Goal: Task Accomplishment & Management: Manage account settings

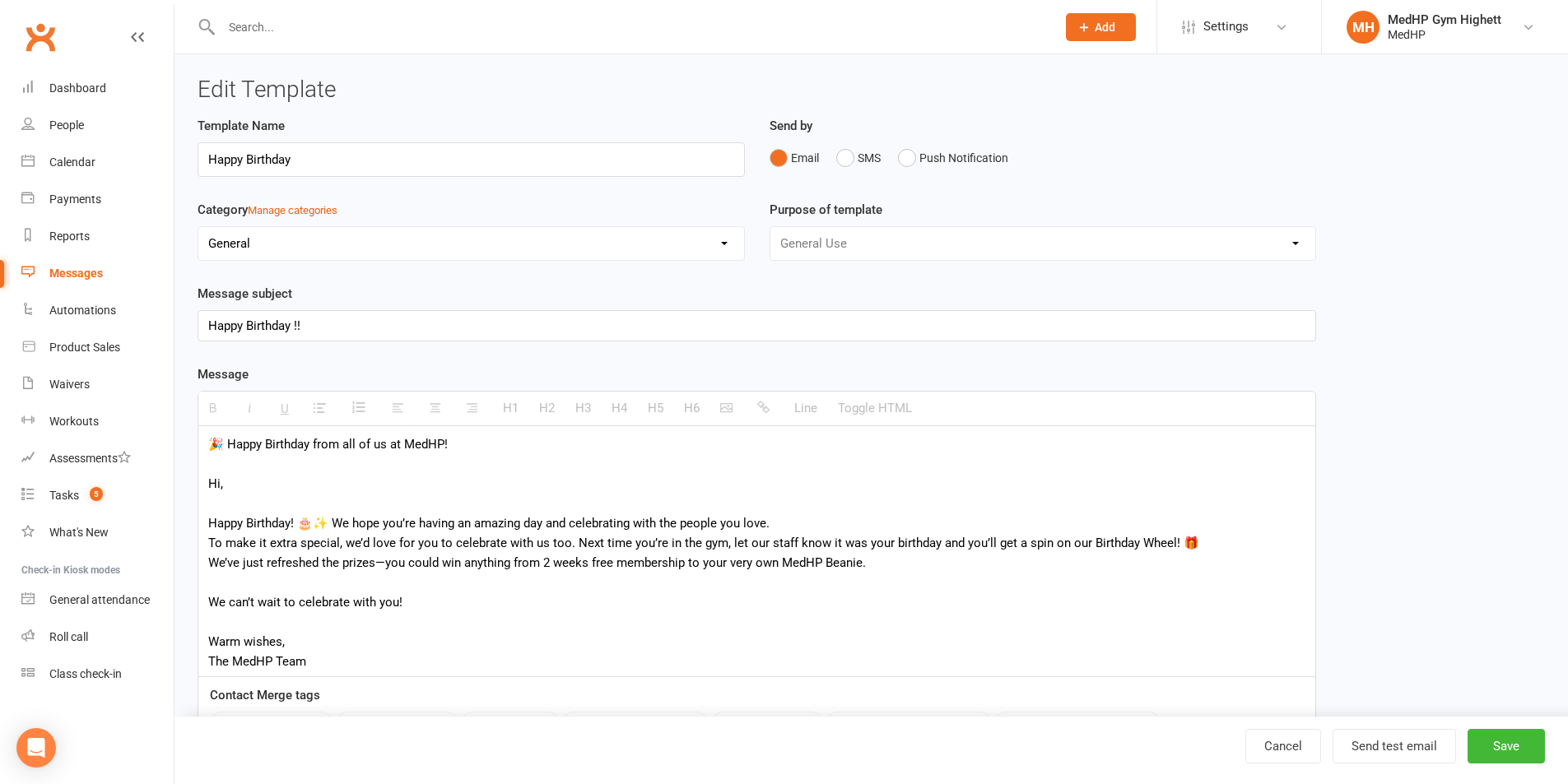
click at [286, 20] on input "text" at bounding box center [630, 27] width 828 height 23
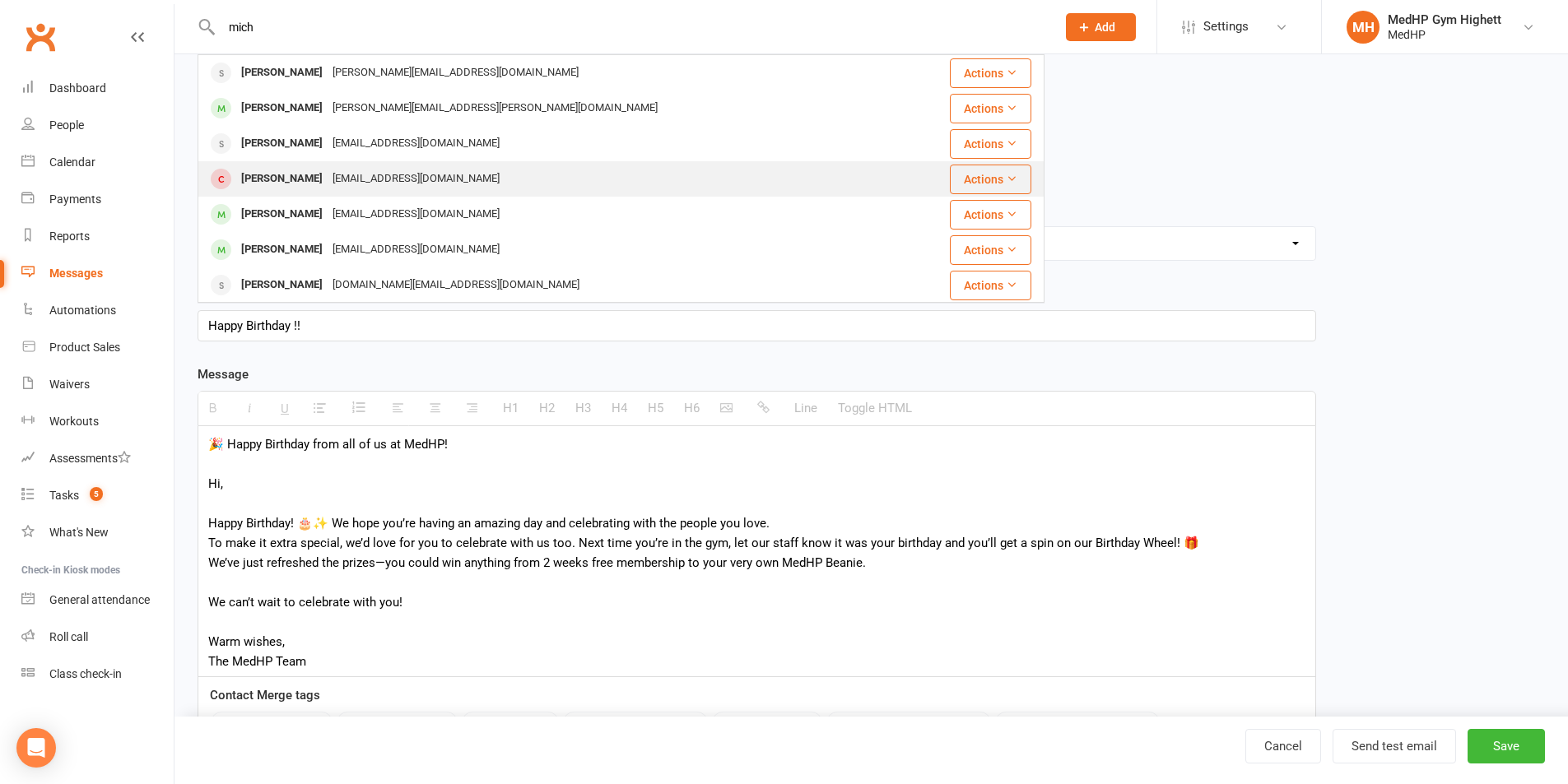
type input "mich"
click at [353, 171] on div "[EMAIL_ADDRESS][DOMAIN_NAME]" at bounding box center [416, 179] width 177 height 24
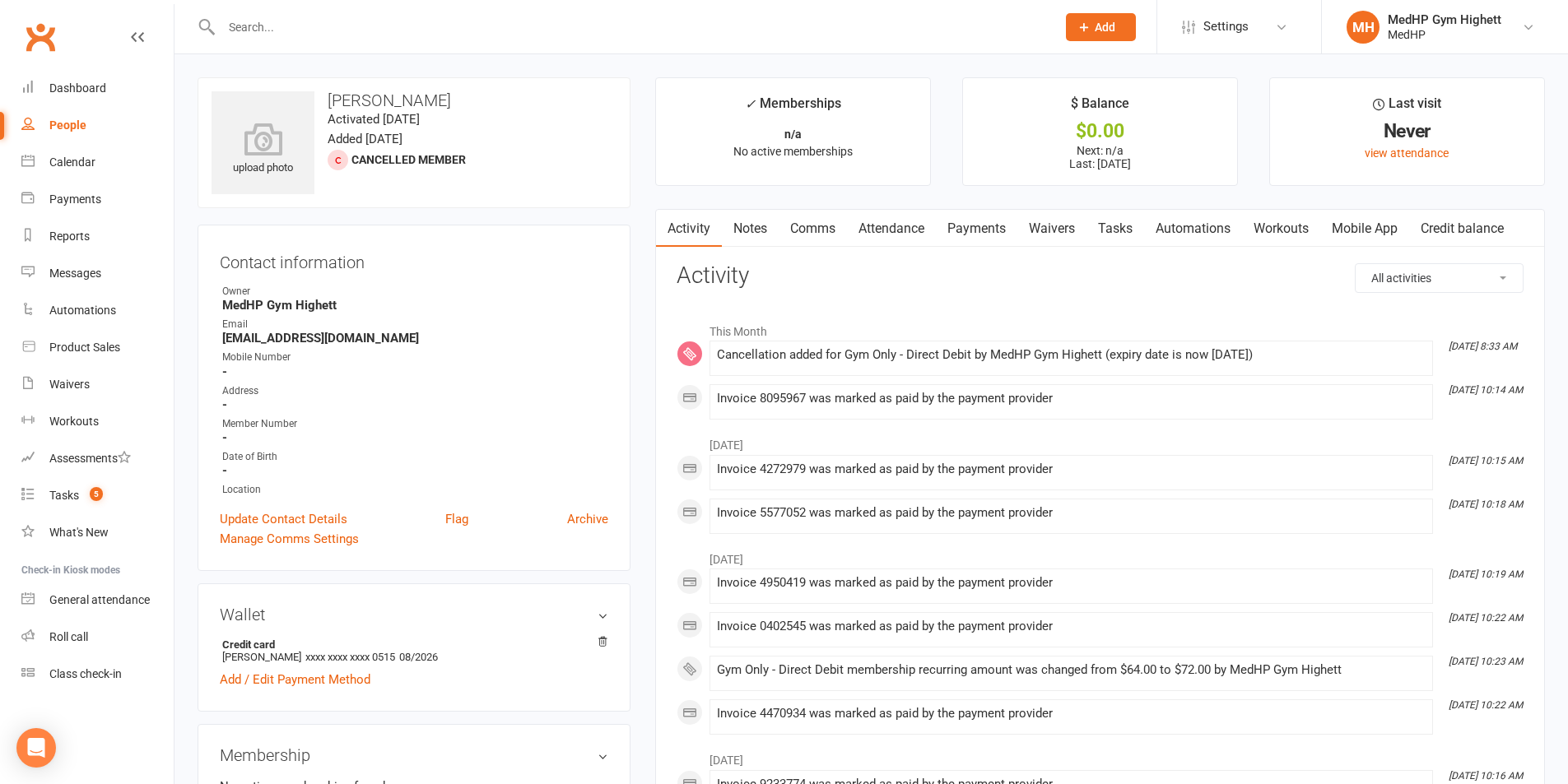
drag, startPoint x: 321, startPoint y: 97, endPoint x: 450, endPoint y: 110, distance: 129.7
click at [450, 110] on div "upload photo [PERSON_NAME] Activated [DATE] Added [DATE] Cancelled member" at bounding box center [414, 143] width 433 height 131
click at [457, 104] on h3 "[PERSON_NAME]" at bounding box center [414, 100] width 405 height 18
drag, startPoint x: 446, startPoint y: 97, endPoint x: 317, endPoint y: 100, distance: 129.0
click at [317, 100] on h3 "[PERSON_NAME]" at bounding box center [414, 100] width 405 height 18
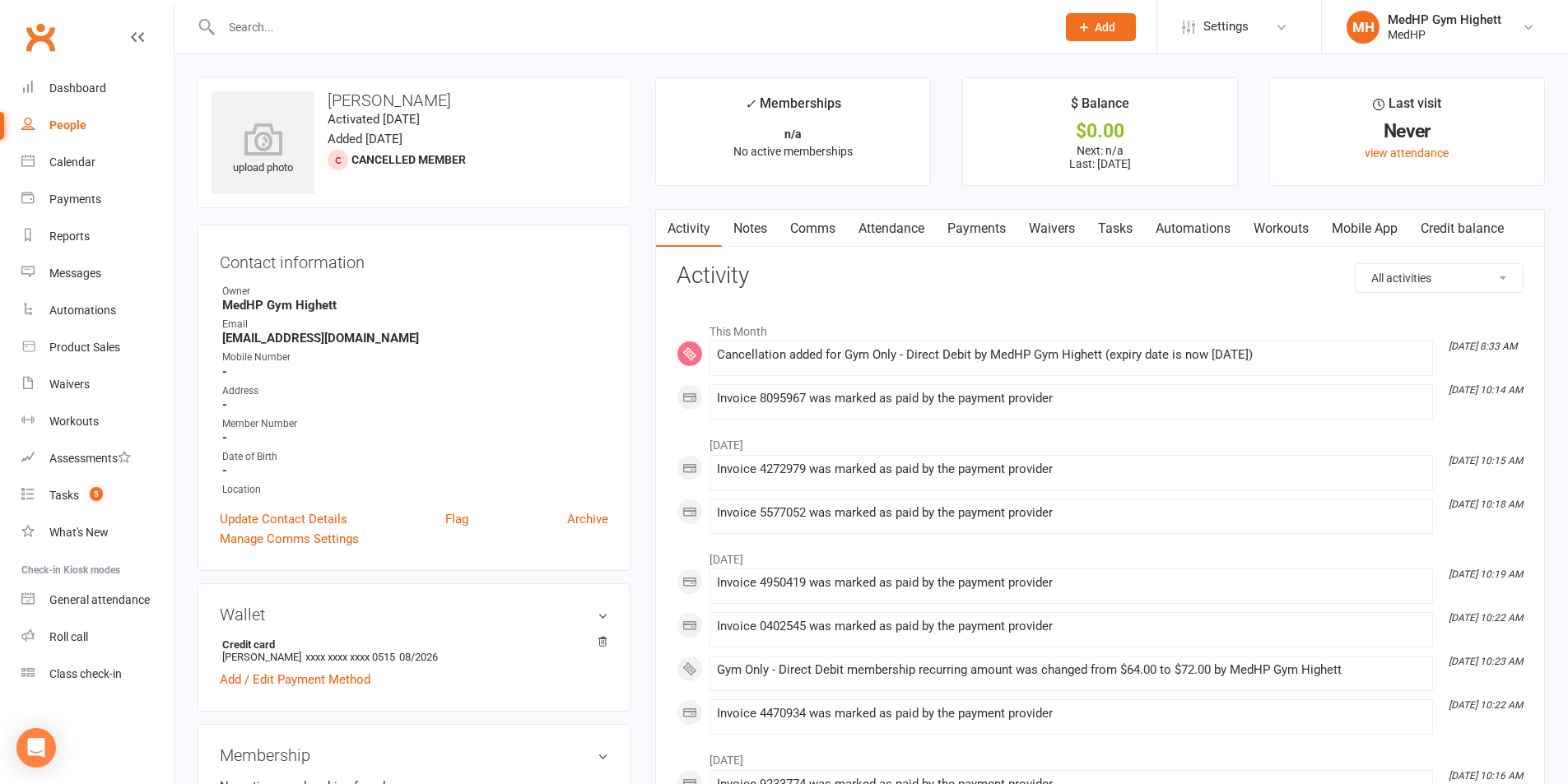
copy h3 "[PERSON_NAME]"
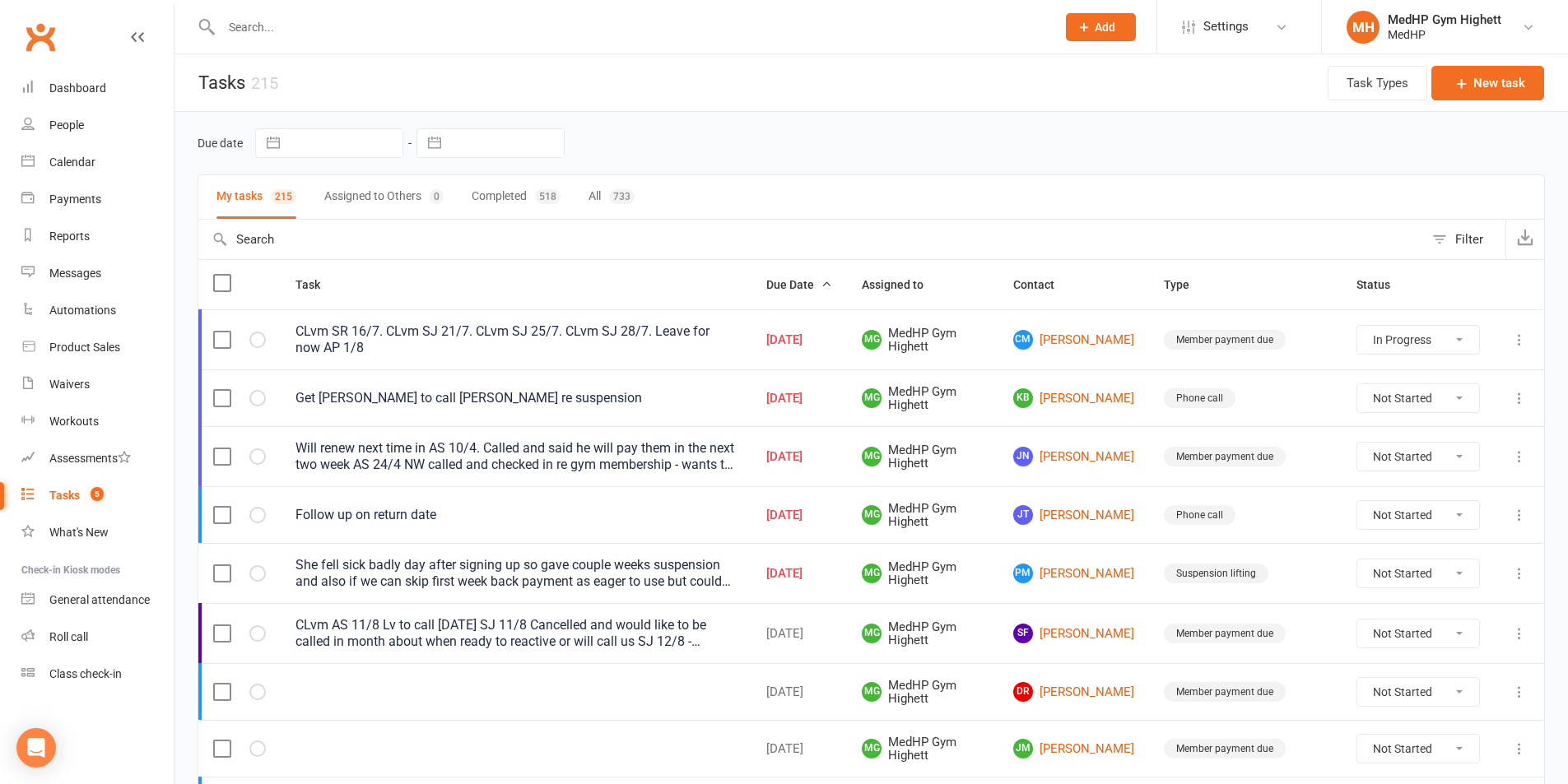
select select "started"
click at [415, 31] on input "text" at bounding box center [630, 27] width 828 height 23
click at [377, 41] on div at bounding box center [621, 27] width 847 height 53
click at [360, 28] on input "text" at bounding box center [630, 27] width 828 height 23
paste input "Sally Lawrence"
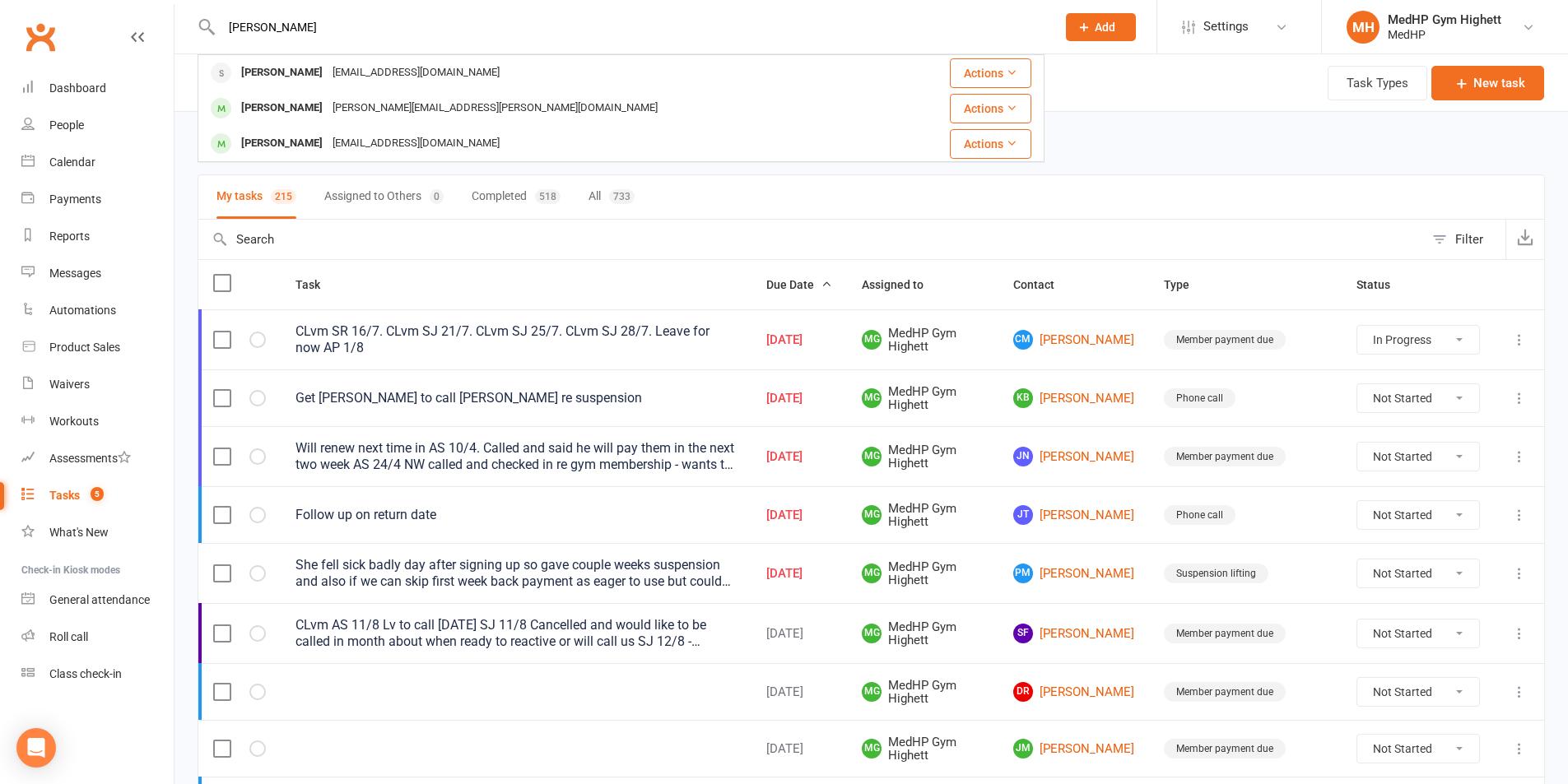
drag, startPoint x: 299, startPoint y: 27, endPoint x: 214, endPoint y: 27, distance: 85.0
click at [214, 27] on div "Sally Lawrence Lawrence Derrick lderrick@bigpond.com Actions Lawrence Ingvorsen…" at bounding box center [621, 27] width 847 height 53
paste input "Malcolm Brand"
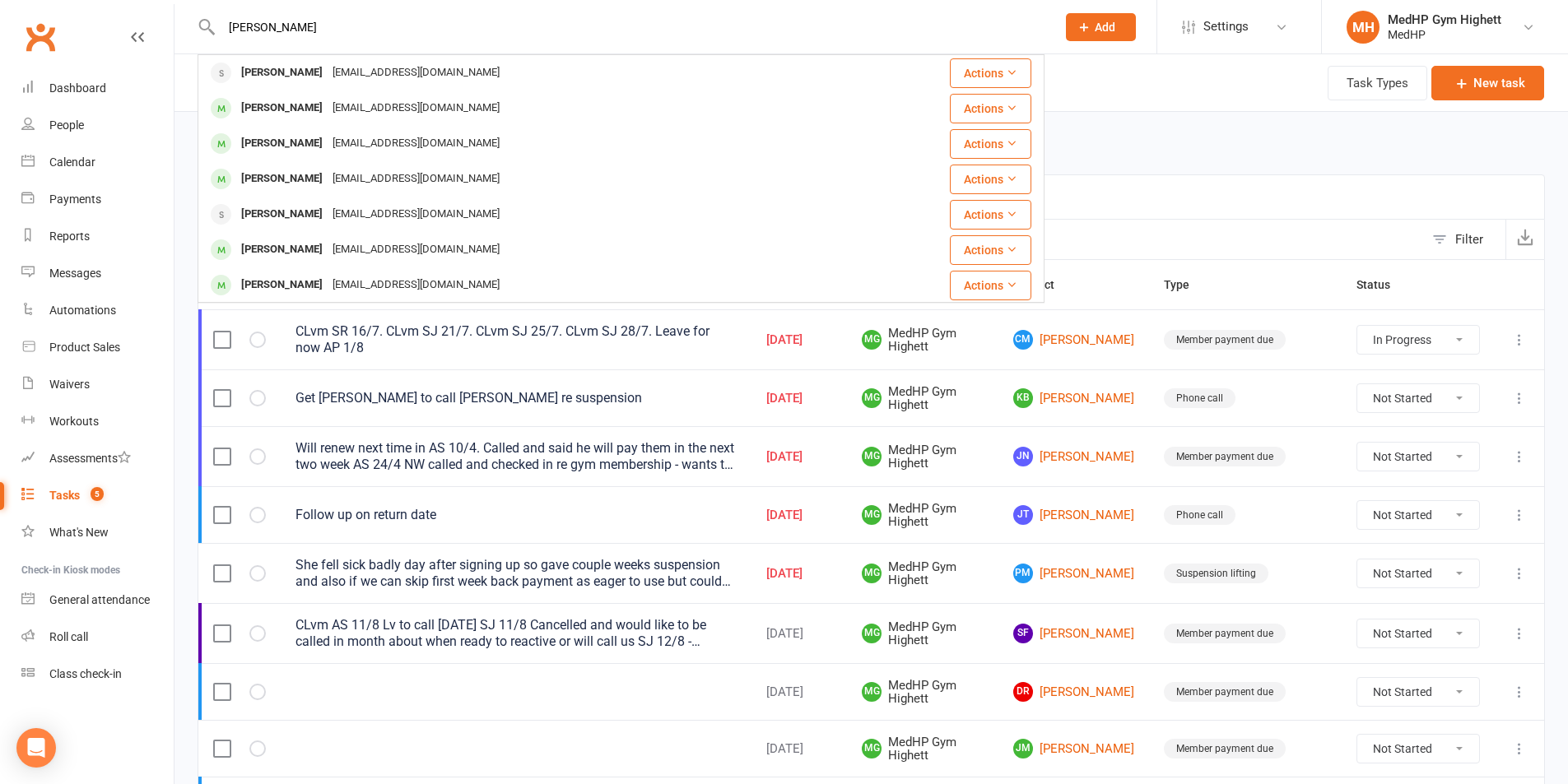
drag, startPoint x: 438, startPoint y: 23, endPoint x: 216, endPoint y: 19, distance: 222.0
click at [216, 19] on div "Malcolm Brand Malcolm Brand Malcolmbrand365@outlook.com Actions Malcolm Pulling…" at bounding box center [621, 27] width 847 height 53
paste input "Russell Anderson"
drag, startPoint x: 461, startPoint y: 37, endPoint x: 144, endPoint y: 39, distance: 317.0
click at [144, 4] on header "Russell Anderson Mary Anderson mg.anderson49@gmail.com Actions Ian Anderson ian…" at bounding box center [784, 4] width 1568 height 0
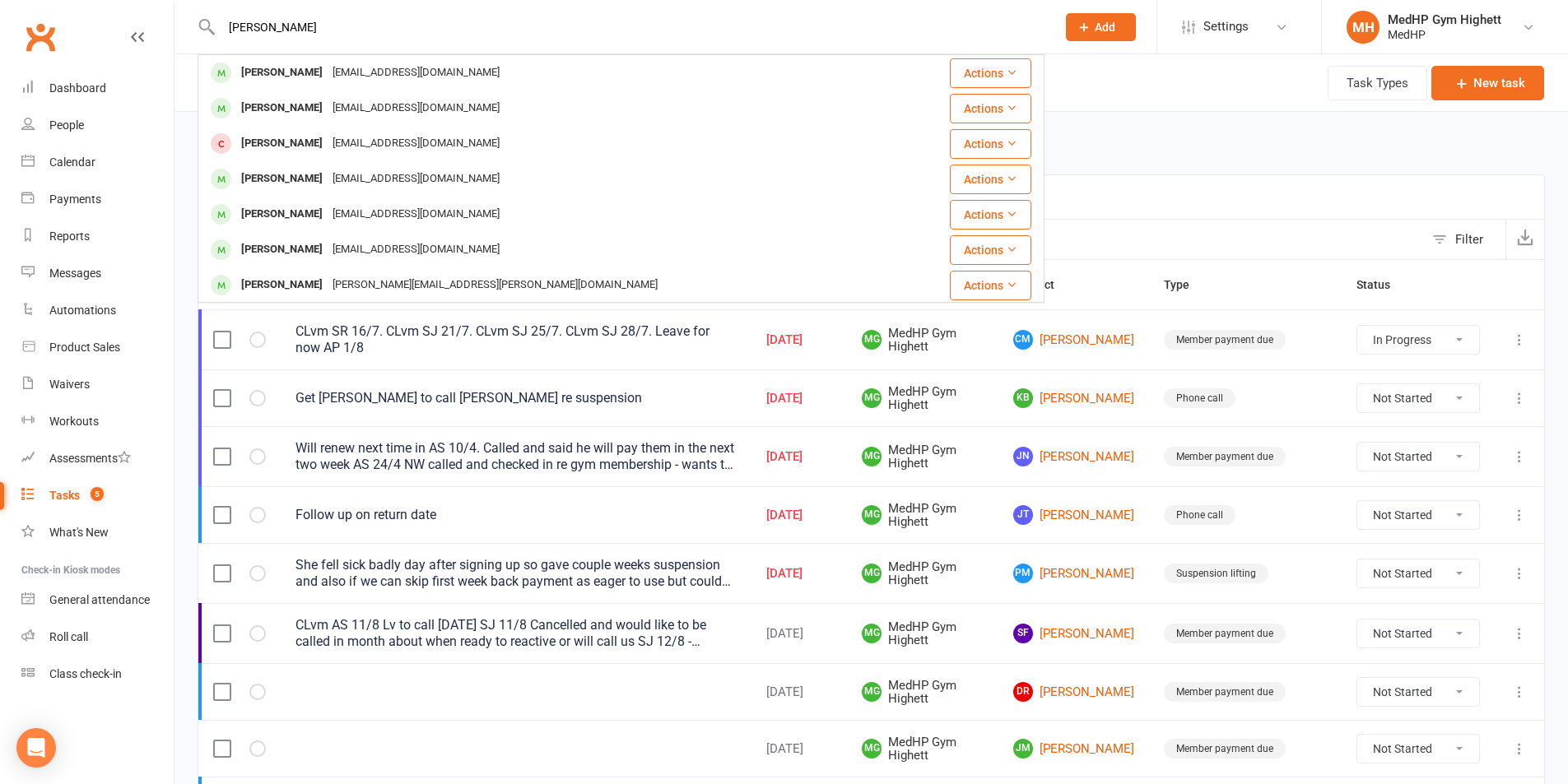
paste input "Layla Al-Tarafi"
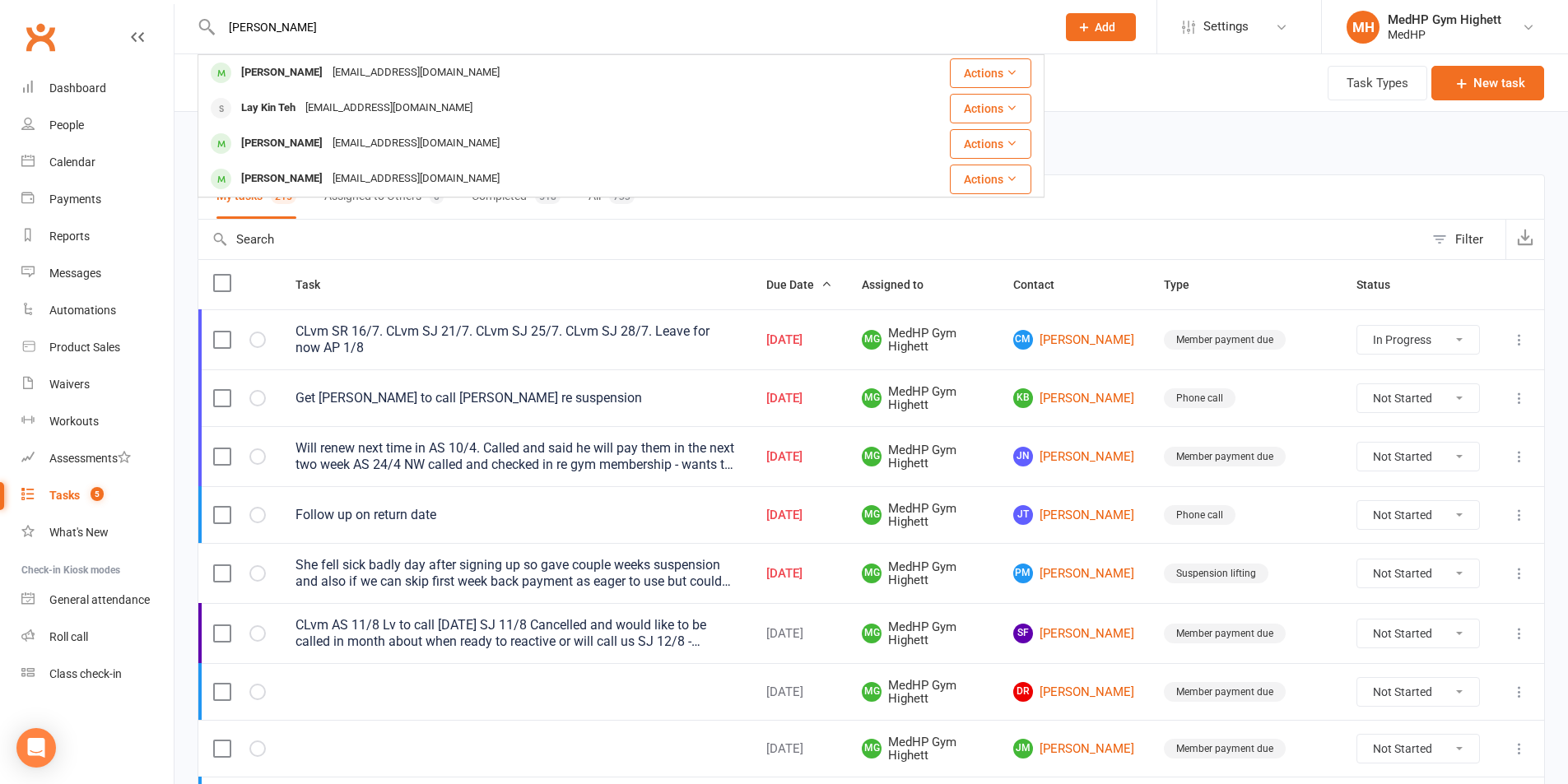
drag, startPoint x: 397, startPoint y: 27, endPoint x: 214, endPoint y: 35, distance: 183.2
click at [214, 35] on div "Layla Al-Tarafi Layla Al-Tarafi layla.altarafi@gmail.com Actions Lay Kin Teh la…" at bounding box center [621, 27] width 847 height 53
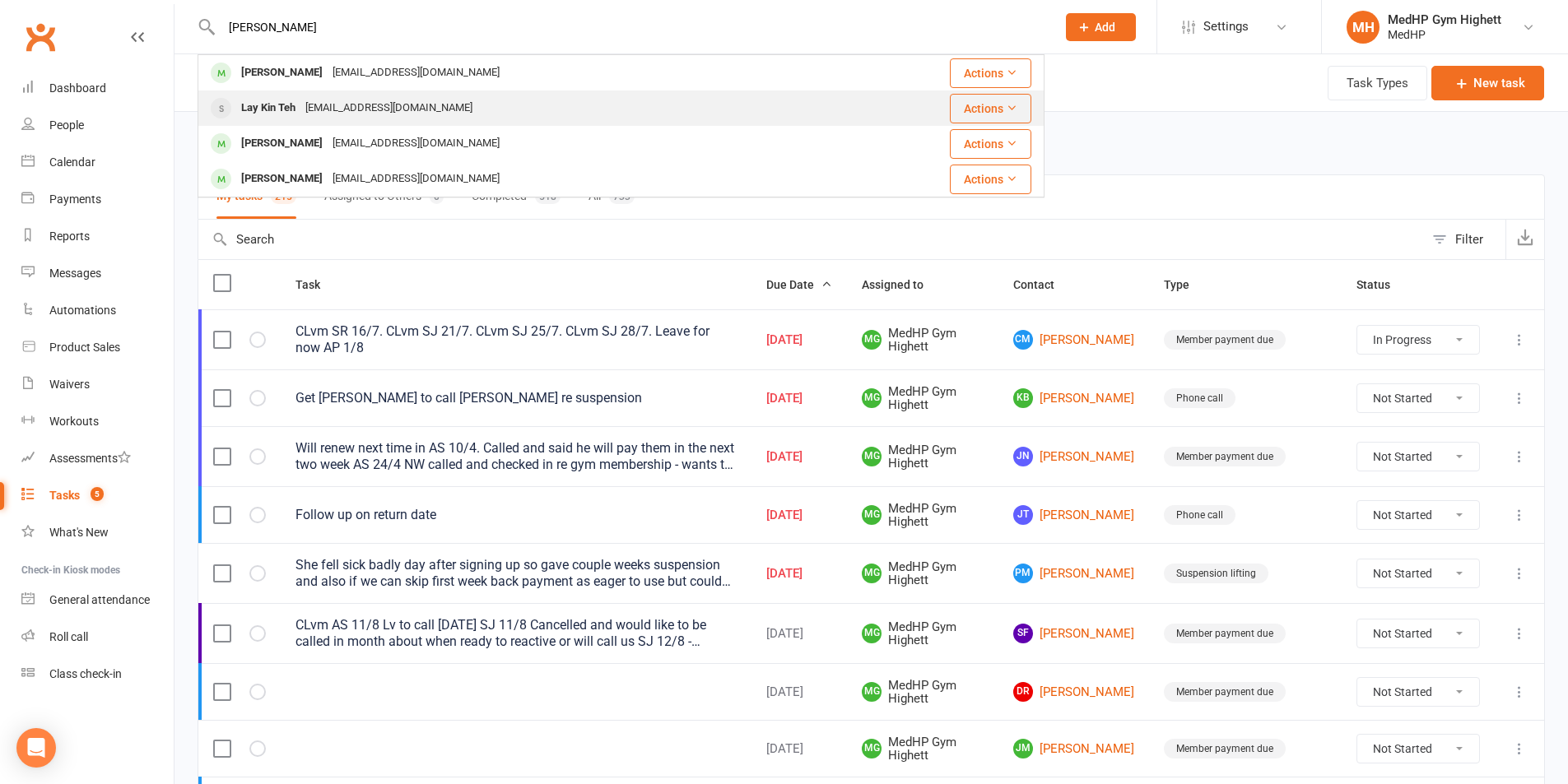
paste input "Alan Cloke"
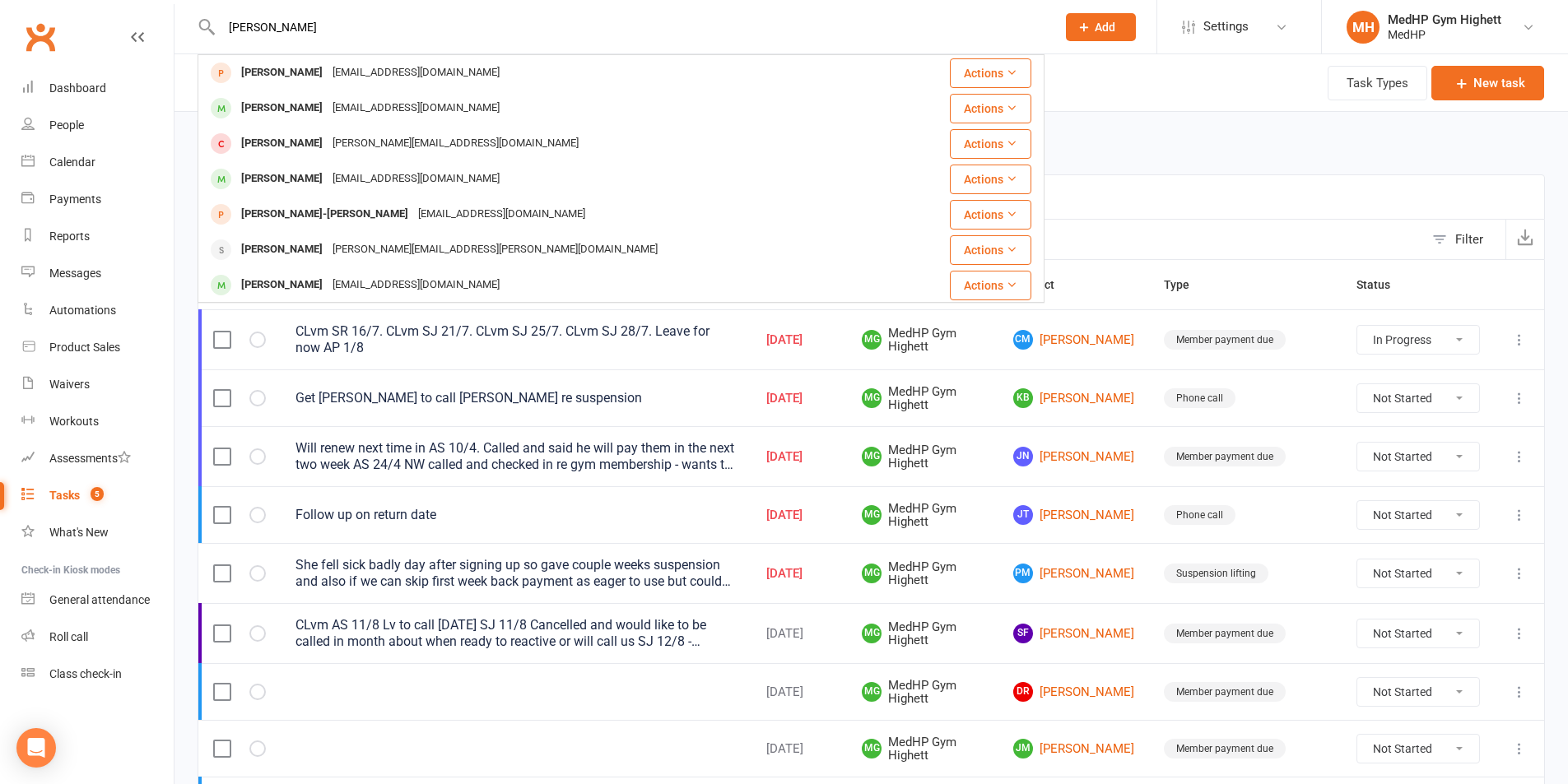
drag, startPoint x: 382, startPoint y: 28, endPoint x: 230, endPoint y: 27, distance: 152.0
click at [233, 27] on input "Alan Cloke" at bounding box center [630, 27] width 828 height 23
paste input "Meredith Hutchins"
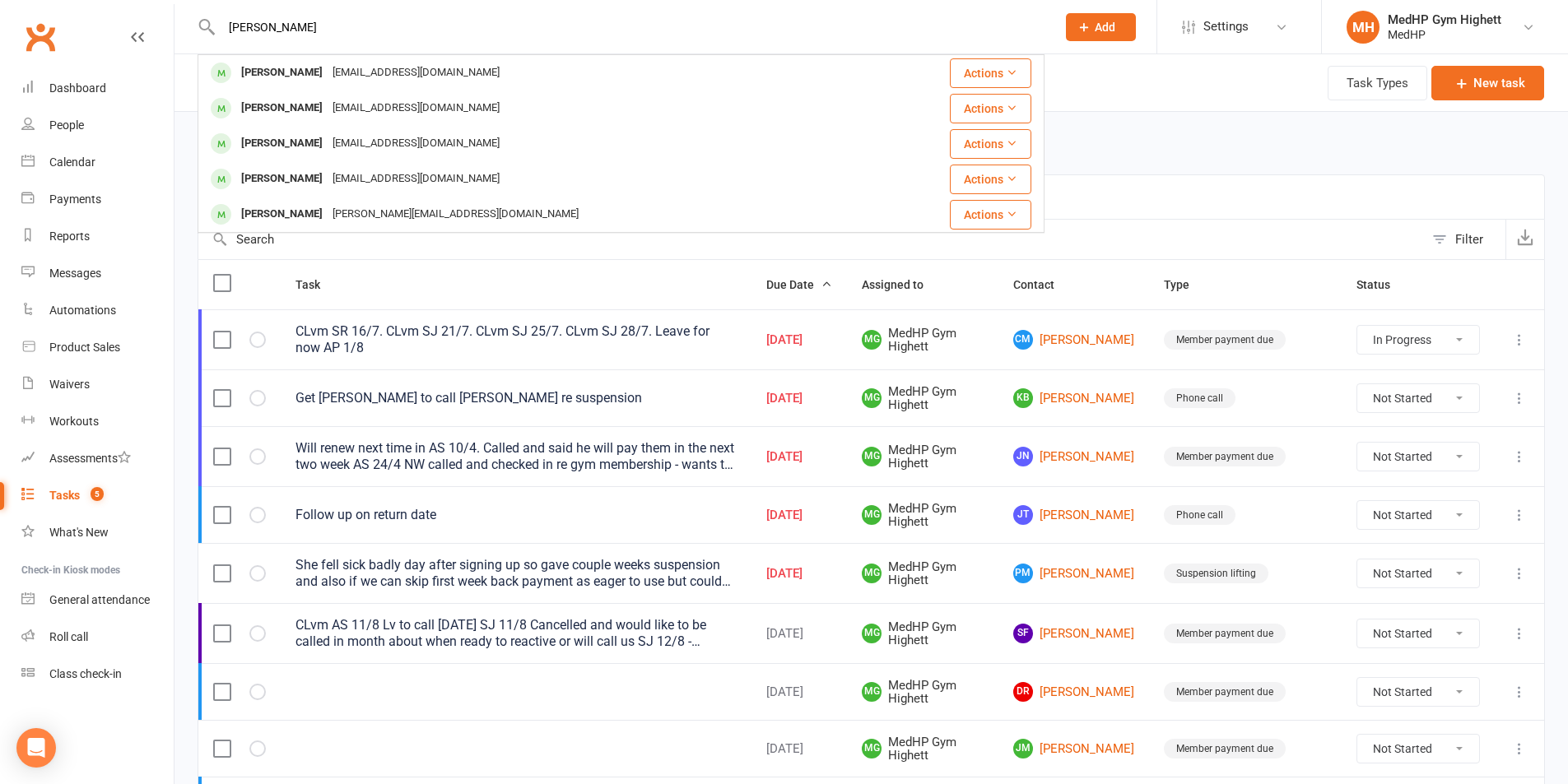
drag, startPoint x: 416, startPoint y: 14, endPoint x: 503, endPoint y: 42, distance: 91.4
click at [192, 33] on react-component "Meredith Hutchins Meredith Graham merry.57@live.com.au Actions Nathalie Huth ne…" at bounding box center [522, 27] width 1044 height 53
drag, startPoint x: 462, startPoint y: 38, endPoint x: 261, endPoint y: 37, distance: 201.0
click at [254, 37] on div "Meredith Hutchins Meredith Graham merry.57@live.com.au Actions Nathalie Huth ne…" at bounding box center [621, 27] width 847 height 53
drag, startPoint x: 430, startPoint y: 38, endPoint x: 137, endPoint y: 35, distance: 293.0
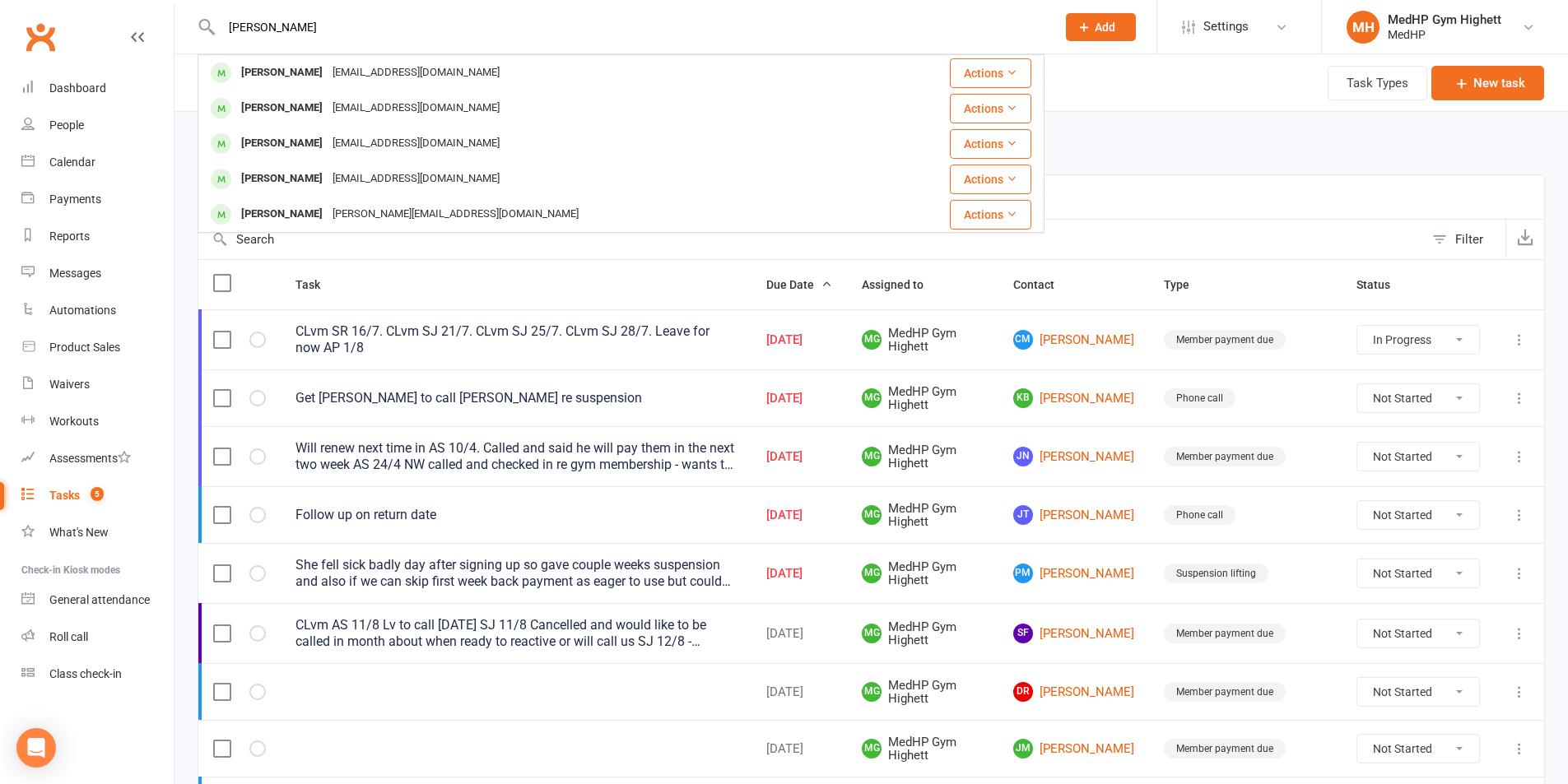
click at [137, 4] on header "Meredith Hutchins Meredith Graham merry.57@live.com.au Actions Nathalie Huth ne…" at bounding box center [784, 4] width 1568 height 0
paste input "Judith Gibson"
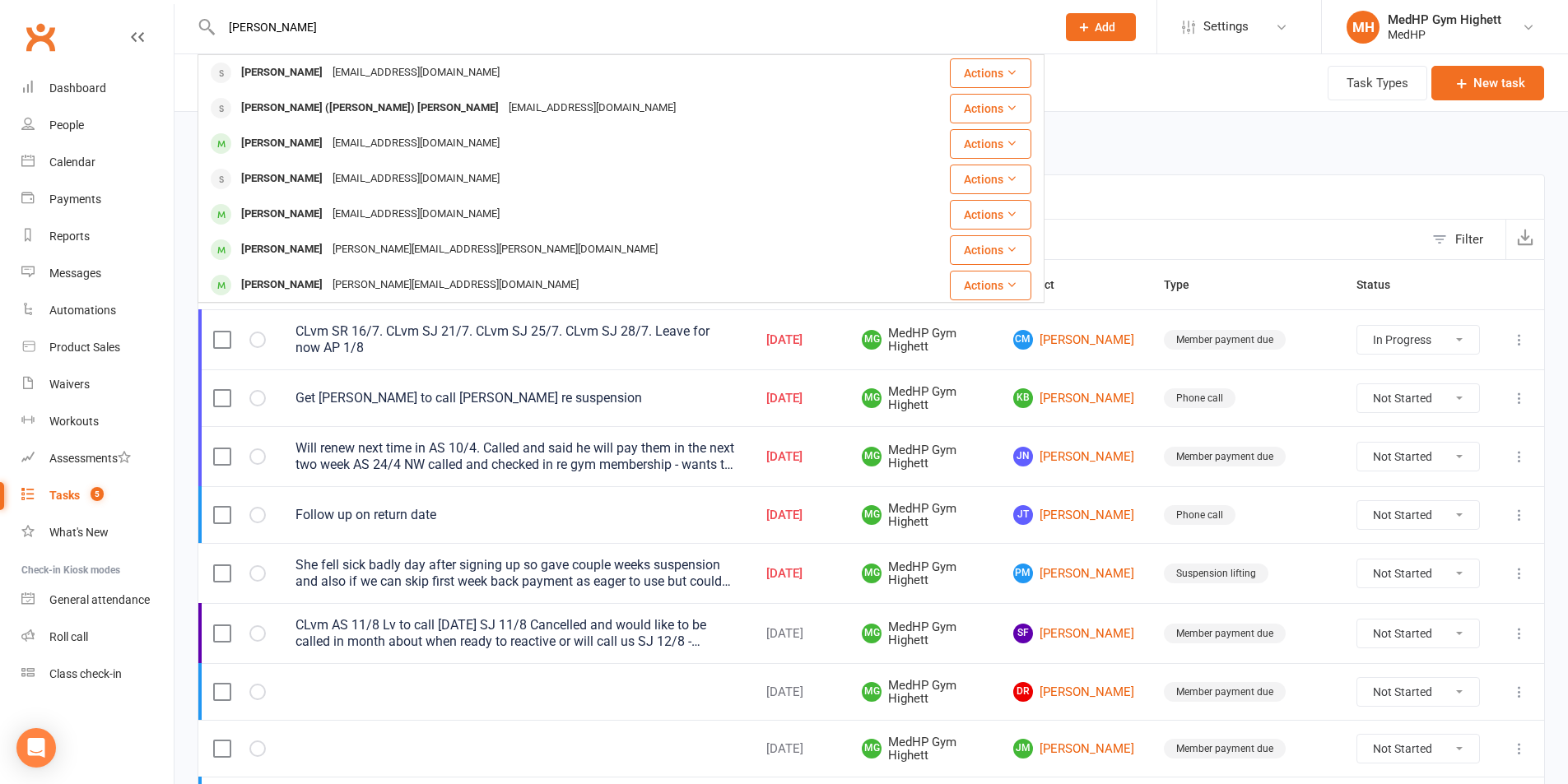
drag, startPoint x: 449, startPoint y: 28, endPoint x: 119, endPoint y: 39, distance: 330.2
click at [168, 4] on header "Judith Gibson Judy Heath judyhea@gmail.com Actions Bill (William) Heath judyhea…" at bounding box center [784, 4] width 1568 height 0
paste input "Robert Stukel"
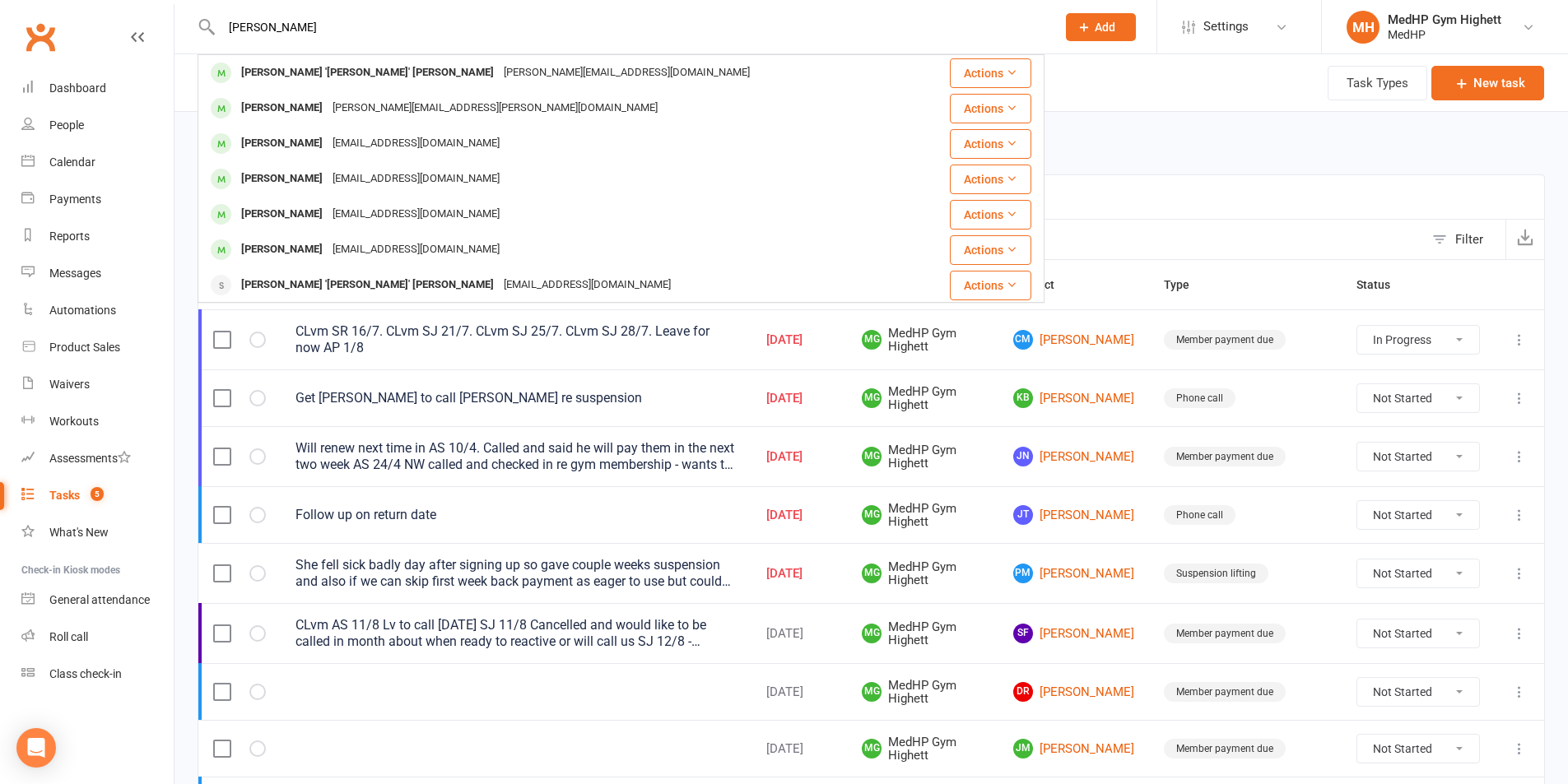
drag, startPoint x: 280, startPoint y: 22, endPoint x: 244, endPoint y: 29, distance: 36.7
click at [245, 29] on input "Robert Stukel" at bounding box center [630, 27] width 828 height 23
paste input "Kevin Meredith"
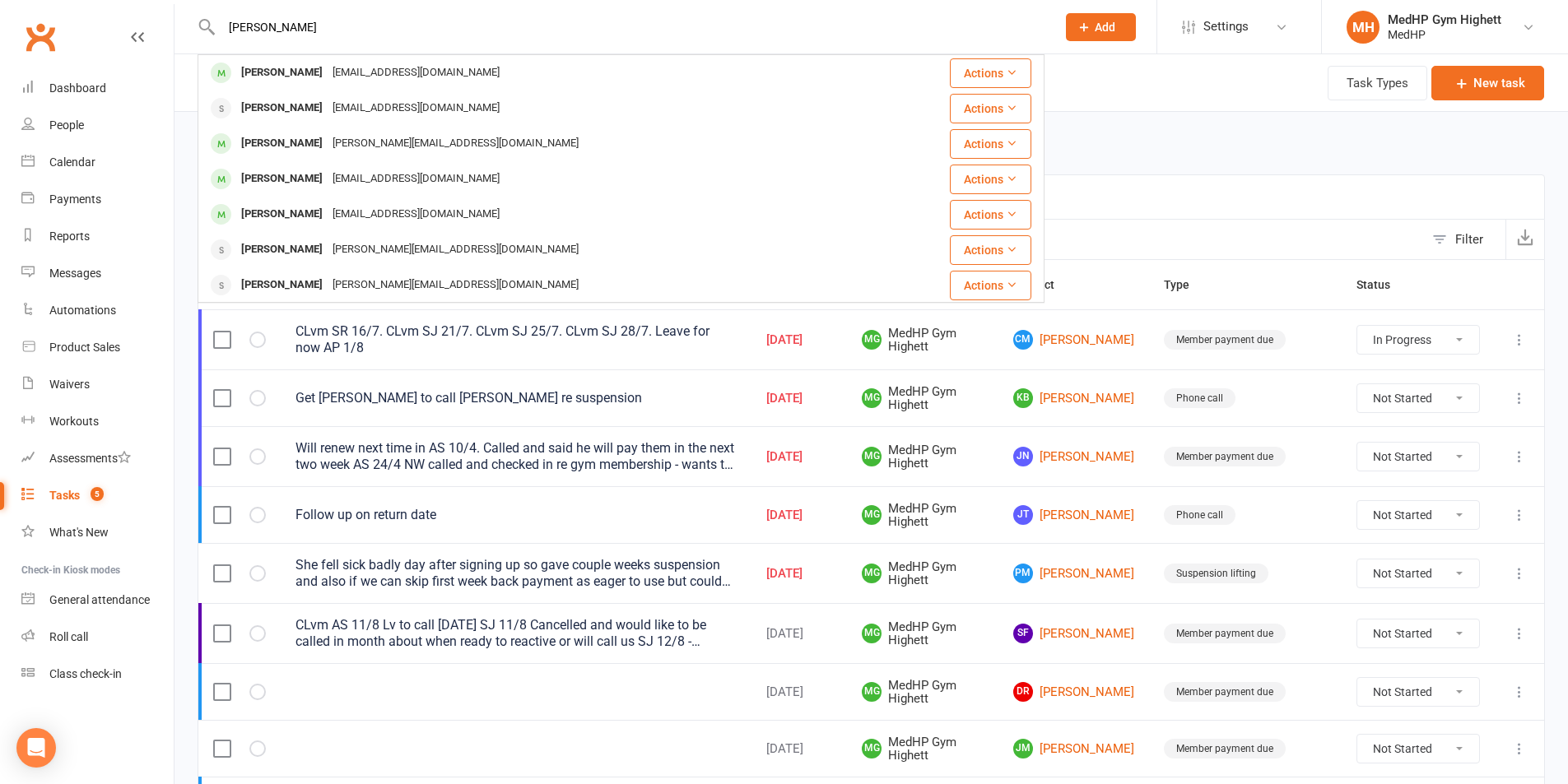
drag, startPoint x: 331, startPoint y: 22, endPoint x: 102, endPoint y: 16, distance: 229.1
click at [102, 4] on header "Kevin Meredith Meredith Graham merry.57@live.com.au Actions Kevin Burke revkevb…" at bounding box center [784, 4] width 1568 height 0
paste input "Pamela Payne"
drag, startPoint x: 298, startPoint y: 31, endPoint x: 182, endPoint y: 31, distance: 116.0
click at [182, 31] on react-component "Pamela Payne Pamela Ludecke p.ludecke@bigpond.com Actions Pamela Stukel pamstuk…" at bounding box center [522, 27] width 1044 height 53
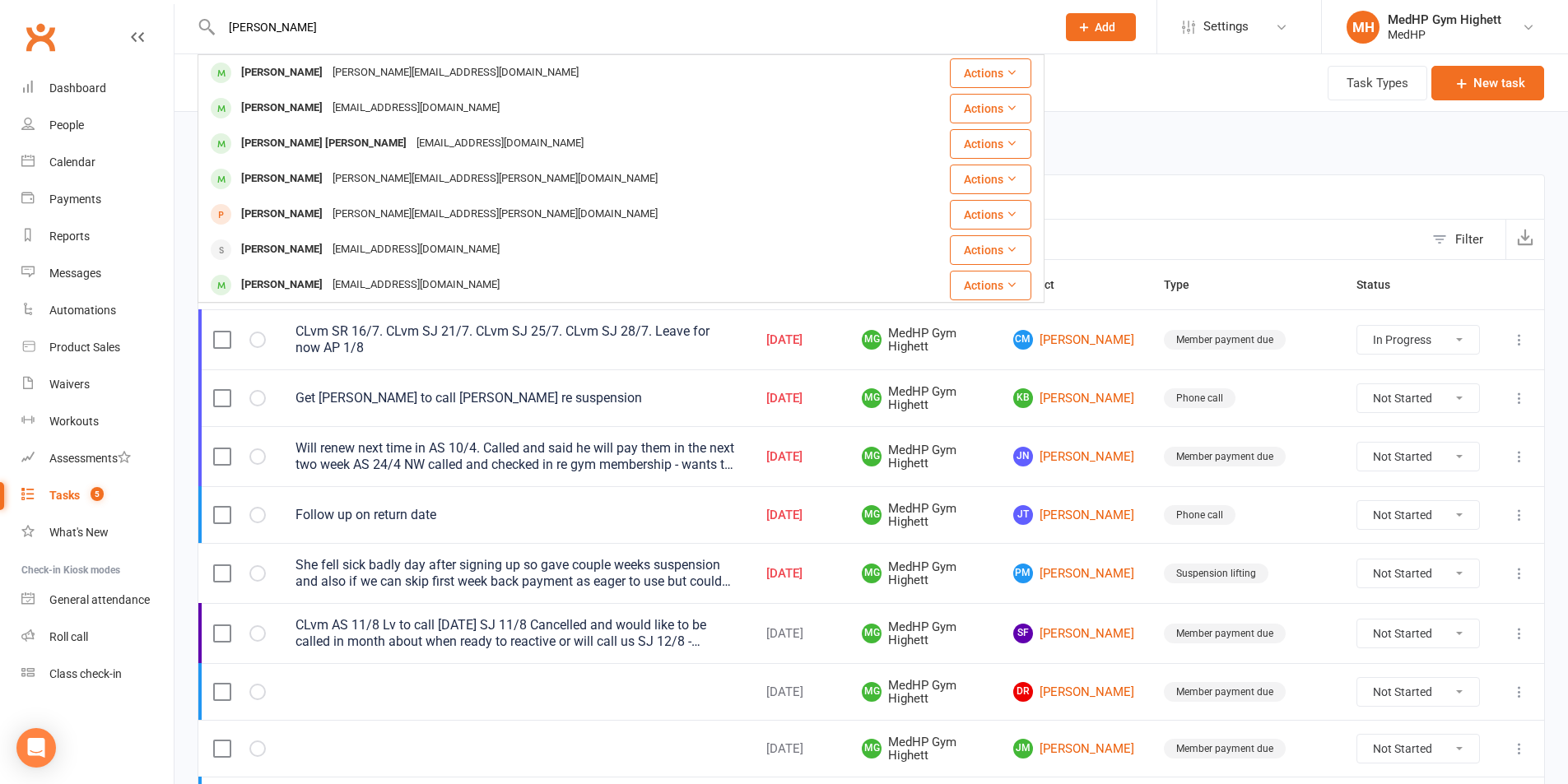
paste input "Llewellyn Oelofsen"
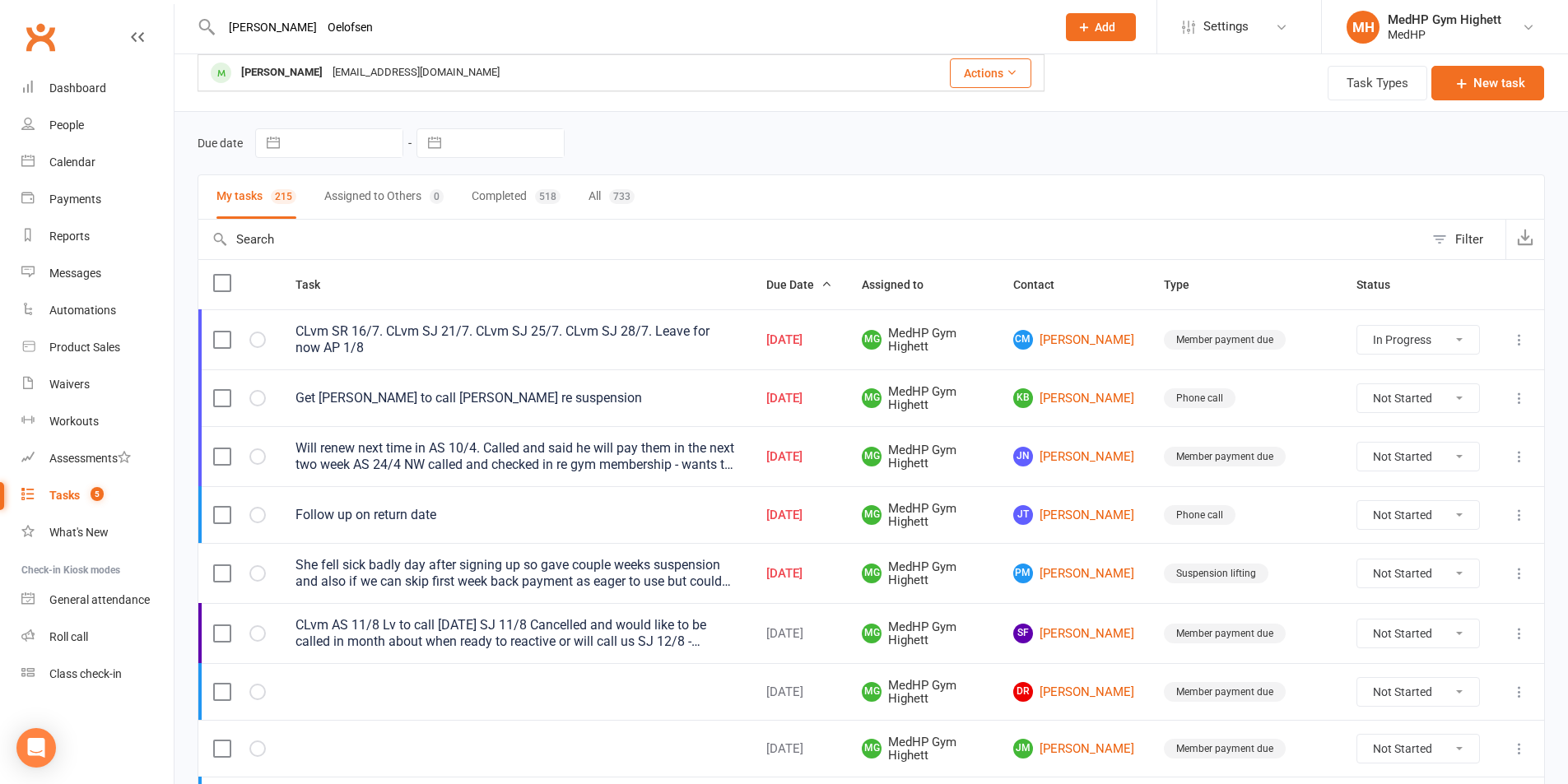
drag, startPoint x: 323, startPoint y: 40, endPoint x: 162, endPoint y: 35, distance: 161.1
click at [164, 4] on header "Llewellyn Oelofsen Liz O'Brien liz4wellbeing@gmail.com Actions Prospect Member …" at bounding box center [784, 4] width 1568 height 0
paste input "Jill Smith"
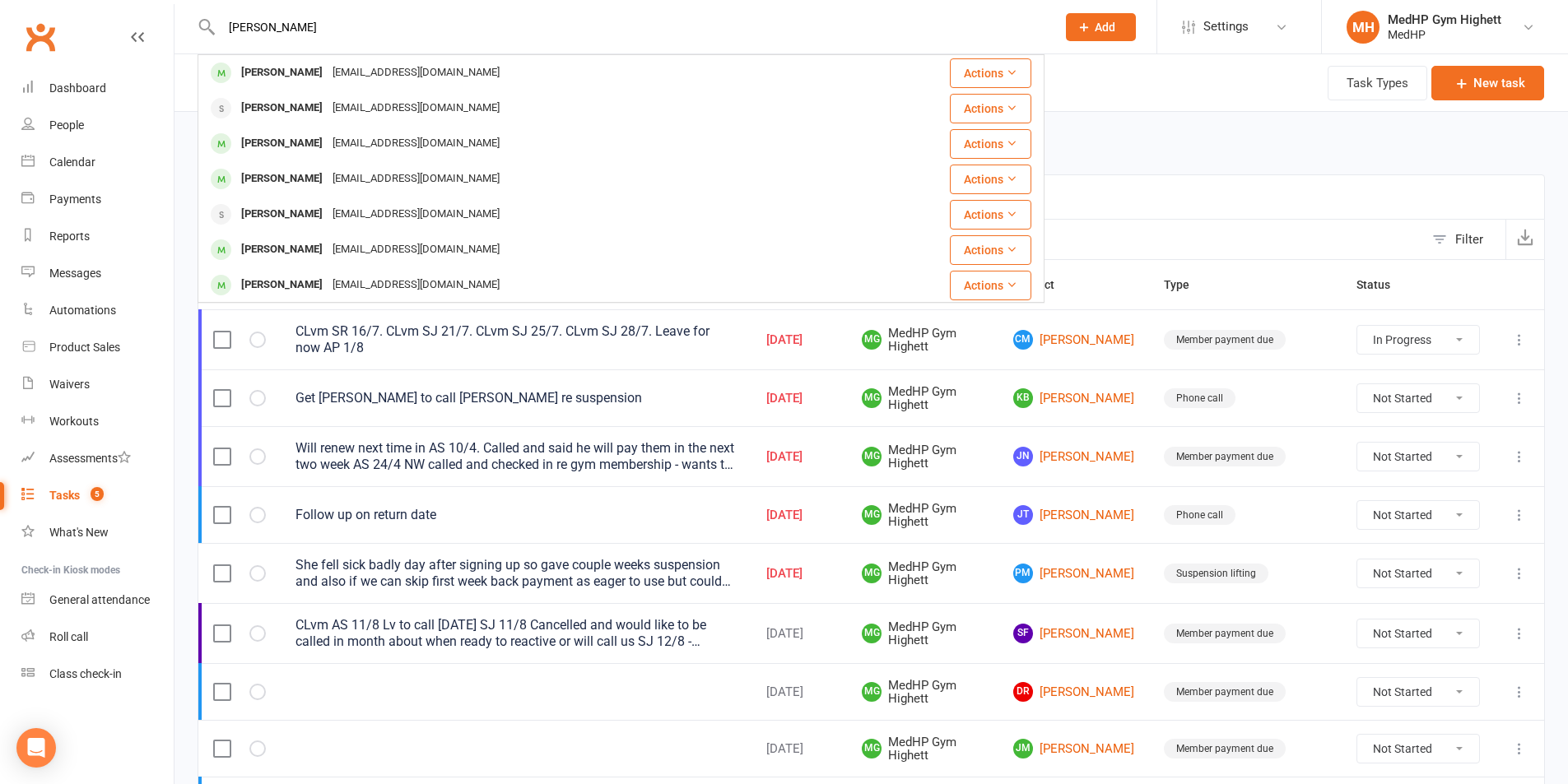
drag, startPoint x: 409, startPoint y: 35, endPoint x: 182, endPoint y: 31, distance: 227.0
click at [182, 31] on react-component "Jill Smith Mia Smith mia2498@gmail.com Actions Lyndell Smith lyndellmaureensmit…" at bounding box center [522, 27] width 1044 height 53
paste input "Ian Crisp"
drag, startPoint x: 371, startPoint y: 27, endPoint x: 205, endPoint y: 21, distance: 166.1
click at [205, 21] on div "Ian Crisp Phillipa Crisp pmcrisp56@hotmail.com Actions Ian Rae eyeareare3193@gm…" at bounding box center [621, 27] width 847 height 53
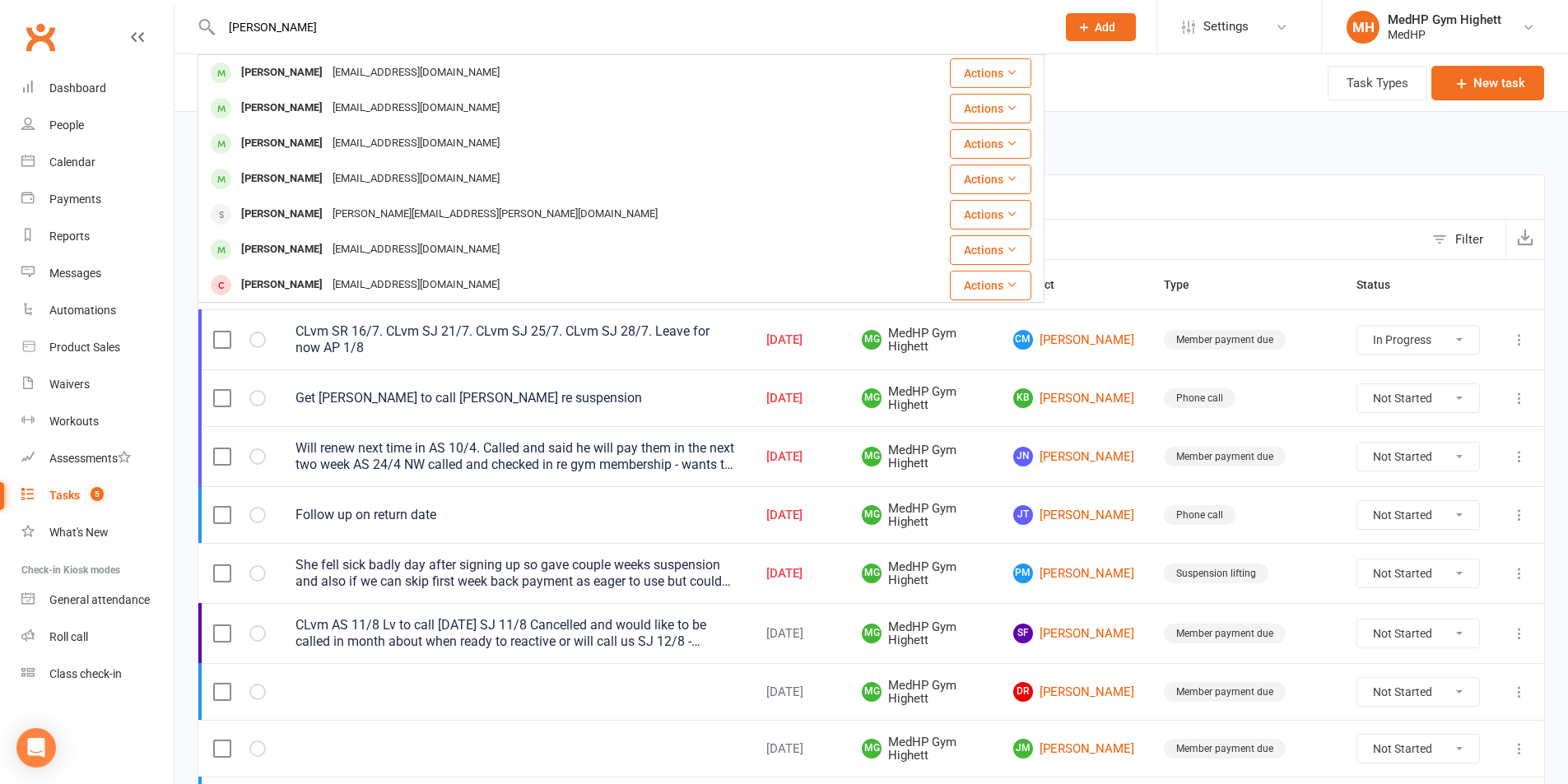
paste input "Josephine Bakotic"
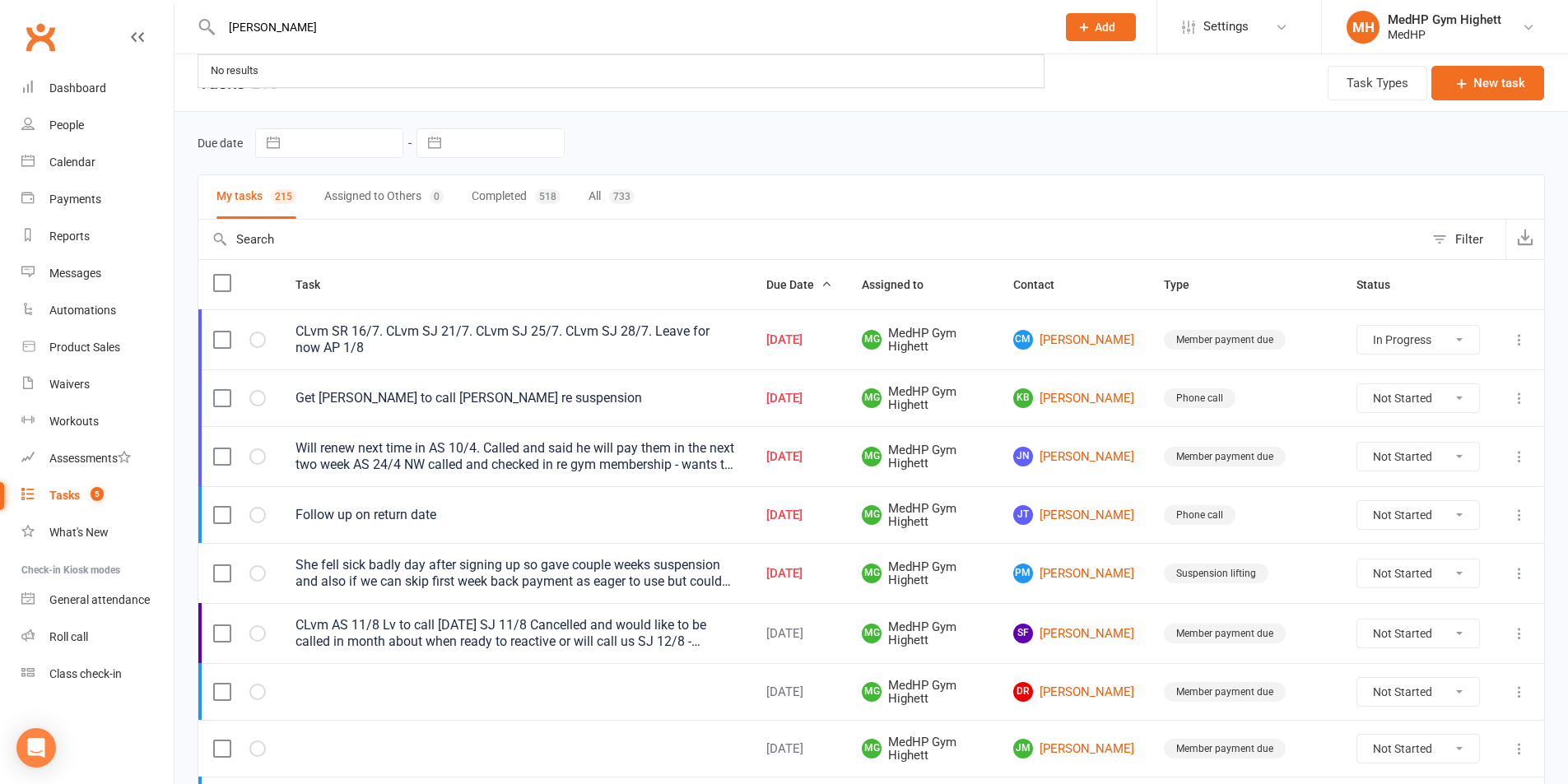
drag, startPoint x: 395, startPoint y: 34, endPoint x: 137, endPoint y: 27, distance: 258.1
click at [137, 4] on header "Josephine Bakotic No results Prospect Member Non-attending contact Class / even…" at bounding box center [784, 4] width 1568 height 0
paste input "Brenda Kennedy"
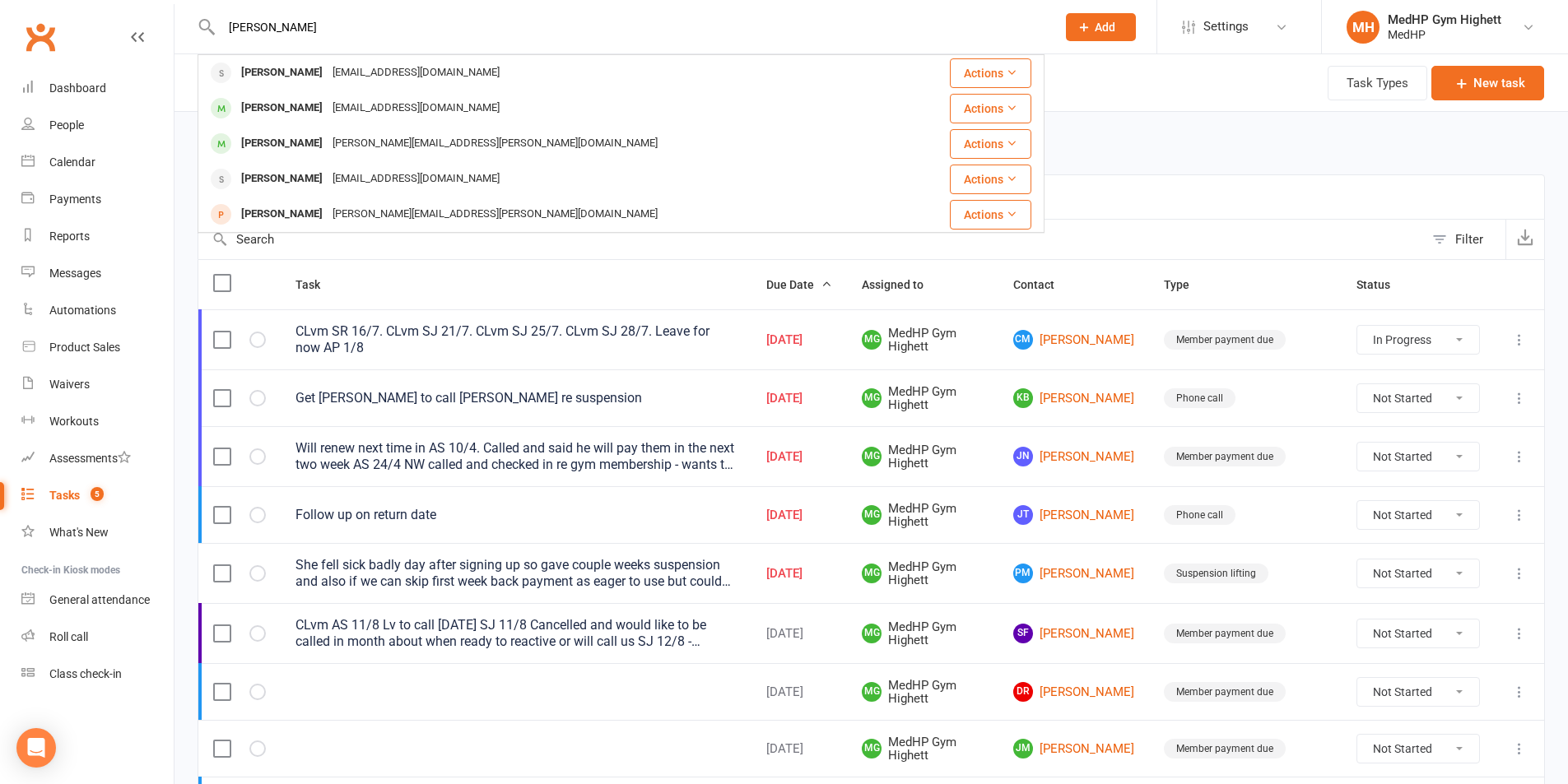
drag, startPoint x: 437, startPoint y: 19, endPoint x: 180, endPoint y: 35, distance: 257.5
click at [184, 35] on react-component "Brenda Kennedy Anne Rennie b_rennie@bigpond.com Actions Ken Drover rozaine@bigp…" at bounding box center [522, 27] width 1044 height 53
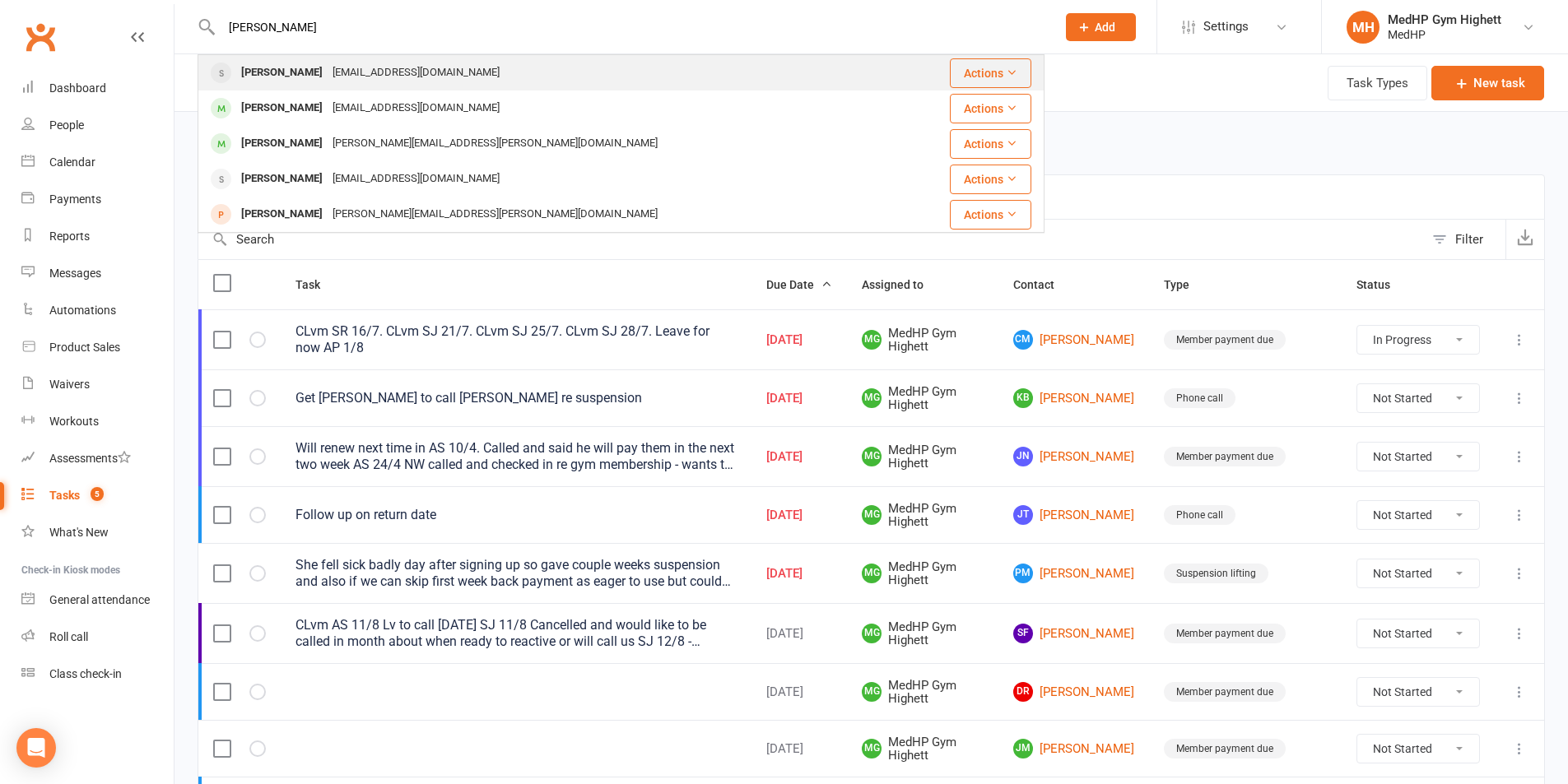
paste input "Lip Teh"
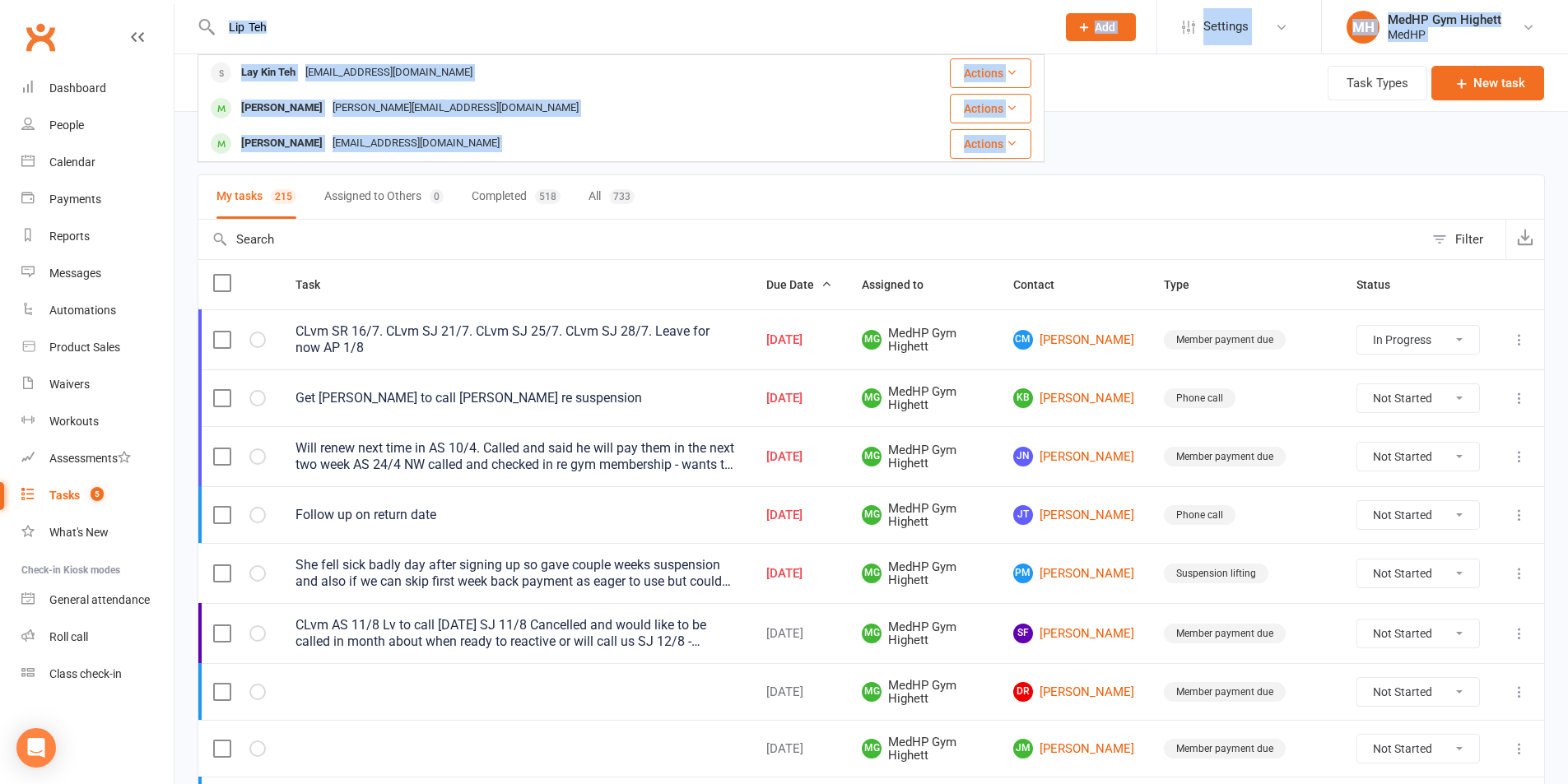
drag, startPoint x: 422, startPoint y: 5, endPoint x: 79, endPoint y: 17, distance: 343.2
click at [79, 4] on header "Lip Teh Lay Kin Teh laykin.teh416@gmail.com Actions Liz Tanzimat liz.tanzimat@b…" at bounding box center [784, 4] width 1568 height 0
click at [332, 35] on input "Lip Teh" at bounding box center [630, 27] width 828 height 23
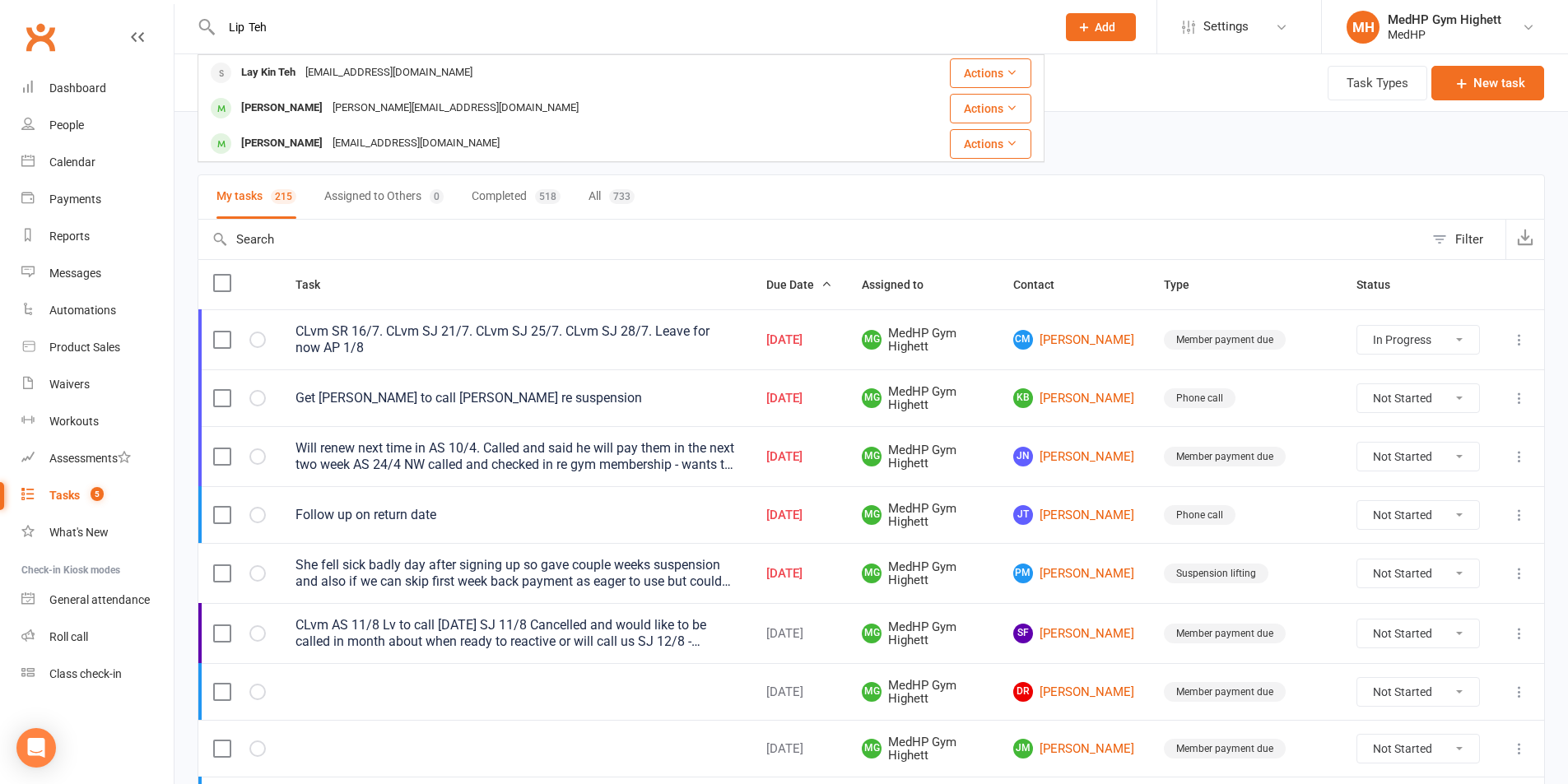
drag, startPoint x: 332, startPoint y: 35, endPoint x: 181, endPoint y: 29, distance: 151.1
click at [181, 29] on react-component "Lip Teh Lay Kin Teh laykin.teh416@gmail.com Actions Liz Tanzimat liz.tanzimat@b…" at bounding box center [522, 27] width 1044 height 53
paste input "z Harper"
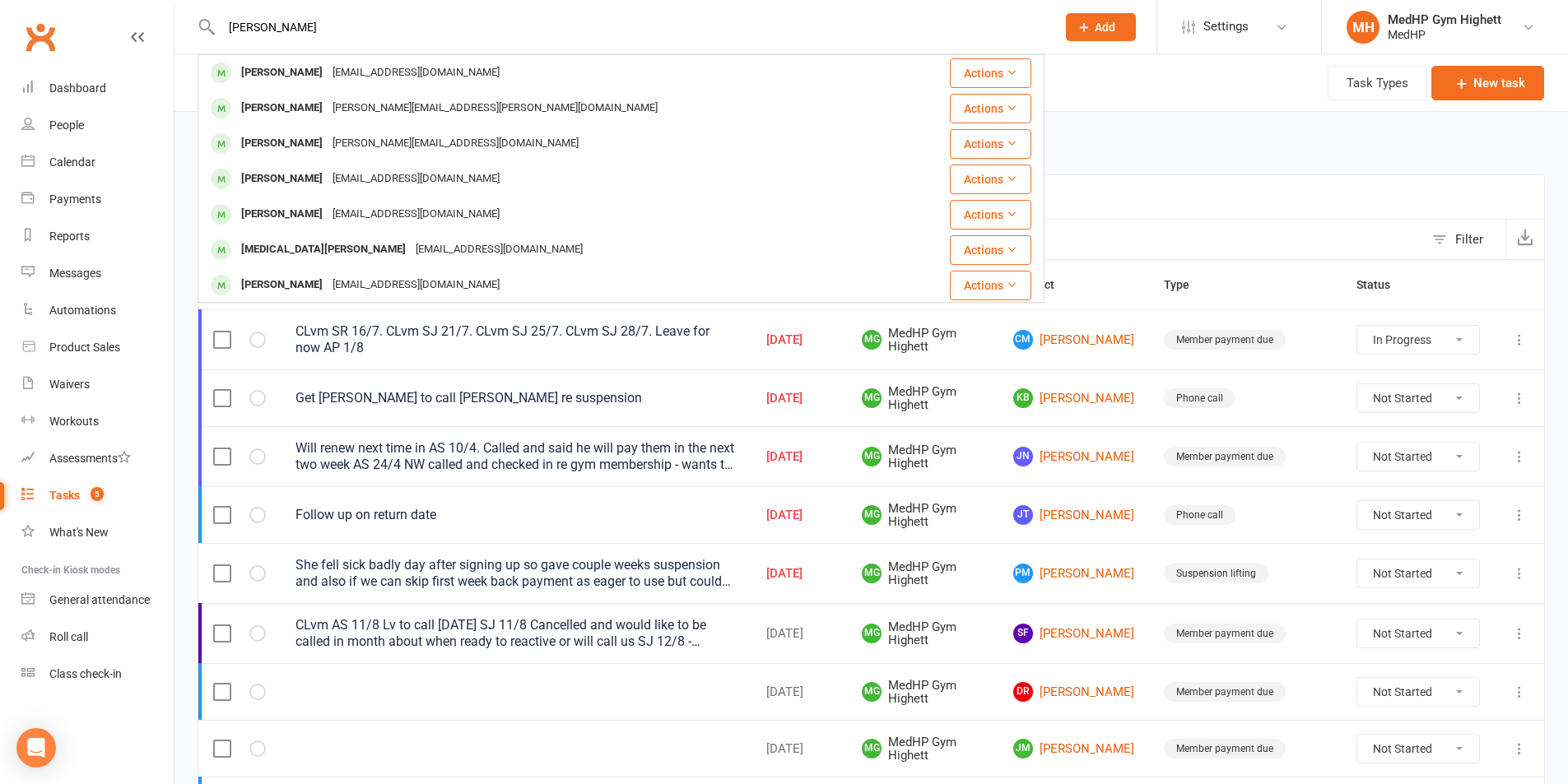
drag, startPoint x: 319, startPoint y: 20, endPoint x: 214, endPoint y: 15, distance: 105.1
click at [214, 15] on div "Liz Harper Liz Harper lizharperinoz@gmail.com Actions Helen Bolger-Harris helen…" at bounding box center [621, 27] width 847 height 53
paste input "John Willis"
drag, startPoint x: 405, startPoint y: 27, endPoint x: 159, endPoint y: 23, distance: 246.0
click at [196, 29] on react-component "John Willis John Winter jgwinter1@hotmail.com Actions John Chipp john.chipp@out…" at bounding box center [522, 27] width 1044 height 53
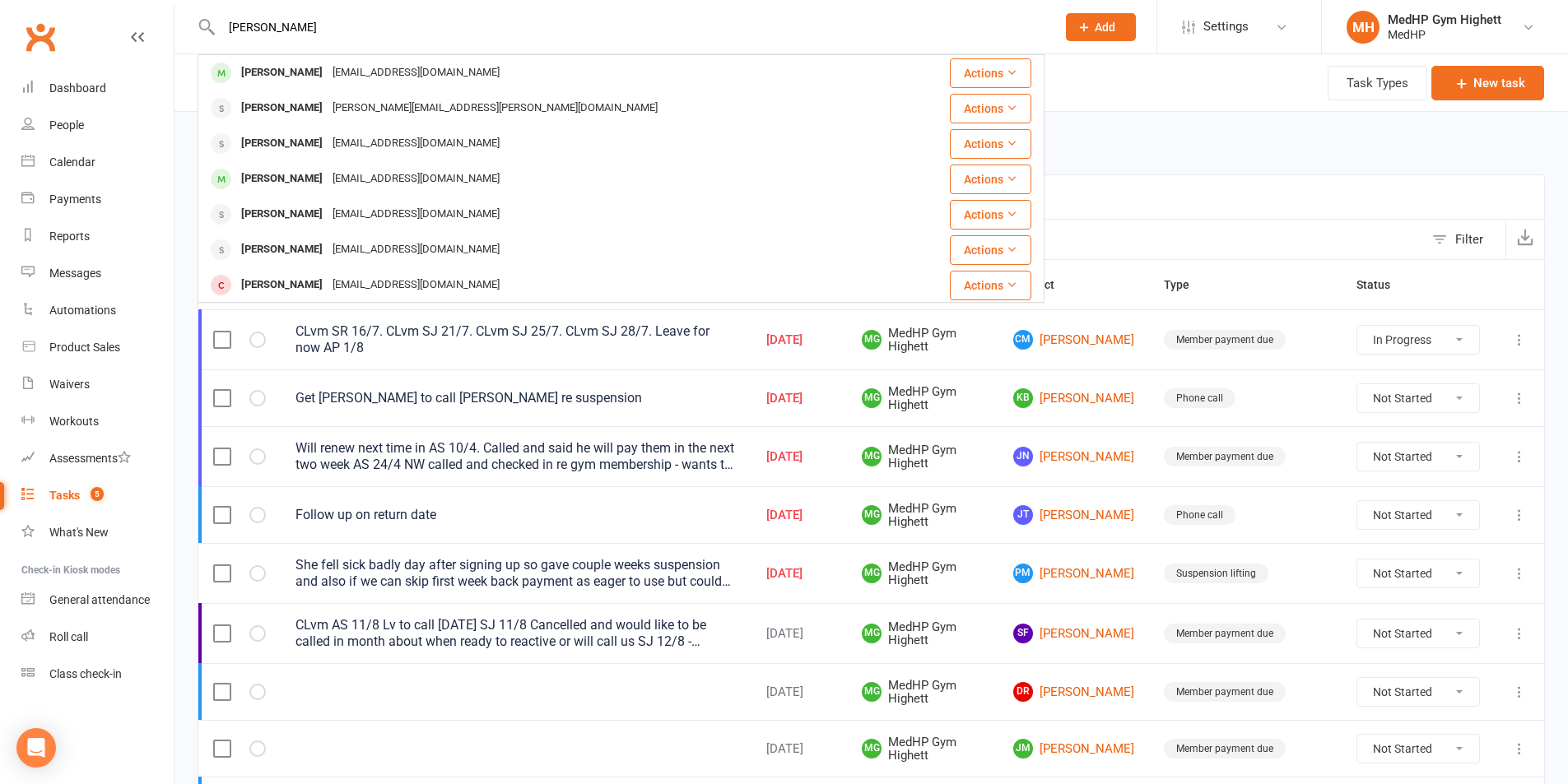
paste input "Natalie Smith"
drag, startPoint x: 386, startPoint y: 38, endPoint x: 368, endPoint y: 31, distance: 19.3
click at [234, 31] on div "Natalie Smith Nathalie Huth nehuth@hotmail.com Actions Mia Smith mia2498@gmail.…" at bounding box center [621, 27] width 847 height 53
drag, startPoint x: 231, startPoint y: 28, endPoint x: 155, endPoint y: 28, distance: 76.0
click at [155, 4] on header "Natalie Smith Nathalie Huth nehuth@hotmail.com Actions Mia Smith mia2498@gmail.…" at bounding box center [784, 4] width 1568 height 0
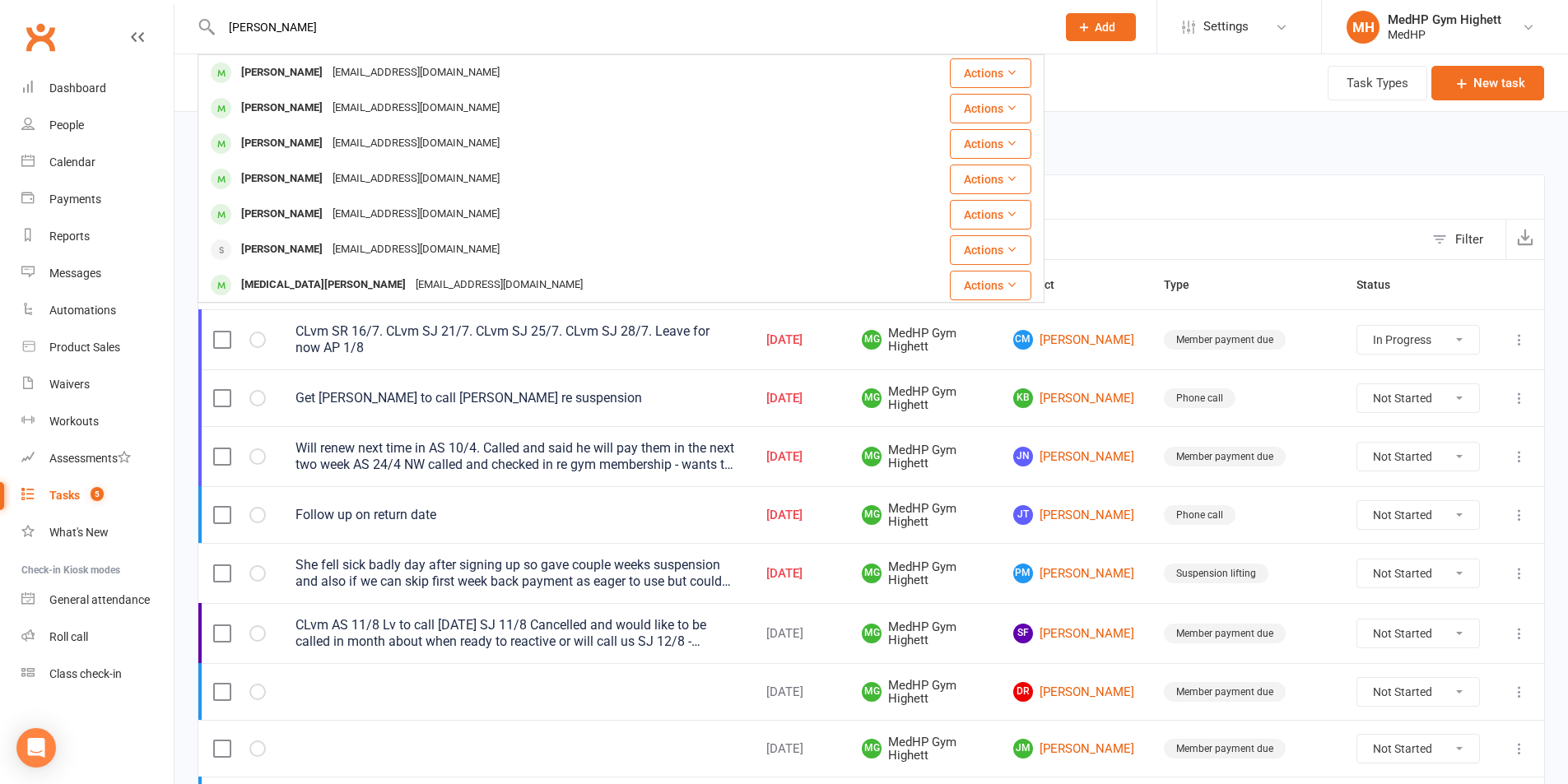
drag, startPoint x: 389, startPoint y: 40, endPoint x: 190, endPoint y: 24, distance: 199.6
click at [190, 24] on react-component "Natalie Smith Nathalie Huth nehuth@hotmail.com Actions Mia Smith mia2498@gmail.…" at bounding box center [522, 27] width 1044 height 53
drag, startPoint x: 400, startPoint y: 35, endPoint x: 165, endPoint y: 26, distance: 235.2
click at [169, 4] on header "Natalie Smith Nathalie Huth nehuth@hotmail.com Actions Mia Smith mia2498@gmail.…" at bounding box center [784, 4] width 1568 height 0
paste input "Dianne Sheedy"
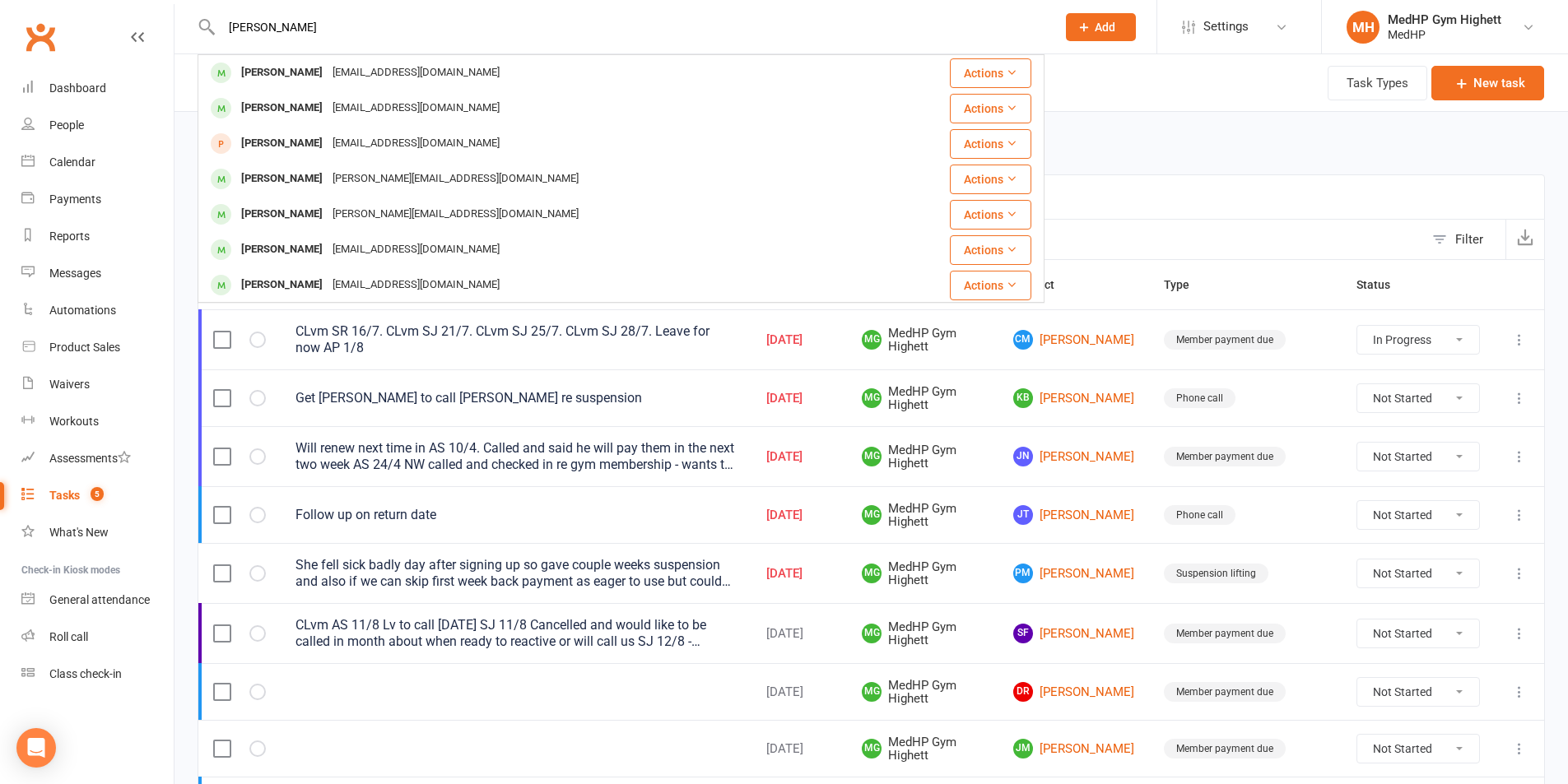
drag, startPoint x: 348, startPoint y: 28, endPoint x: 244, endPoint y: 21, distance: 104.2
click at [244, 21] on input "Dianne Sheedy" at bounding box center [630, 27] width 828 height 23
paste input "David Carlyon"
drag, startPoint x: 346, startPoint y: 37, endPoint x: 236, endPoint y: 29, distance: 110.3
click at [212, 29] on div "David Carlyon David Shap drdavidshap@gmail.com Actions Dave Austin david@bailey…" at bounding box center [621, 27] width 847 height 53
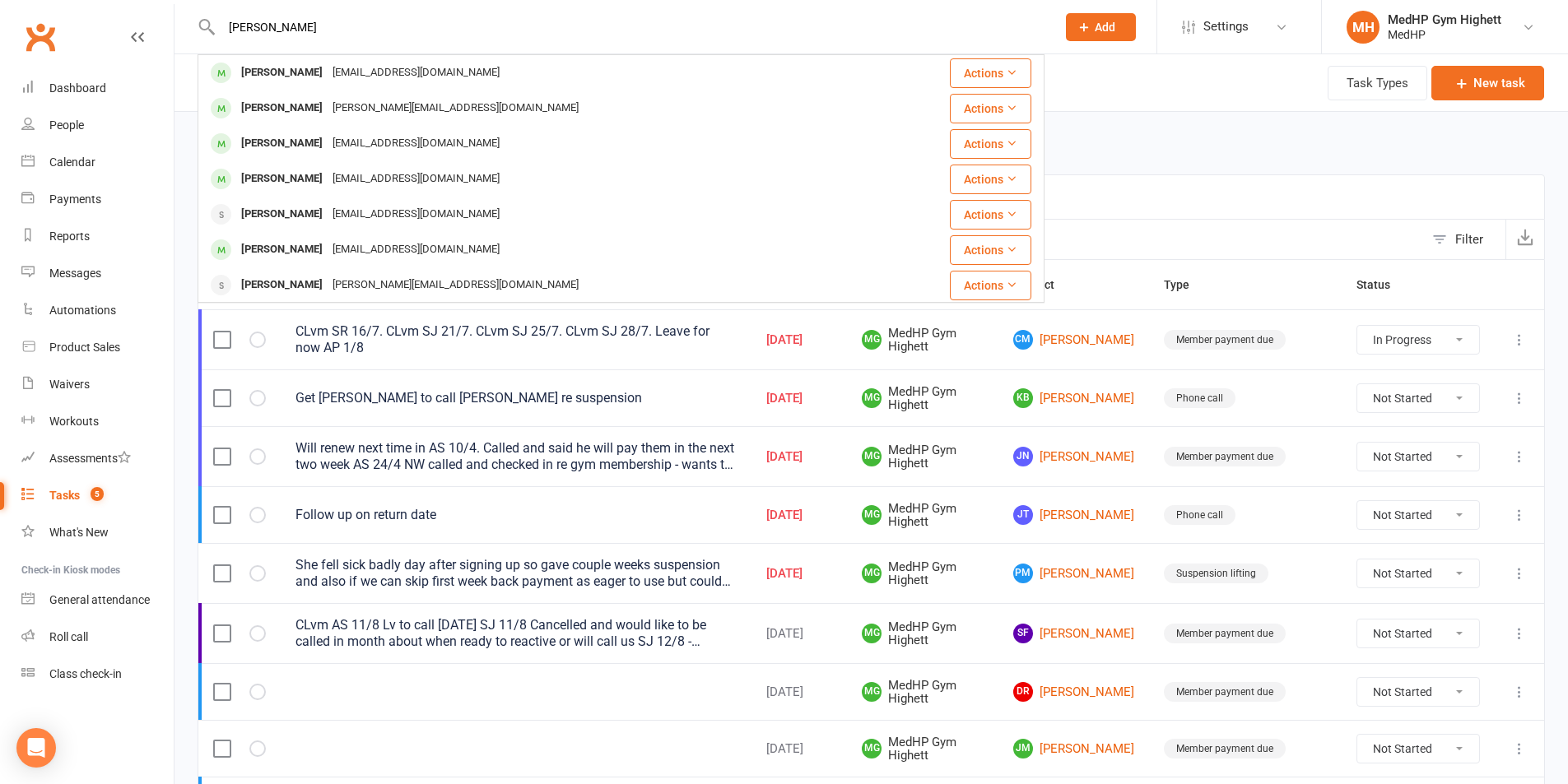
drag, startPoint x: 360, startPoint y: 33, endPoint x: 180, endPoint y: 29, distance: 180.0
click at [180, 29] on react-component "David Carlyon David Shap drdavidshap@gmail.com Actions Dave Austin david@bailey…" at bounding box center [522, 27] width 1044 height 53
paste input "Stephen Lewis"
drag, startPoint x: 378, startPoint y: 29, endPoint x: 213, endPoint y: 29, distance: 165.0
click at [214, 29] on div "Stephen Lewis Helen Lewis lewishelenr@gmail.com Actions Steve Halling stephenha…" at bounding box center [621, 27] width 847 height 53
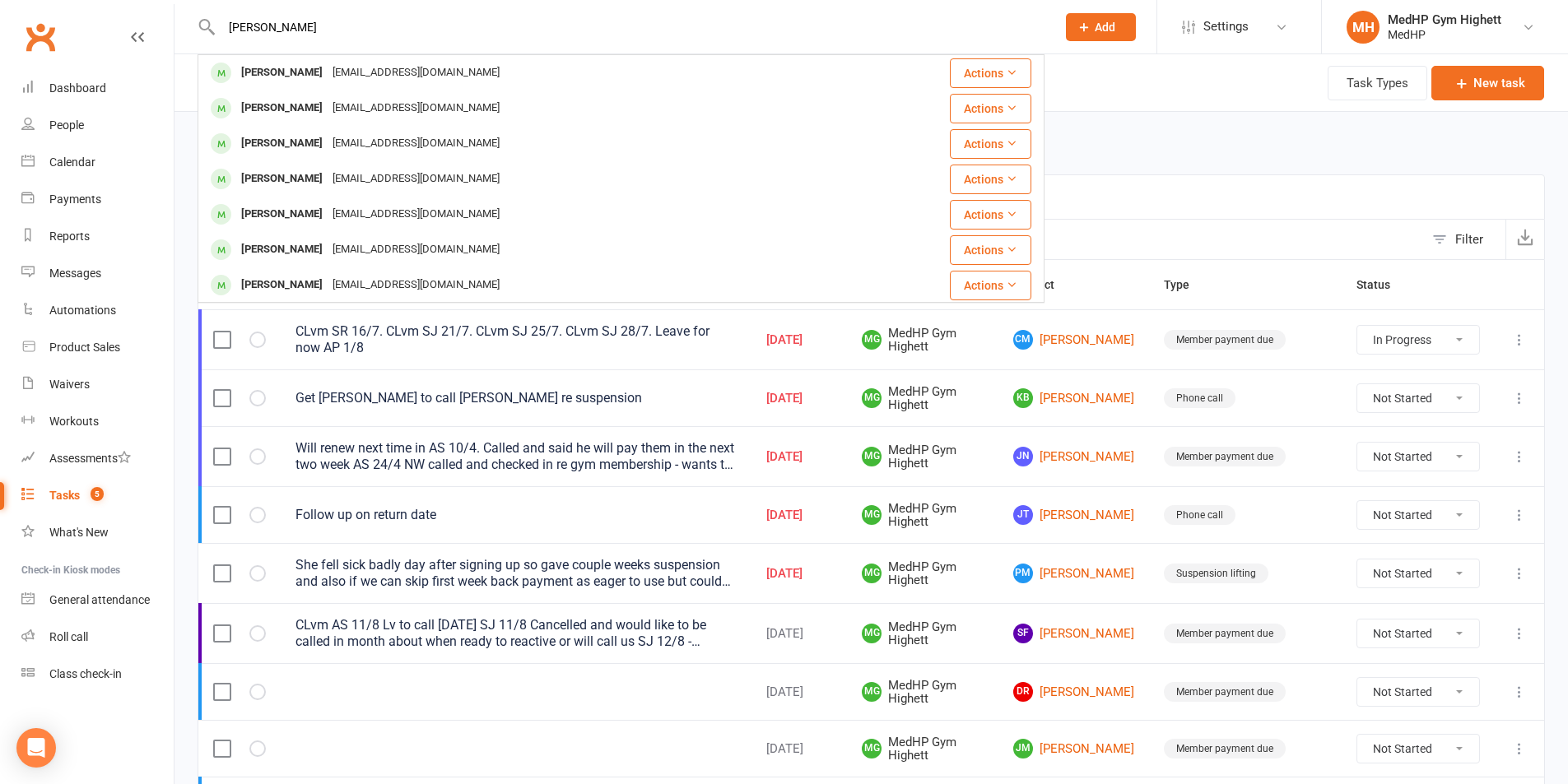
paste input "Betty Sullivan"
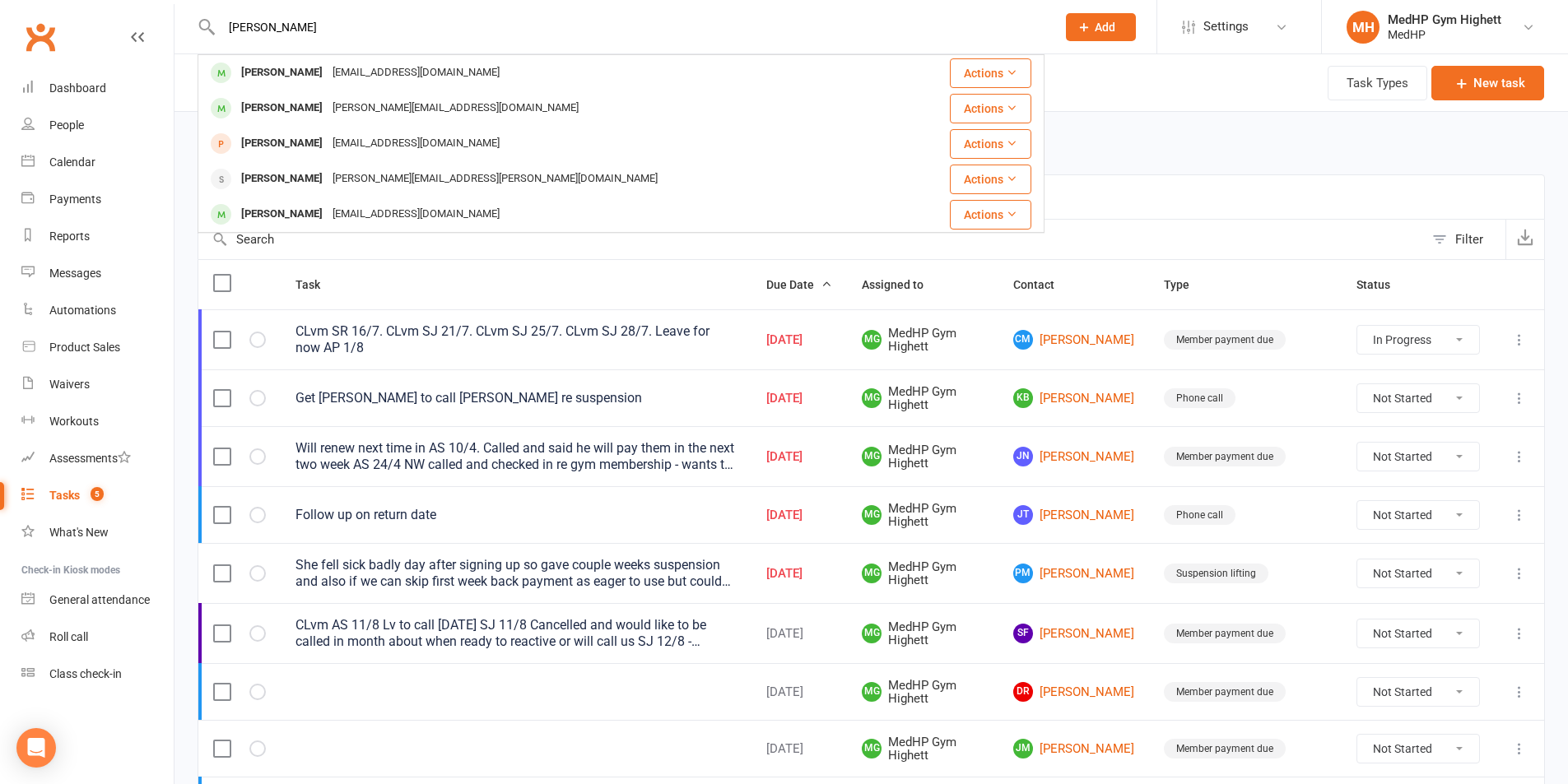
drag, startPoint x: 281, startPoint y: 16, endPoint x: 215, endPoint y: 24, distance: 66.5
click at [215, 24] on div "Betty Sullivan Dianne Sullivan d.sullivan44@iinet.net.au Actions Mandy Sullivan…" at bounding box center [621, 27] width 847 height 53
paste input "Trish Spicer"
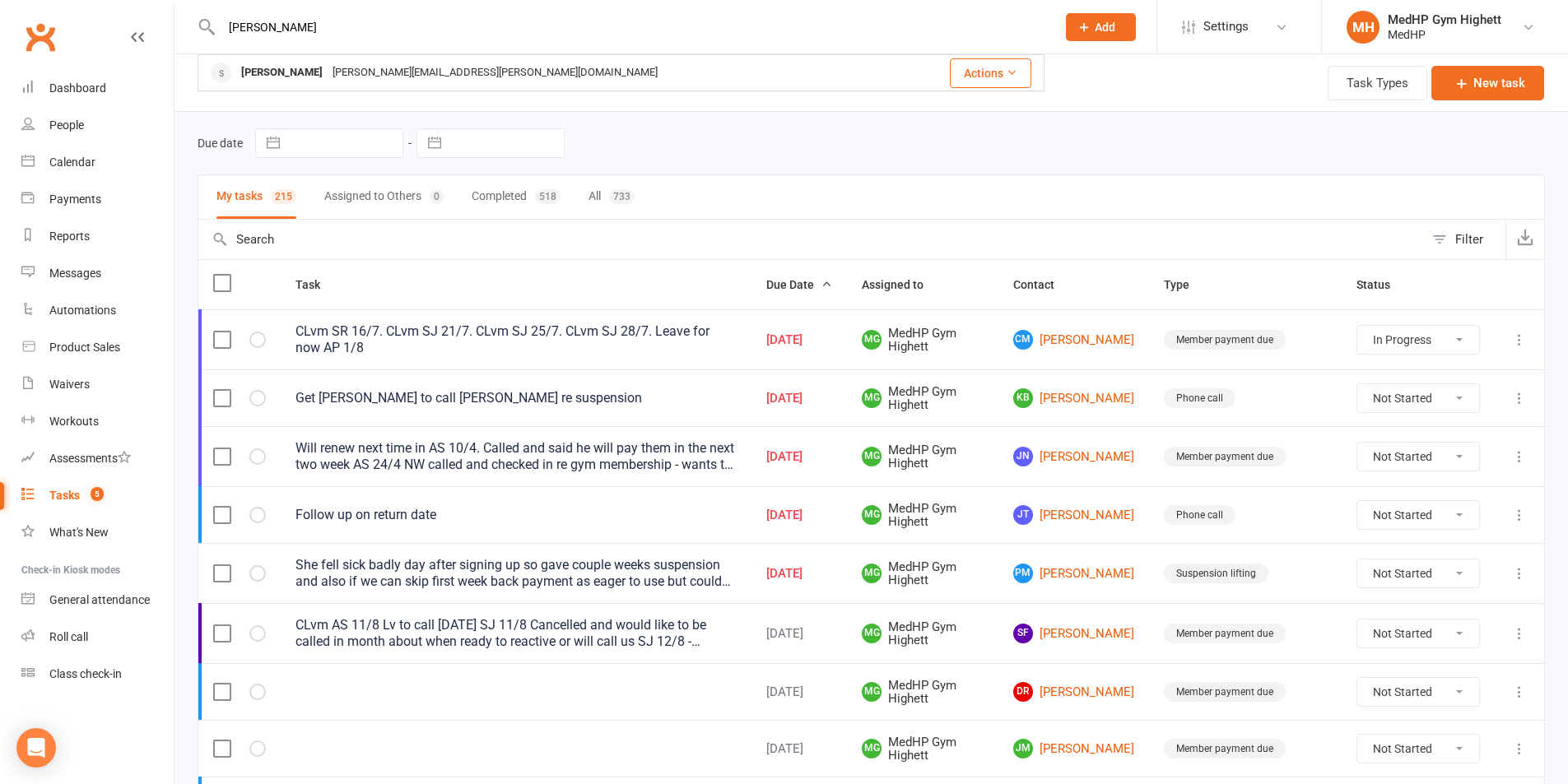
drag, startPoint x: 407, startPoint y: 20, endPoint x: 213, endPoint y: 17, distance: 194.0
click at [213, 17] on div "Trish Spicer Susan Trott susan.trott@icloud.com Actions" at bounding box center [621, 27] width 847 height 53
paste input "Vicki McAuliffe"
drag, startPoint x: 371, startPoint y: 19, endPoint x: 134, endPoint y: -2, distance: 237.9
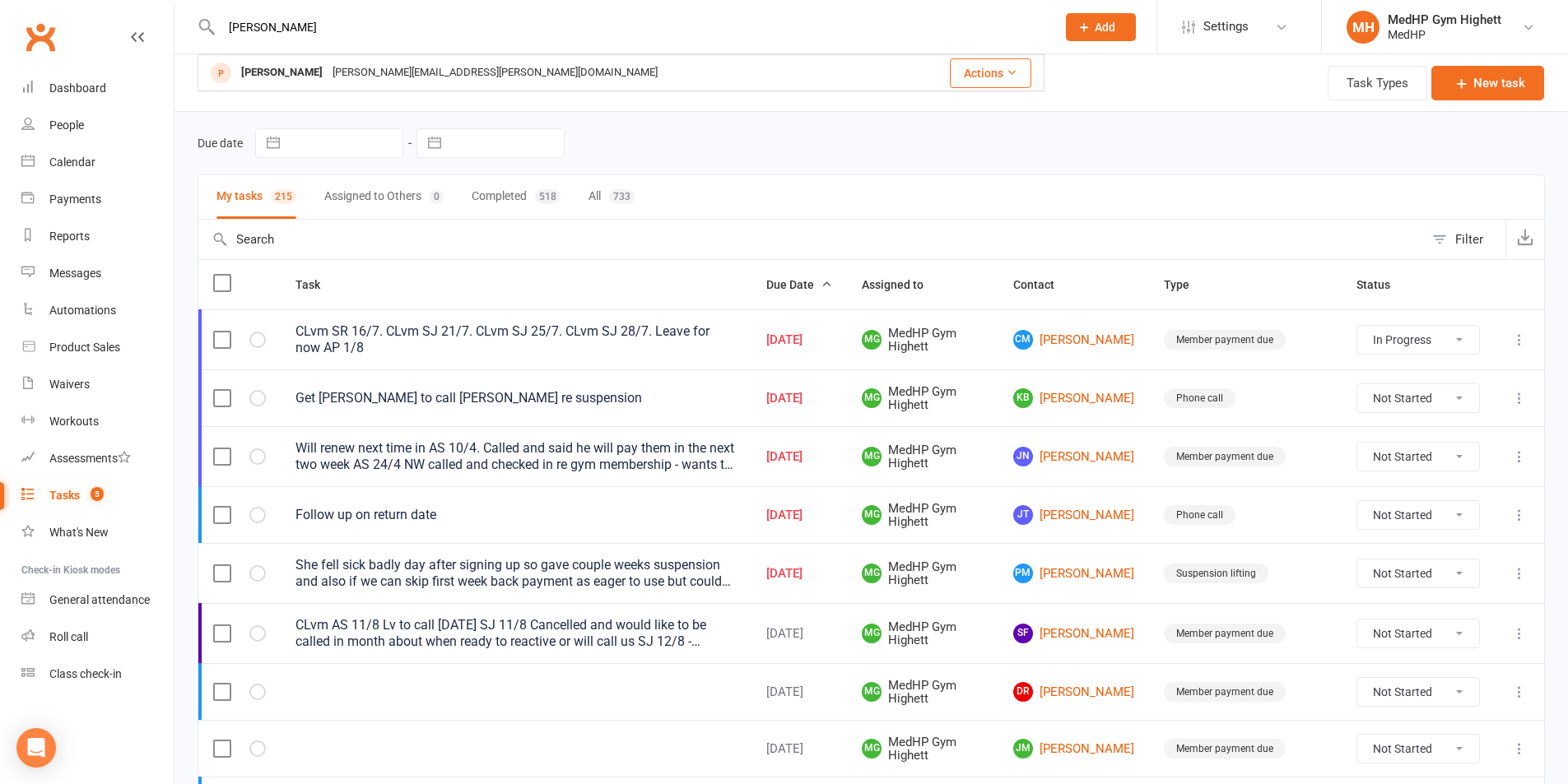
paste input "Brony Peirc"
drag, startPoint x: 360, startPoint y: 19, endPoint x: 229, endPoint y: 22, distance: 131.0
click at [229, 22] on input "Brony Peirce" at bounding box center [630, 27] width 828 height 23
paste input "Jenny Kimmins"
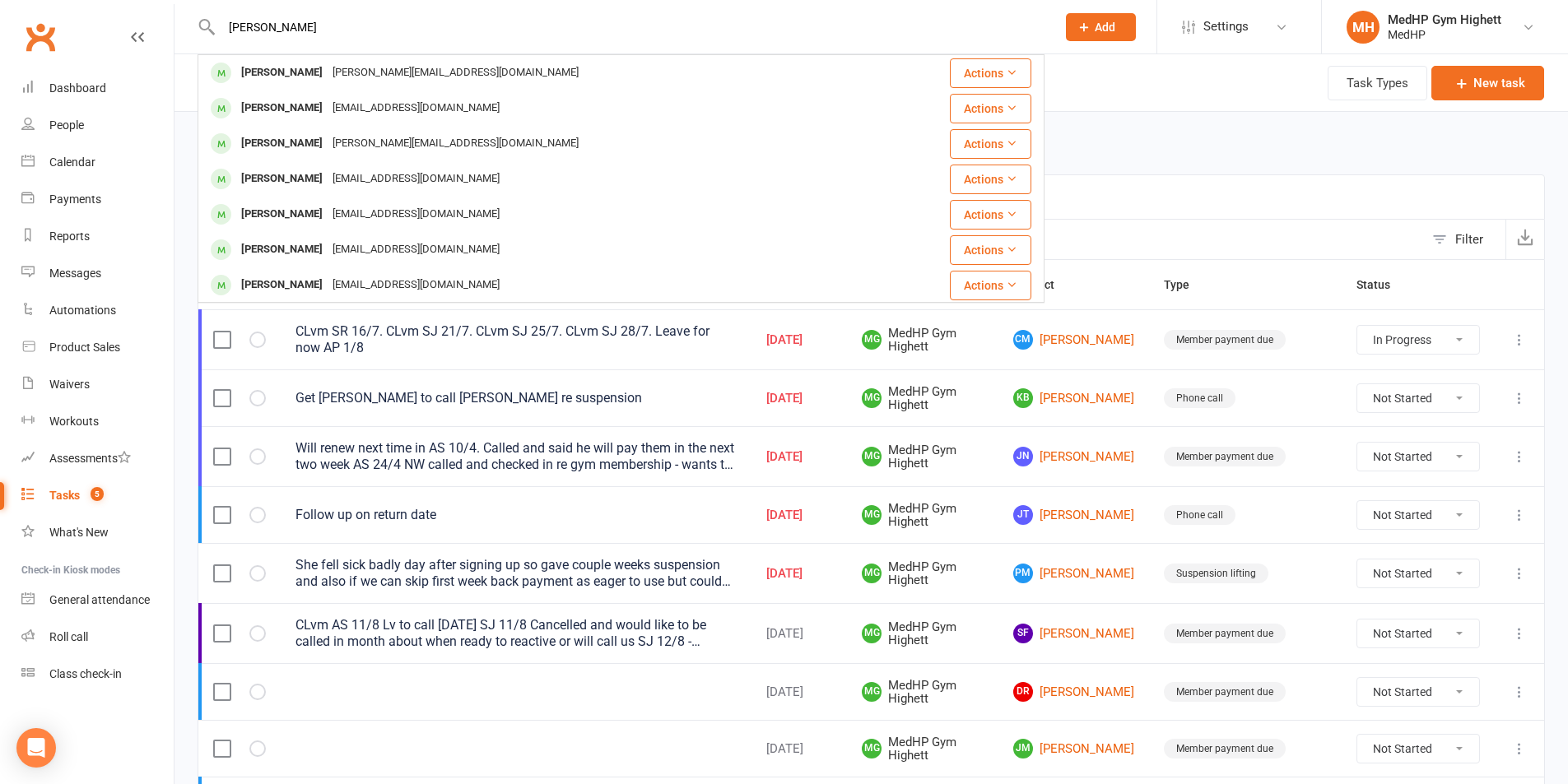
drag, startPoint x: 451, startPoint y: 24, endPoint x: 226, endPoint y: 19, distance: 225.1
click at [226, 19] on input "Jenny Kimmins" at bounding box center [630, 27] width 828 height 23
paste input "Robin Parker"
drag, startPoint x: 322, startPoint y: 33, endPoint x: 228, endPoint y: 39, distance: 94.2
click at [227, 39] on div "Robin Parker Robin Lacey lacey@wn.com.au Actions Robin Rehn robin.rehn@bigpond.…" at bounding box center [621, 27] width 847 height 53
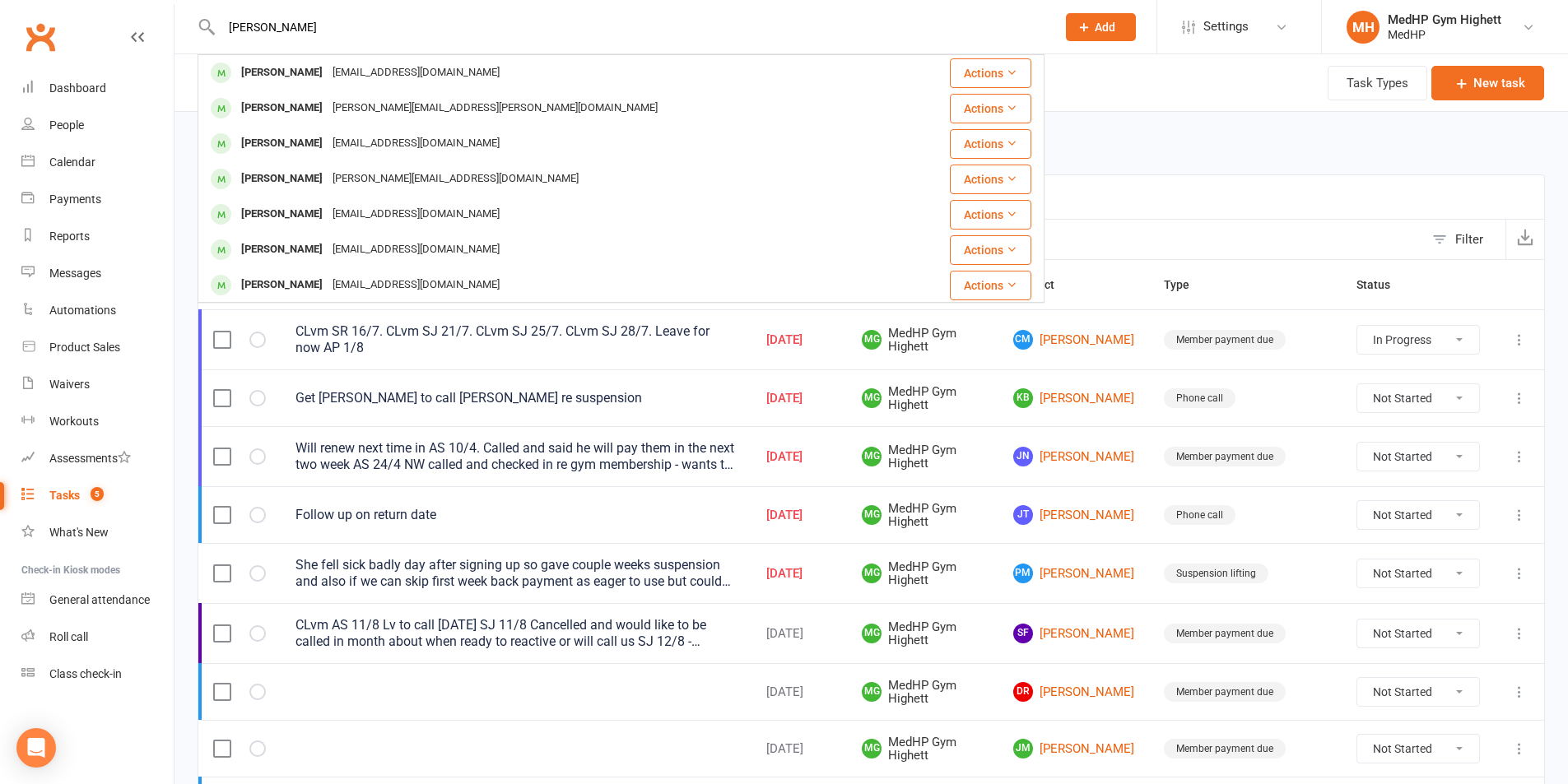
drag, startPoint x: 357, startPoint y: 35, endPoint x: 407, endPoint y: 31, distance: 50.2
click at [221, 29] on div "Robin Parker Robin Lacey lacey@wn.com.au Actions Robin Rehn robin.rehn@bigpond.…" at bounding box center [621, 27] width 847 height 53
drag, startPoint x: 390, startPoint y: 25, endPoint x: 189, endPoint y: 24, distance: 201.0
click at [189, 24] on react-component "Robin Parker Robin Lacey lacey@wn.com.au Actions Robin Rehn robin.rehn@bigpond.…" at bounding box center [522, 27] width 1044 height 53
paste input "Malcolm Hocking"
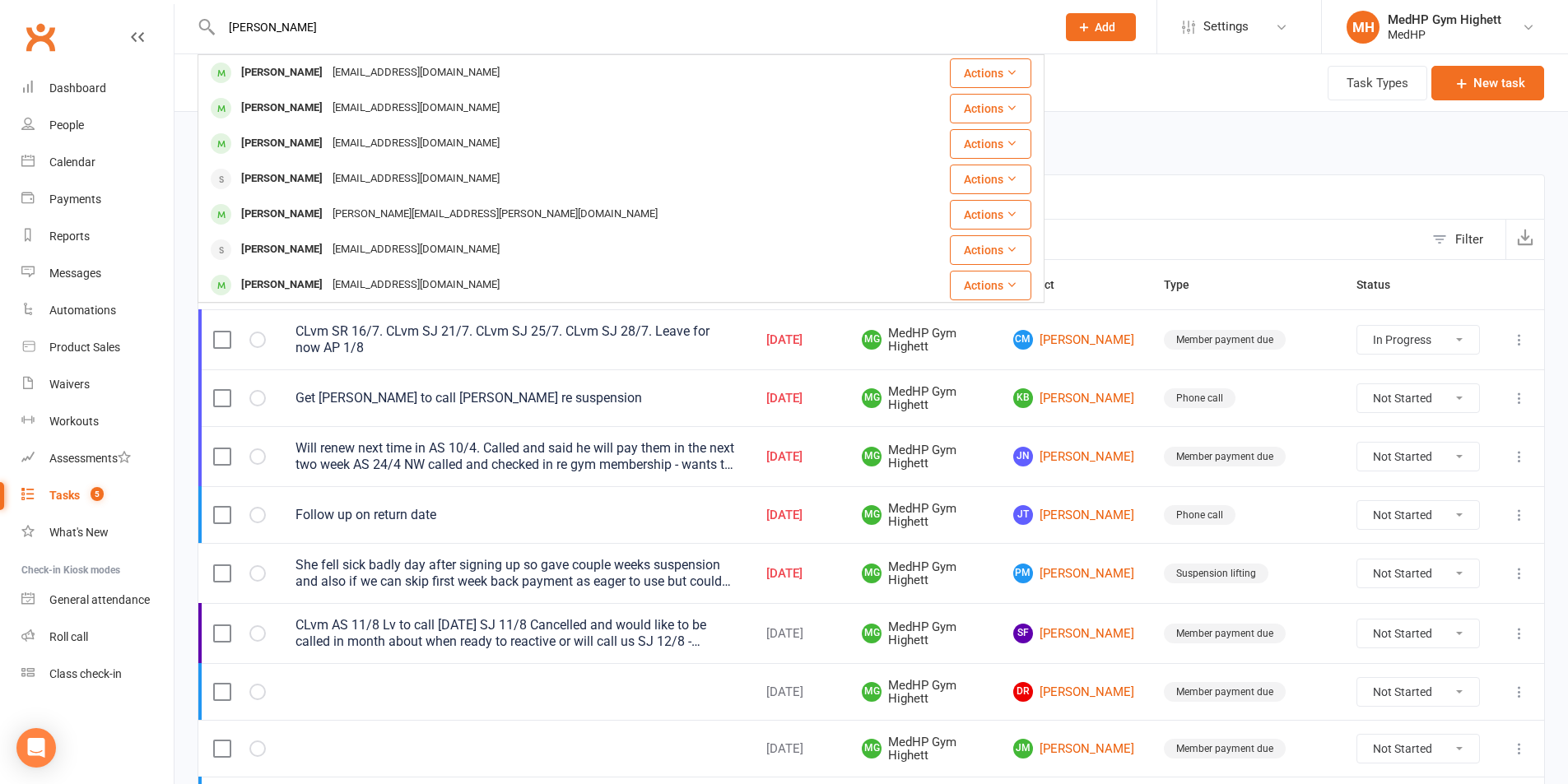
drag, startPoint x: 391, startPoint y: 22, endPoint x: 367, endPoint y: 32, distance: 26.0
click at [182, 27] on react-component "Malcolm Hocking Malcolm Pulling malsand@aapt.net.au Actions Malcolm Dow dow-m@o…" at bounding box center [522, 27] width 1044 height 53
drag, startPoint x: 367, startPoint y: 32, endPoint x: 143, endPoint y: 31, distance: 224.0
click at [143, 4] on header "Malcolm Hocking Malcolm Pulling malsand@aapt.net.au Actions Malcolm Dow dow-m@o…" at bounding box center [784, 4] width 1568 height 0
paste input "Amanda Avramides"
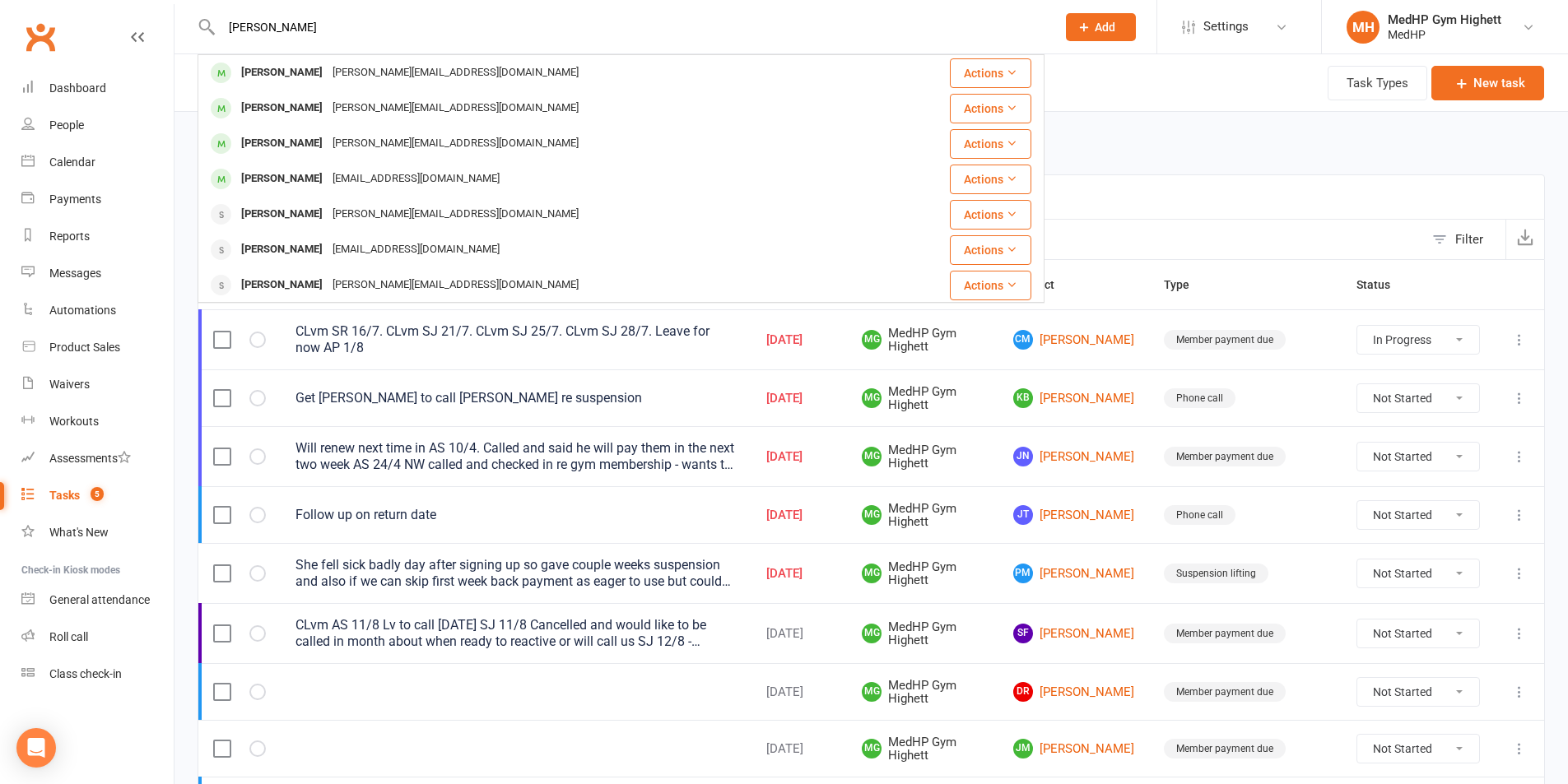
drag, startPoint x: 457, startPoint y: 35, endPoint x: 161, endPoint y: 29, distance: 296.1
click at [161, 4] on header "Amanda Avramides Oli Naunton amanda@naunton.name Actions Charlotte Naunton aman…" at bounding box center [784, 4] width 1568 height 0
paste input "Prudence Hassan"
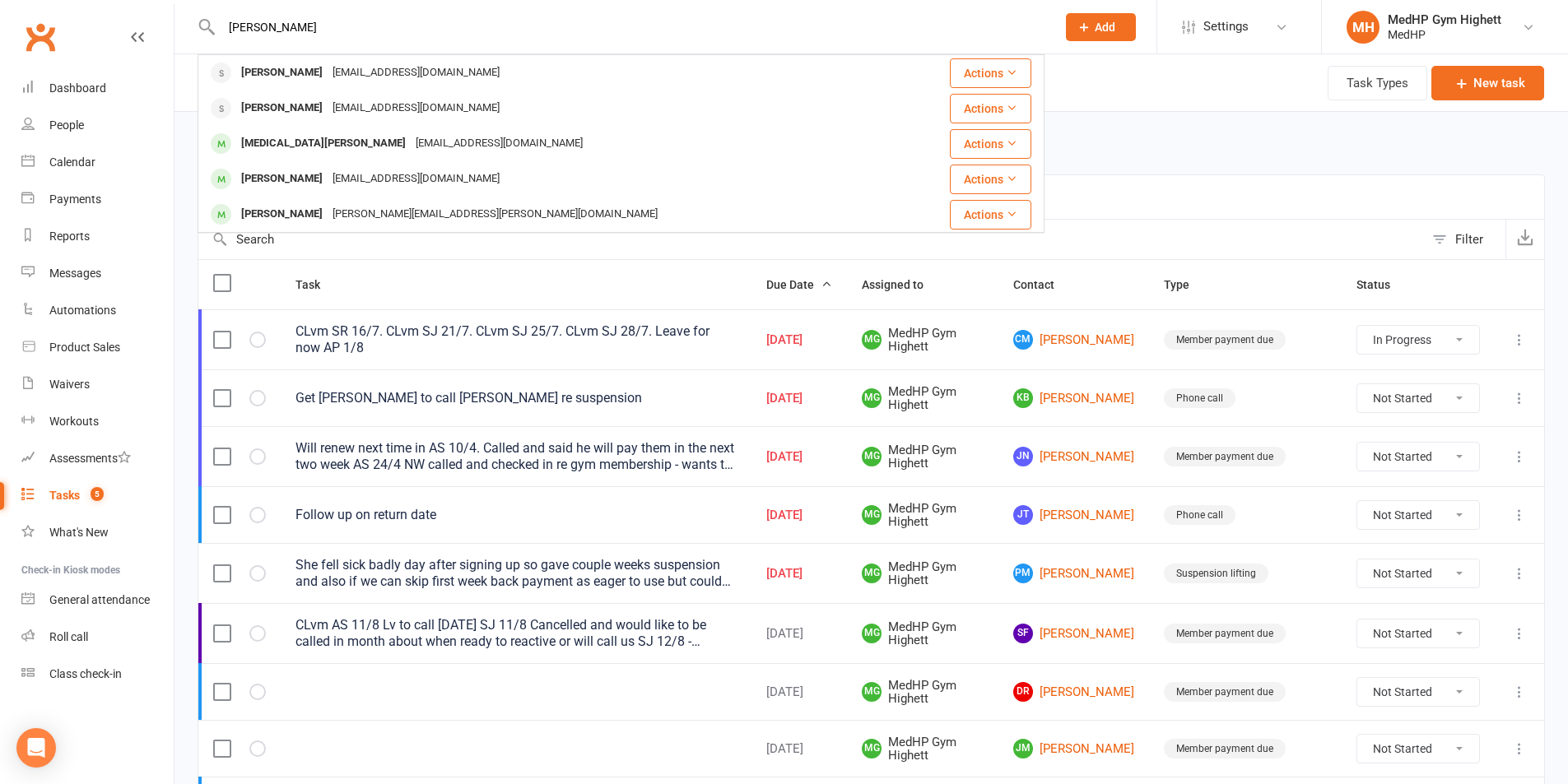
drag, startPoint x: 423, startPoint y: 44, endPoint x: 242, endPoint y: 39, distance: 181.1
click at [226, 42] on div "Prudence Hassan Prudence Hassan prudencehassan@hotmail.com Actions Priscilla Ma…" at bounding box center [621, 27] width 847 height 53
drag, startPoint x: 339, startPoint y: 32, endPoint x: 139, endPoint y: 39, distance: 200.1
click at [139, 4] on header "Prudence Hassan Prudence Hassan prudencehassan@hotmail.com Actions Priscilla Ma…" at bounding box center [784, 4] width 1568 height 0
paste input "Silvana Bernaudo"
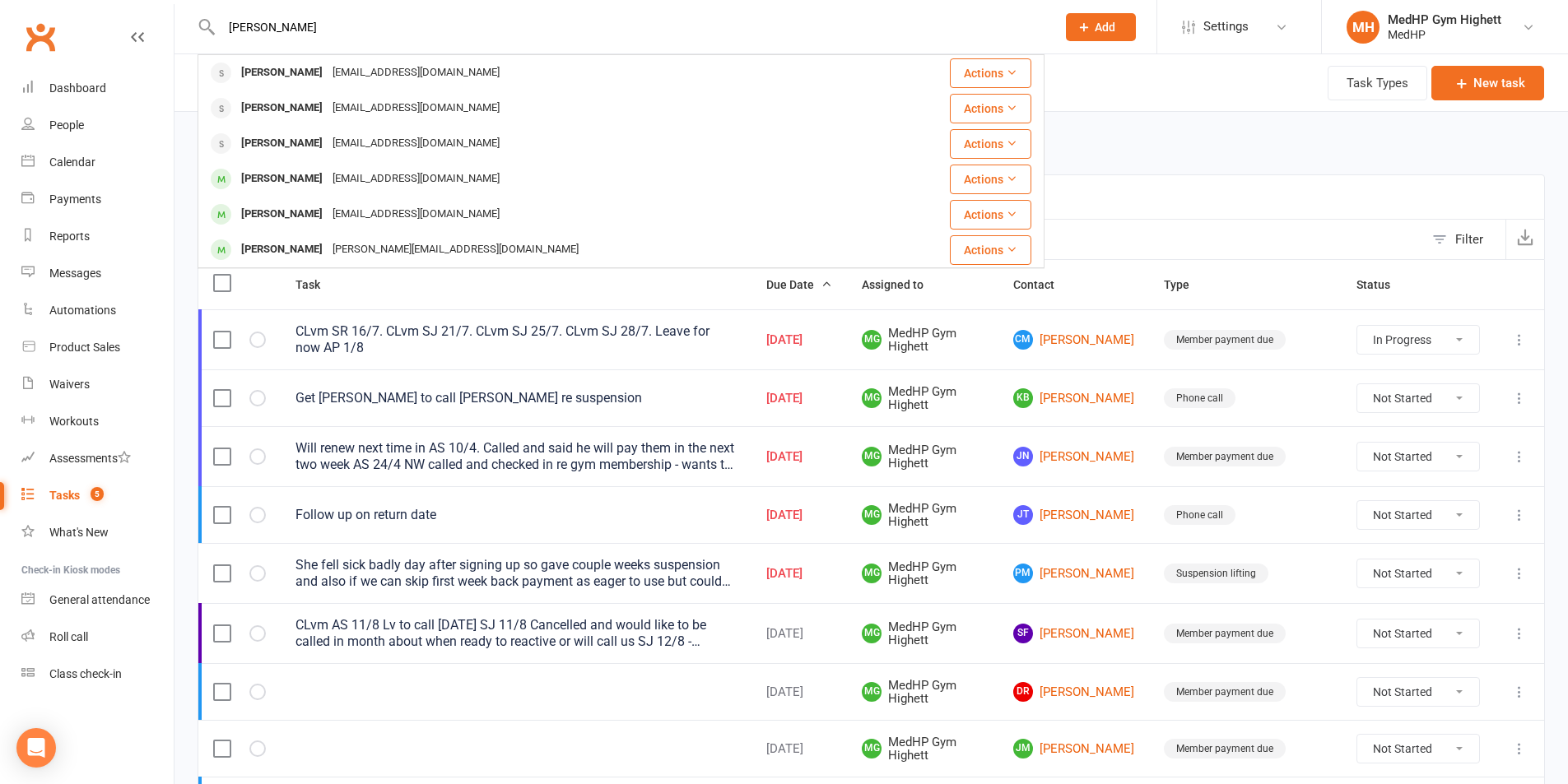
drag, startPoint x: 472, startPoint y: 20, endPoint x: 190, endPoint y: 17, distance: 282.0
click at [204, 19] on div "Silvana Bernaudo Pam Bernau pambernau@gmail.com Actions John Bernau johnbernau5…" at bounding box center [621, 27] width 847 height 53
paste input "Connie Manariti"
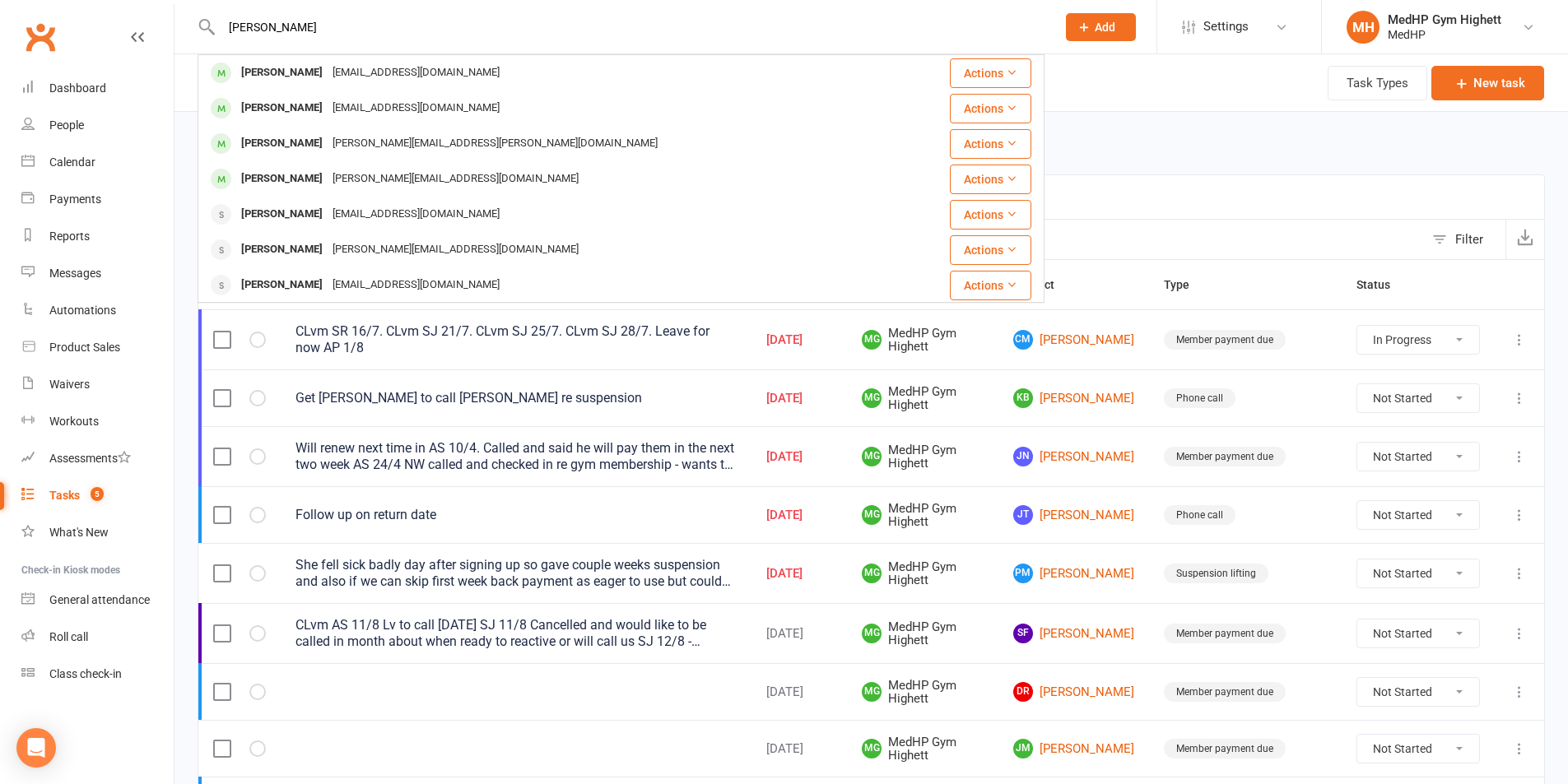
drag, startPoint x: 407, startPoint y: 34, endPoint x: 168, endPoint y: 29, distance: 239.1
click at [198, 29] on div "Connie Manariti Dawn Manzie dawnmanzie@gmail.com Actions Liz Mennie eamennie@gm…" at bounding box center [621, 27] width 847 height 53
paste input "Glenda Urquhart"
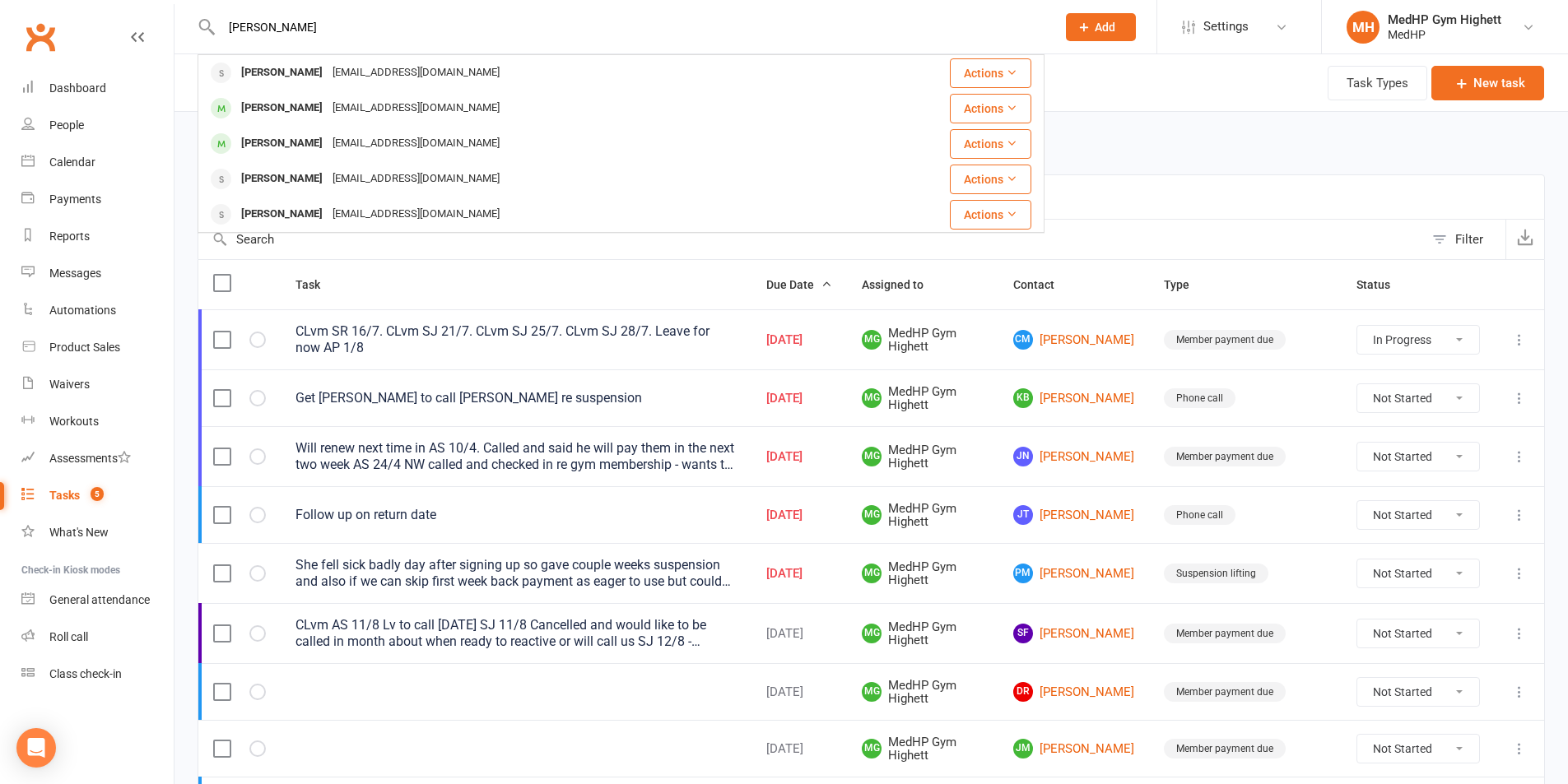
drag, startPoint x: 442, startPoint y: 29, endPoint x: 215, endPoint y: 21, distance: 227.1
click at [215, 21] on div "Glenda Urquhart Glenda Urquhart gilglenu@icloud.com Actions Gilbert Urquhart gi…" at bounding box center [621, 27] width 847 height 53
paste input "Louise Karras"
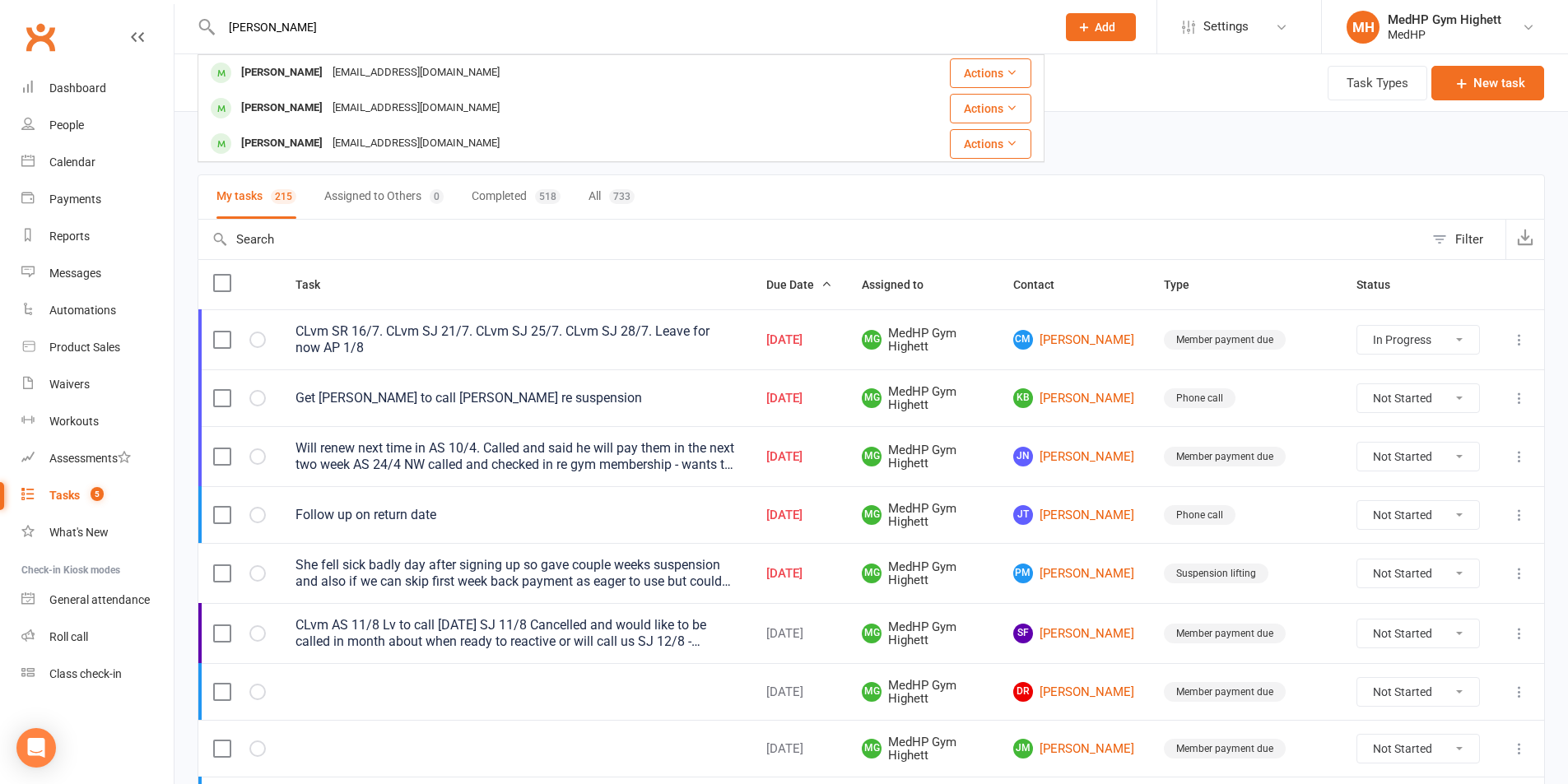
drag, startPoint x: 397, startPoint y: 51, endPoint x: 222, endPoint y: 45, distance: 175.1
click at [222, 45] on div "Louise Karras Louise Gunning l_gunning@icloud.com Actions Karen Amon Karenamon@…" at bounding box center [621, 27] width 847 height 53
drag, startPoint x: 415, startPoint y: 37, endPoint x: 95, endPoint y: 25, distance: 320.2
click at [95, 4] on header "Louise Karras Louise Gunning l_gunning@icloud.com Actions Karen Amon Karenamon@…" at bounding box center [784, 4] width 1568 height 0
paste input "Harry Ball"
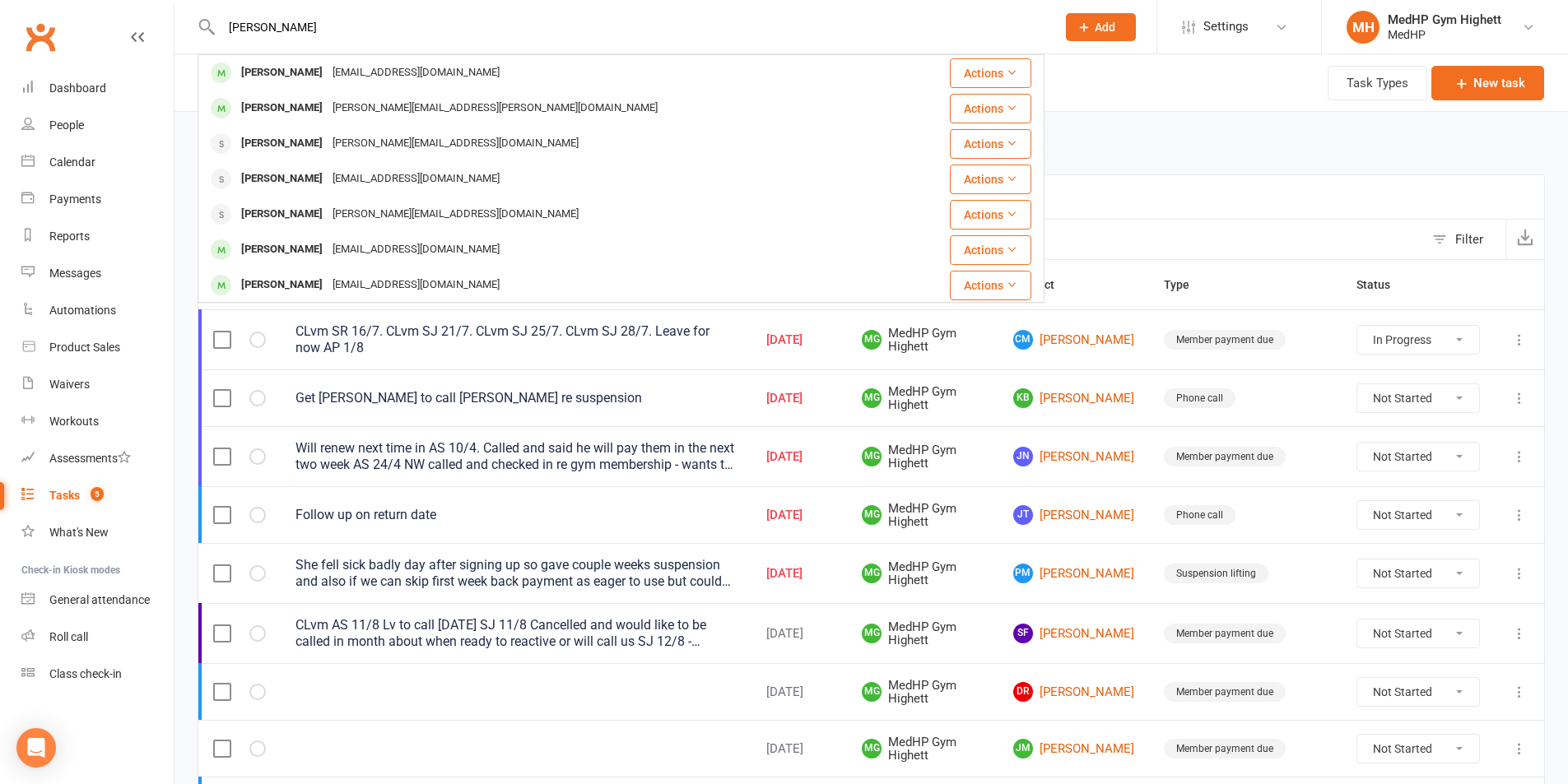
drag, startPoint x: 414, startPoint y: 24, endPoint x: 205, endPoint y: 22, distance: 209.0
click at [213, 25] on div "Harry Ball HARRY TSINDOS htsindos@gmail.com Actions Helen Bolger-Harris helen@B…" at bounding box center [621, 27] width 847 height 53
paste input "Anne Rennie"
drag, startPoint x: 416, startPoint y: 16, endPoint x: 159, endPoint y: 22, distance: 257.1
click at [206, 19] on div "Anne Rennie Anne Rennie b_rennie@bigpond.com Actions Joanne Andrew joanne.andre…" at bounding box center [621, 27] width 847 height 53
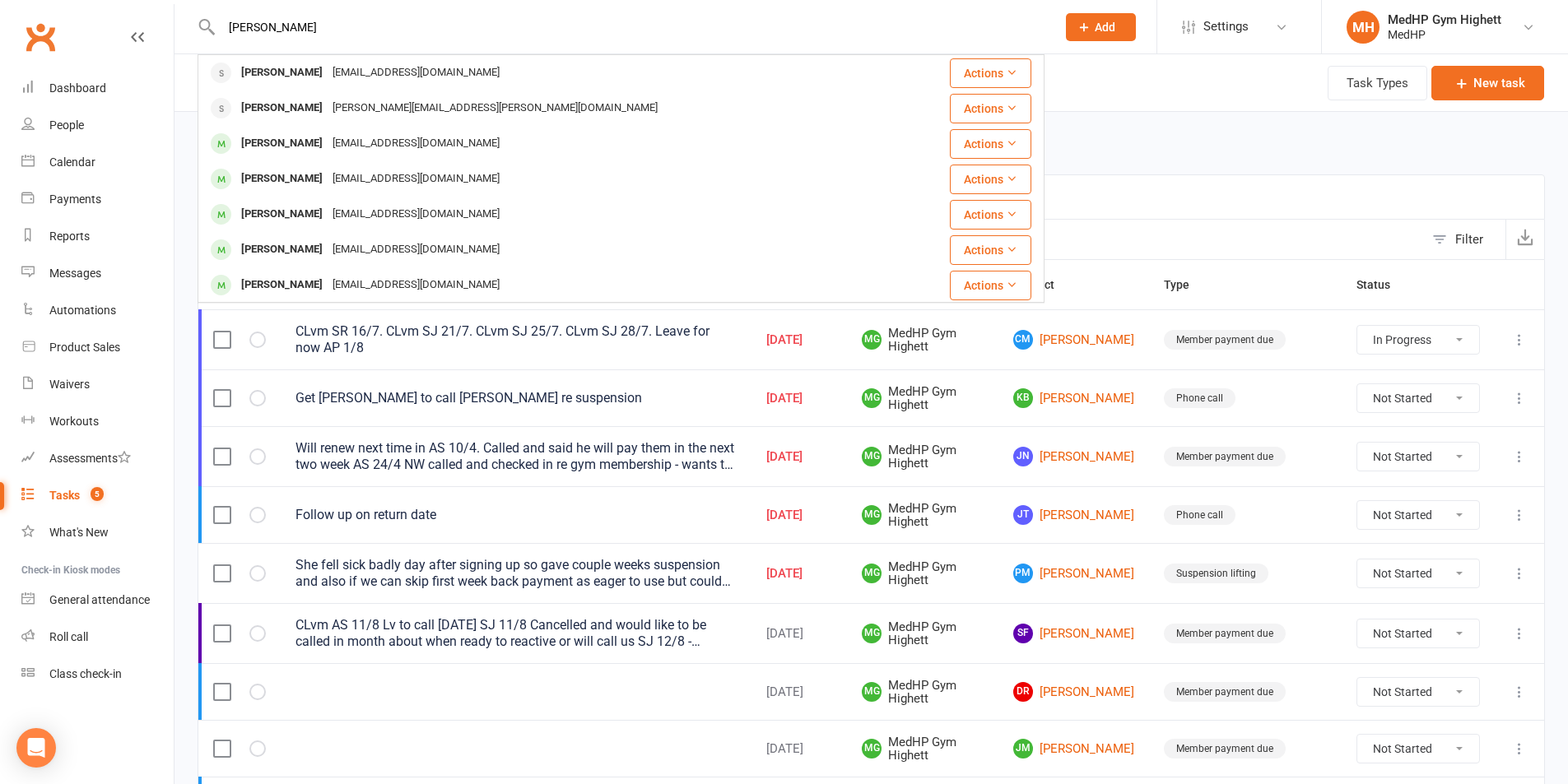
paste input "Darren Legg"
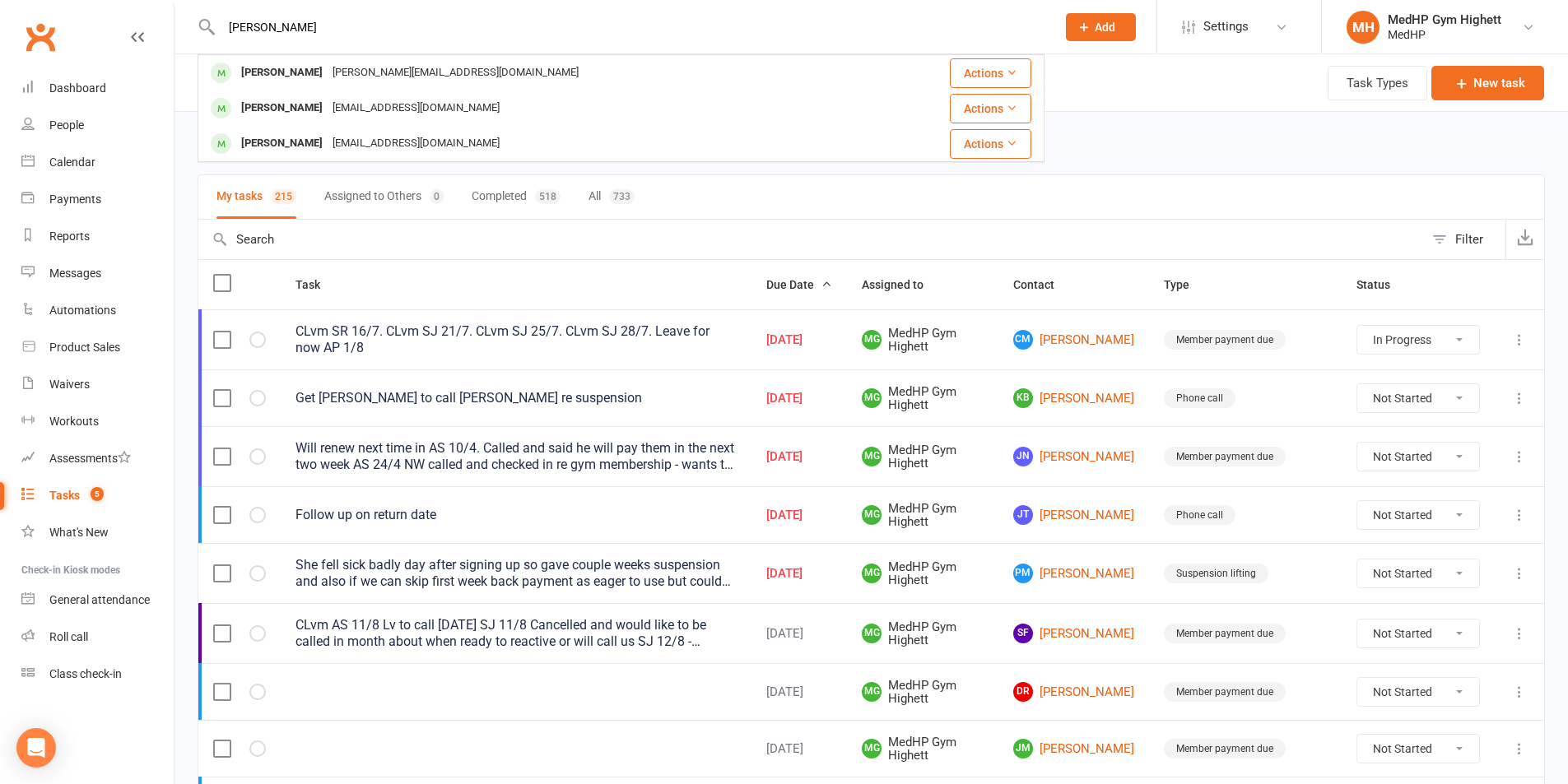
drag, startPoint x: 338, startPoint y: 42, endPoint x: 269, endPoint y: 40, distance: 69.0
click at [269, 40] on div "Darren Legge Darren Legge darren@djcarpentry.com.au Actions Linda Darivas linda…" at bounding box center [621, 27] width 847 height 53
drag, startPoint x: 426, startPoint y: 30, endPoint x: 204, endPoint y: 32, distance: 222.0
click at [205, 34] on div "Darren Legge Darren Legge darren@djcarpentry.com.au Actions Linda Darivas linda…" at bounding box center [621, 27] width 847 height 53
paste input "Bernadette Cook"
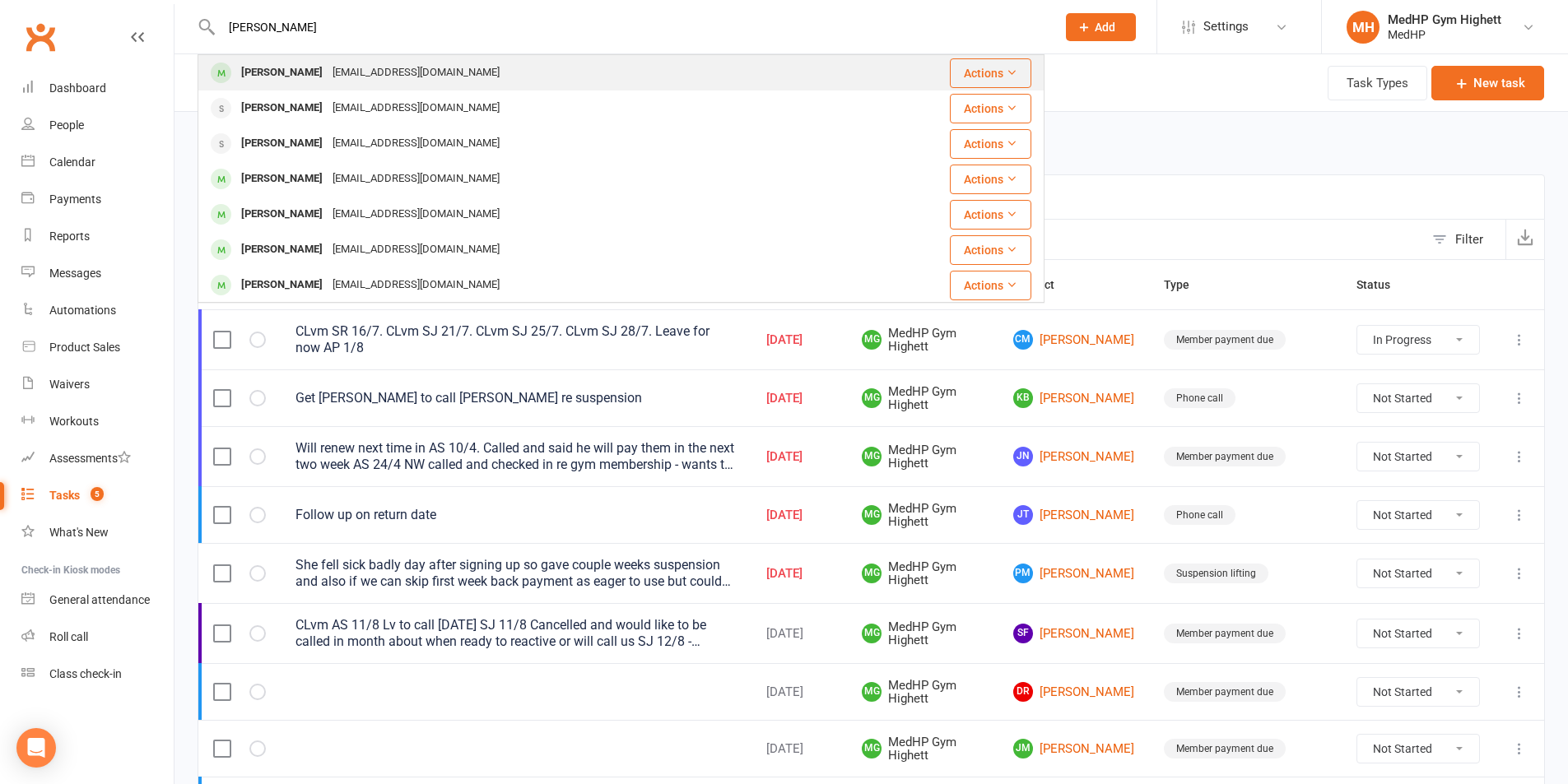
type input "Bernadette Cook"
click at [398, 70] on div "bdette08@hotmail.com" at bounding box center [416, 73] width 177 height 24
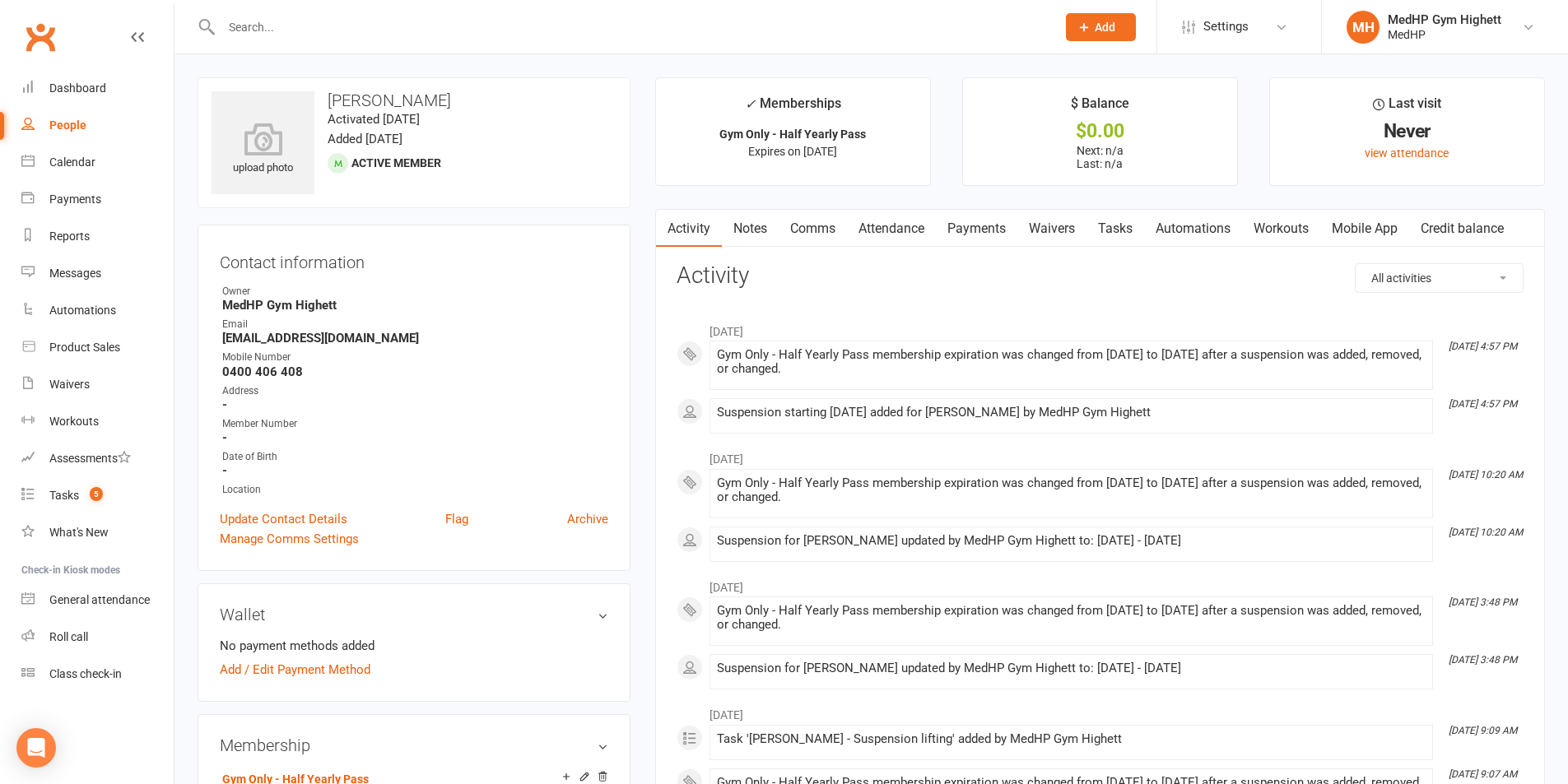
click at [963, 226] on link "Payments" at bounding box center [976, 228] width 81 height 38
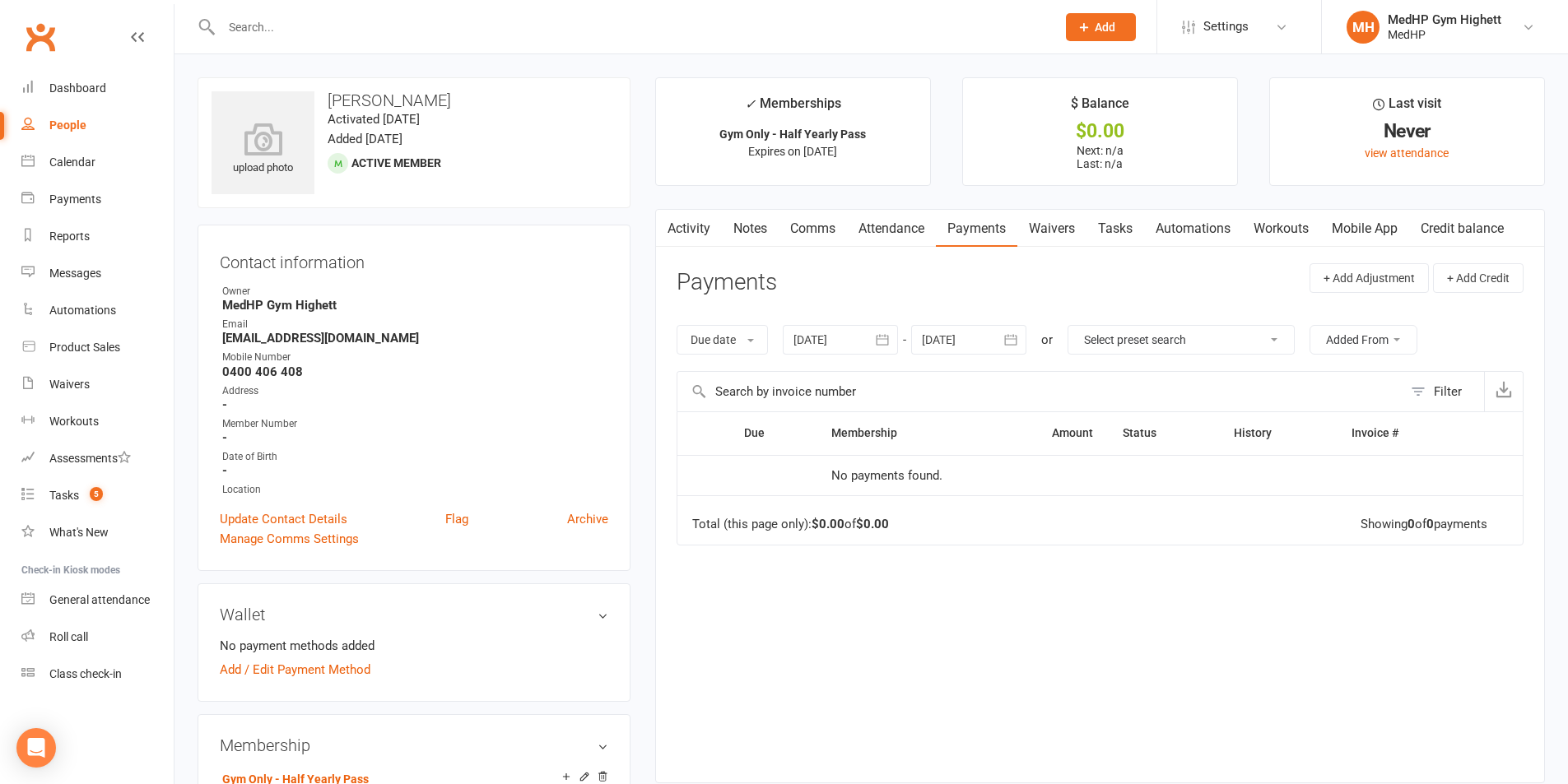
click at [1092, 232] on link "Tasks" at bounding box center [1115, 228] width 58 height 38
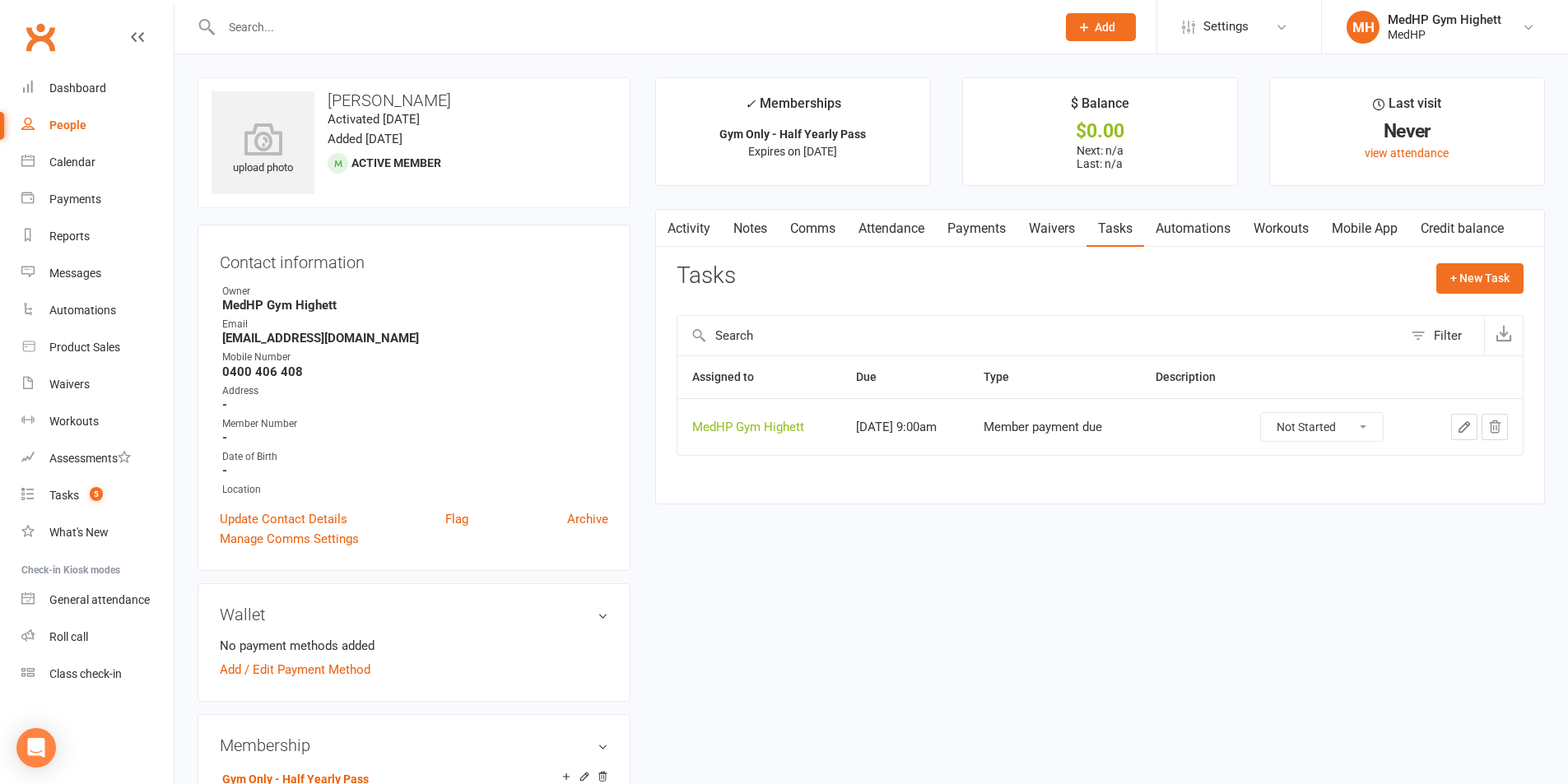
click at [703, 230] on link "Activity" at bounding box center [689, 228] width 66 height 38
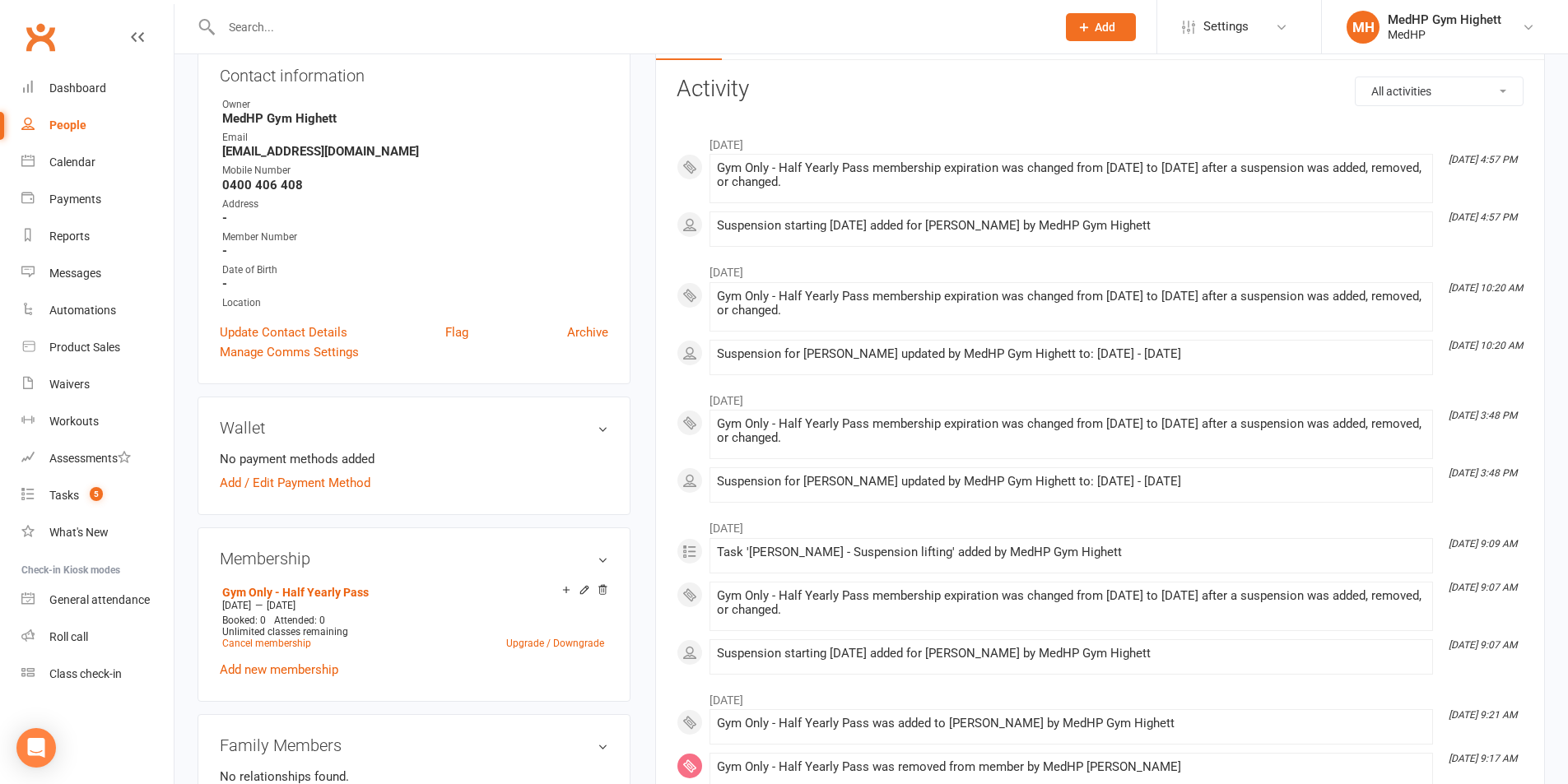
scroll to position [576, 0]
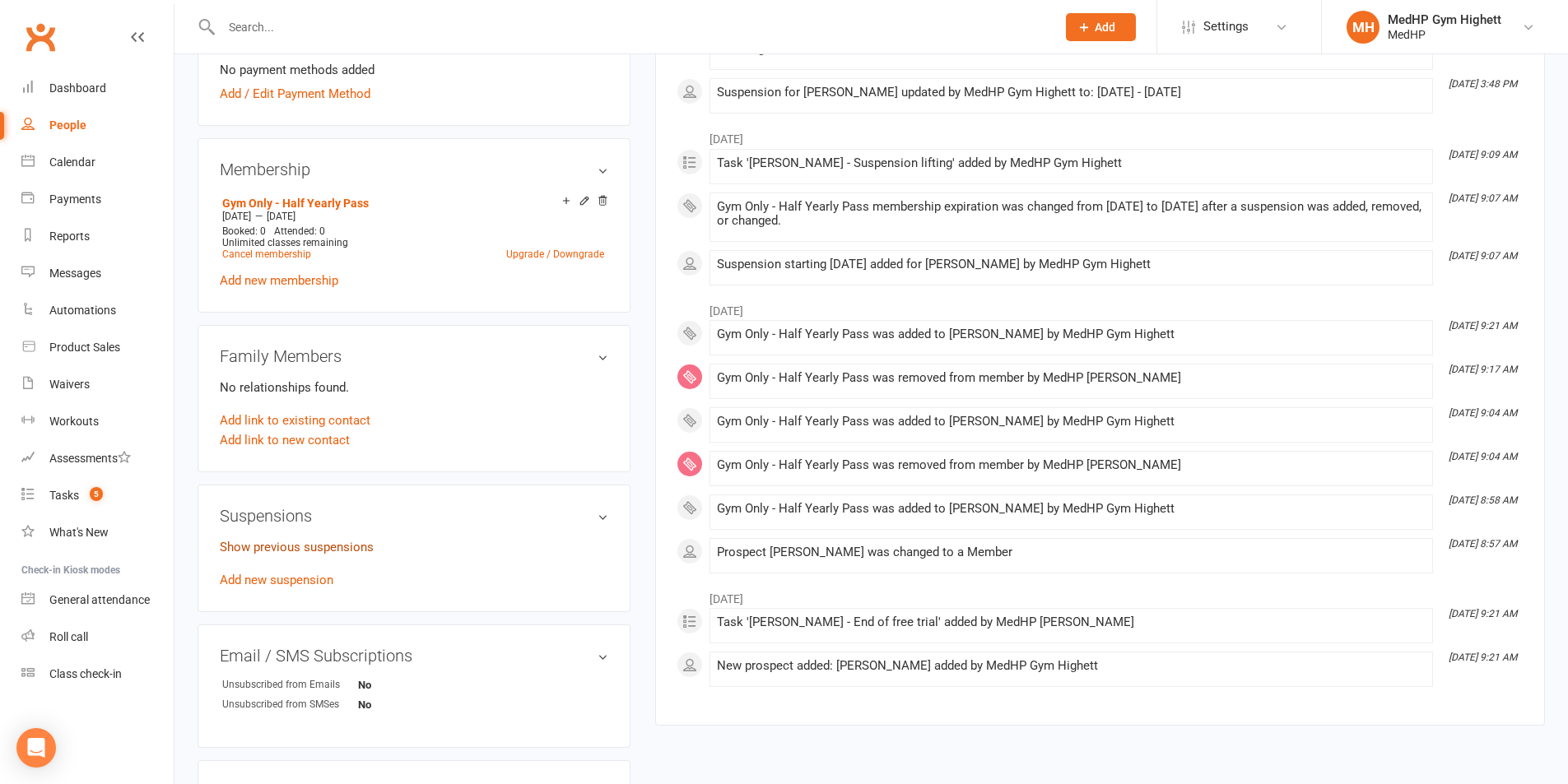
click at [322, 548] on link "Show previous suspensions" at bounding box center [296, 547] width 154 height 15
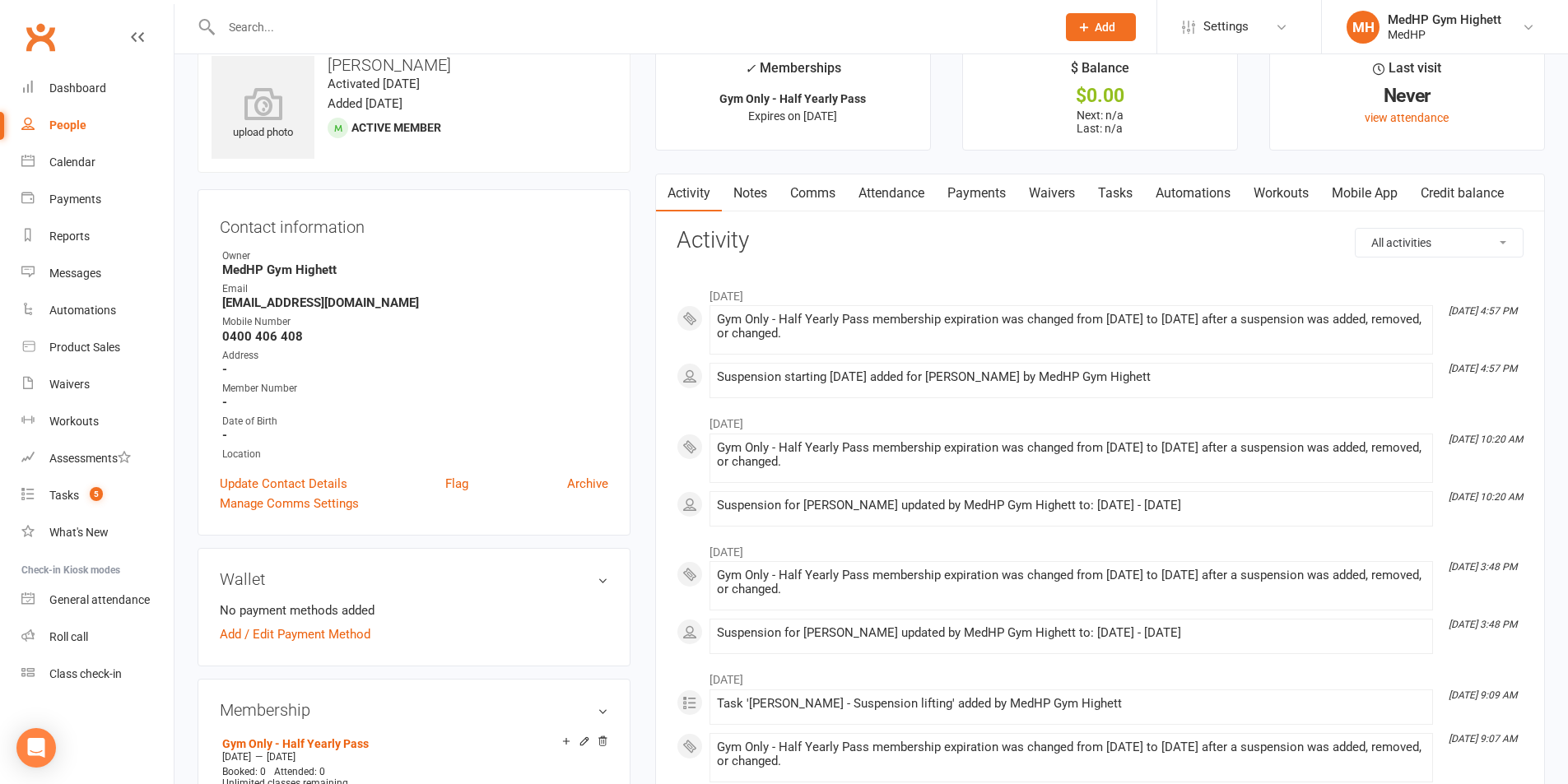
scroll to position [0, 0]
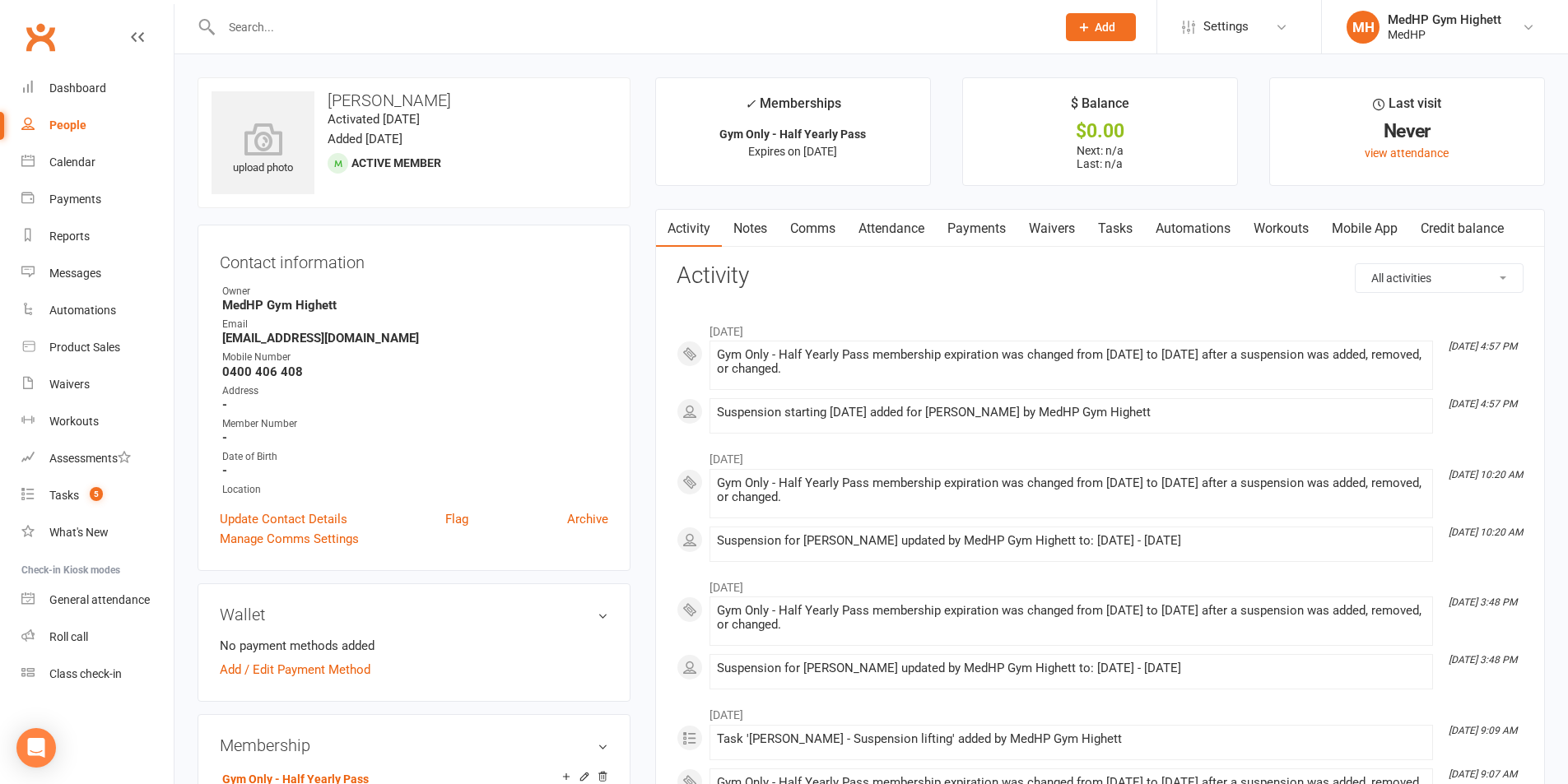
click at [879, 229] on link "Attendance" at bounding box center [891, 228] width 89 height 38
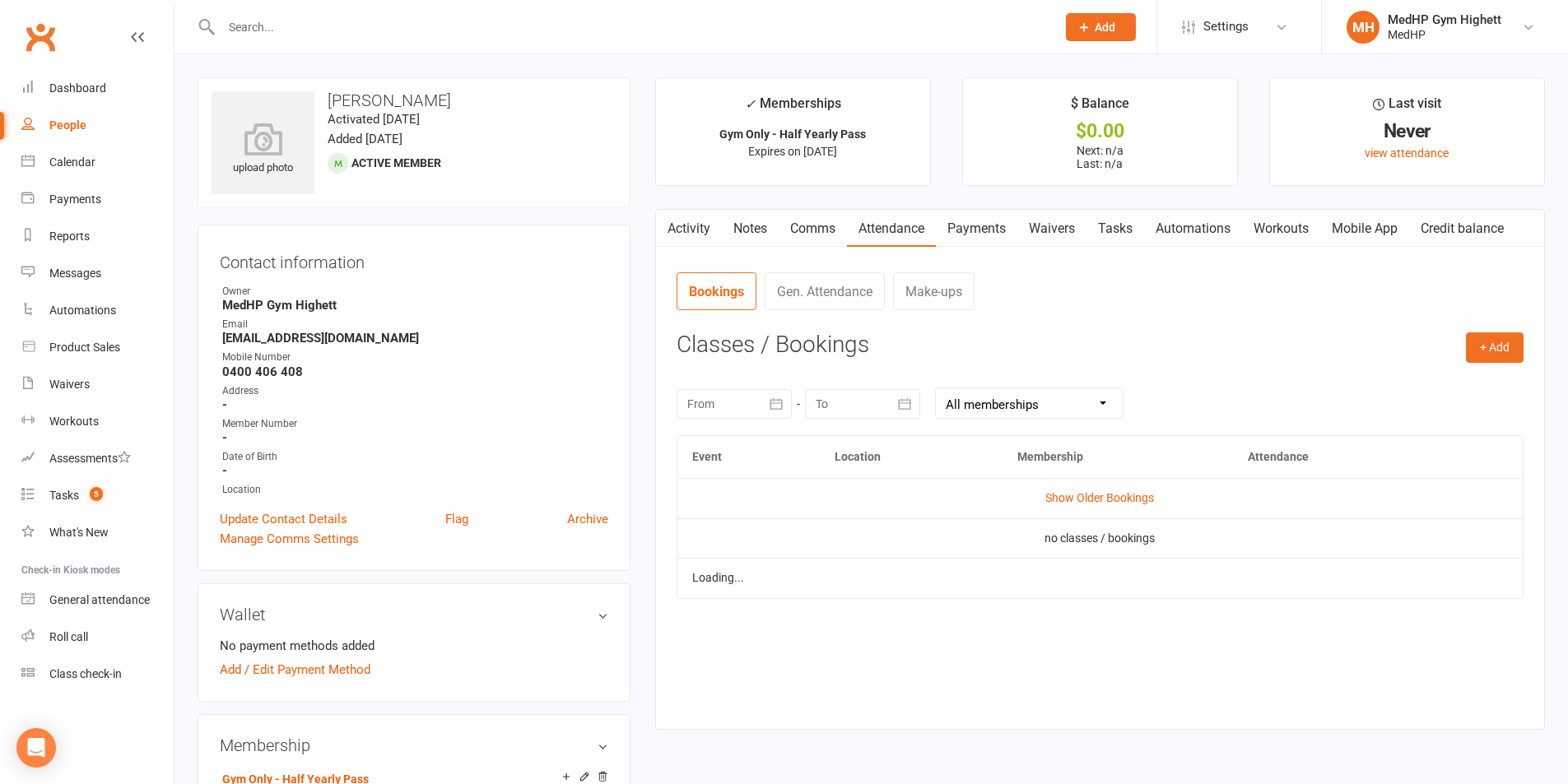
click at [1021, 231] on link "Waivers" at bounding box center [1051, 228] width 69 height 38
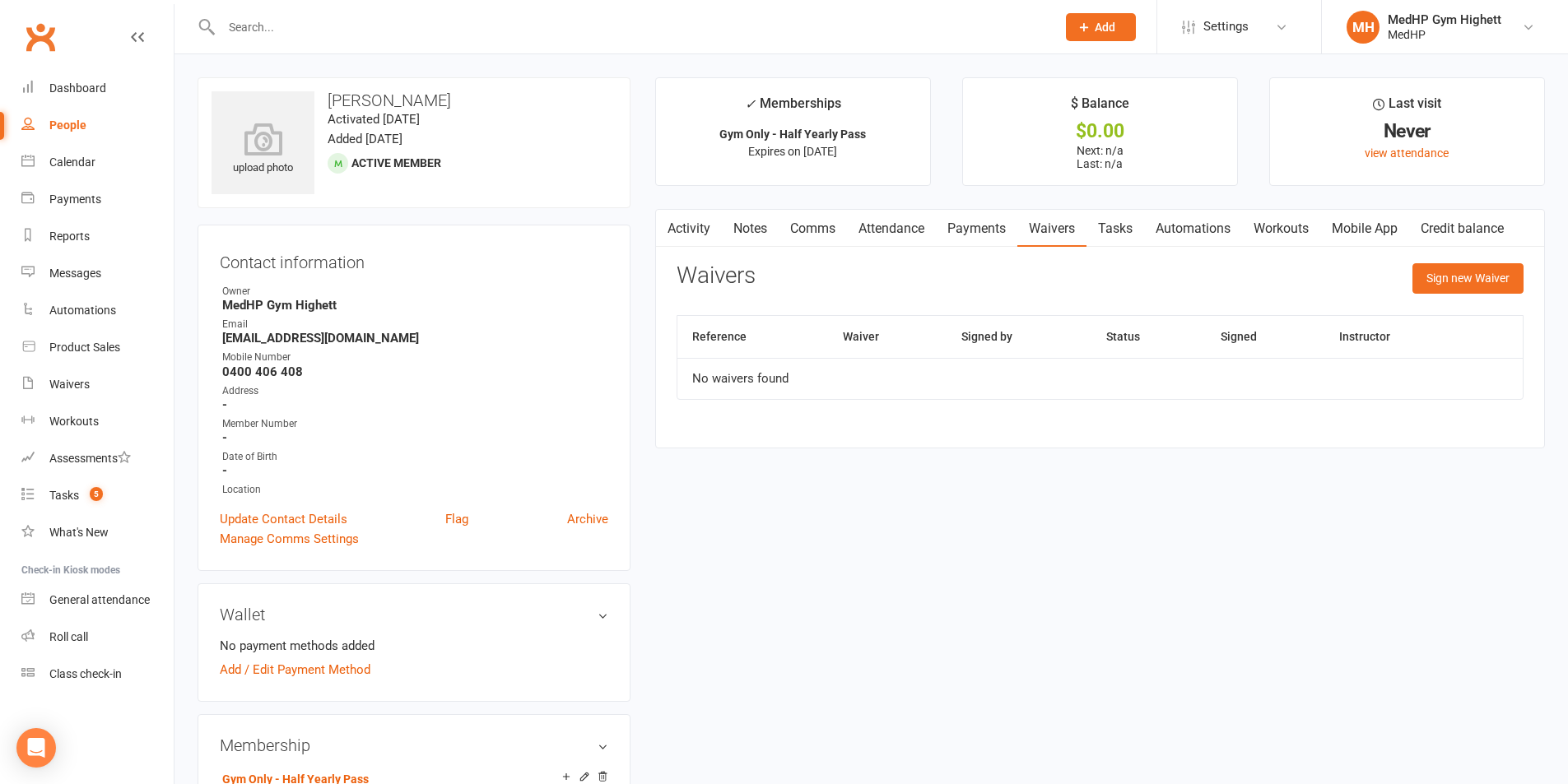
click at [976, 230] on link "Payments" at bounding box center [976, 228] width 81 height 38
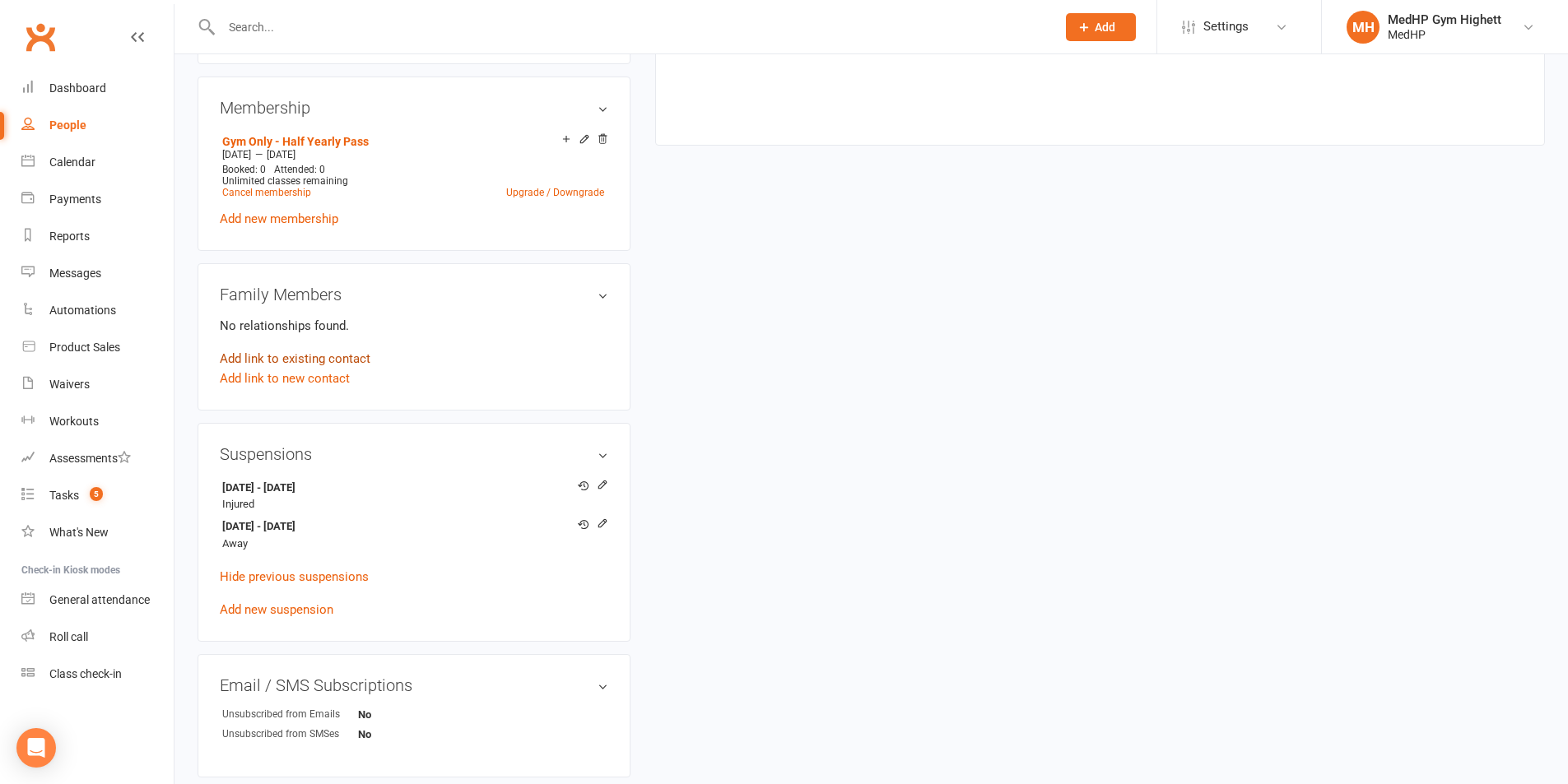
scroll to position [658, 0]
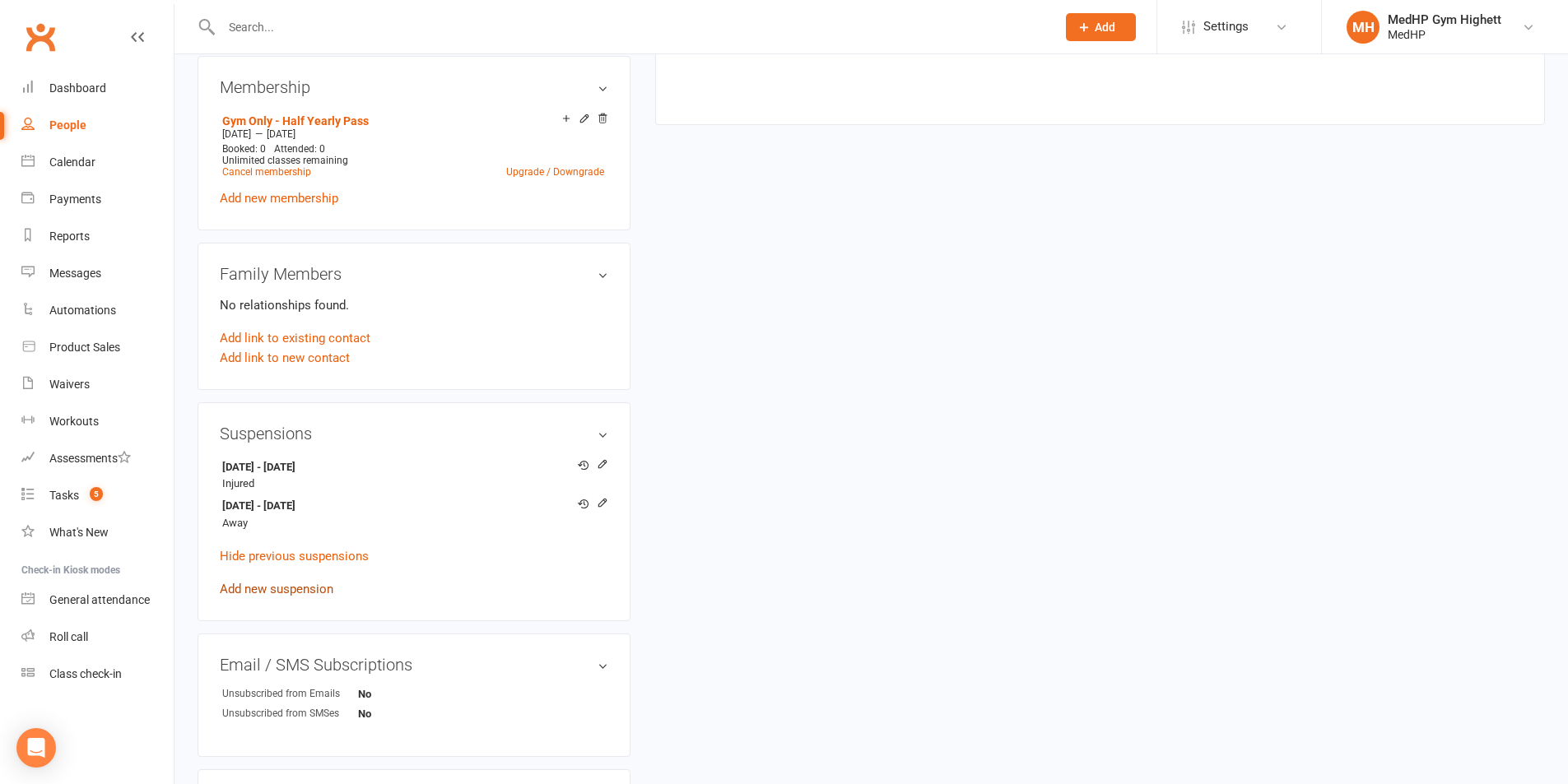
click at [301, 585] on link "Add new suspension" at bounding box center [276, 589] width 113 height 15
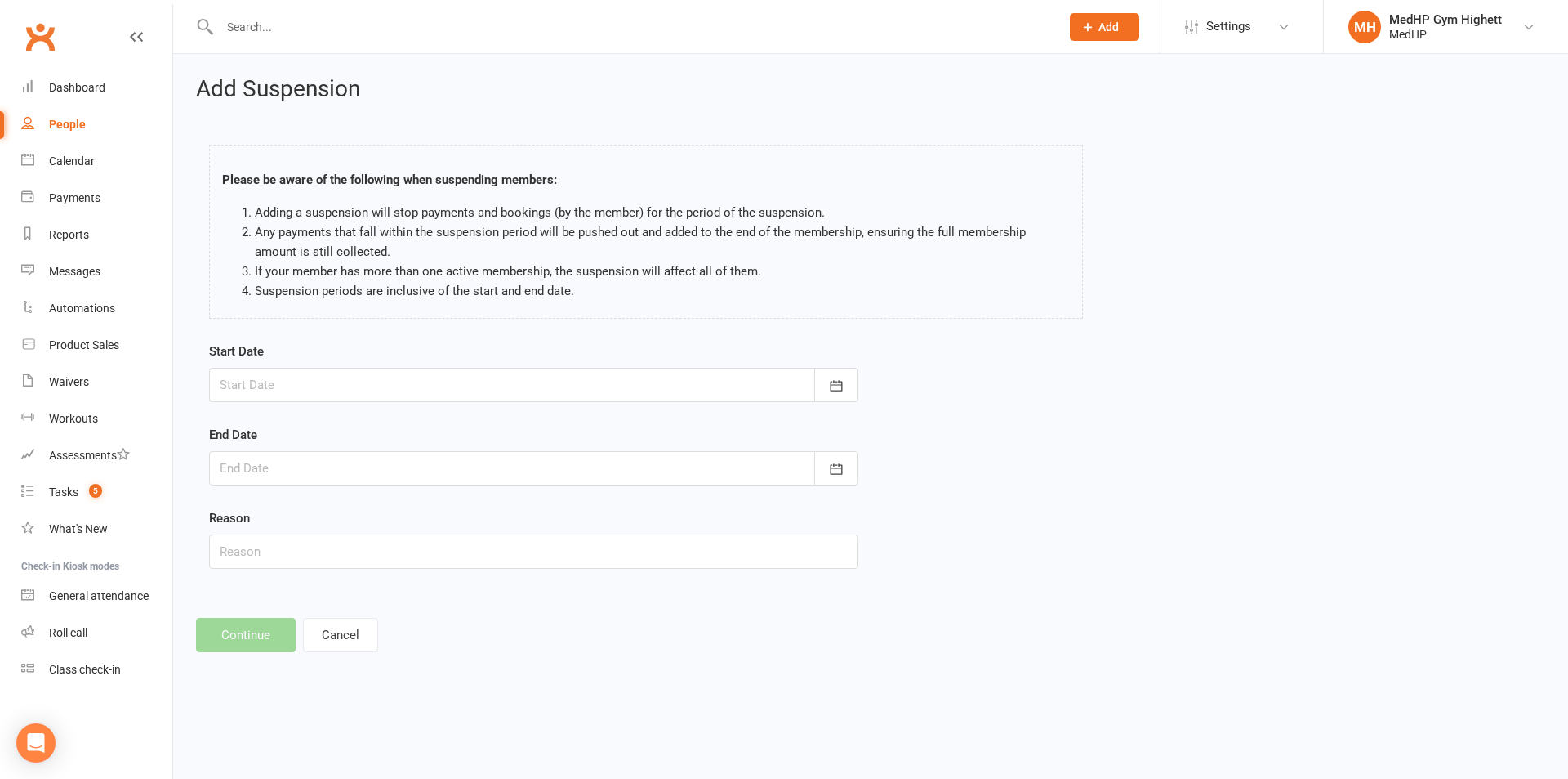
click at [342, 386] on div at bounding box center [534, 385] width 650 height 35
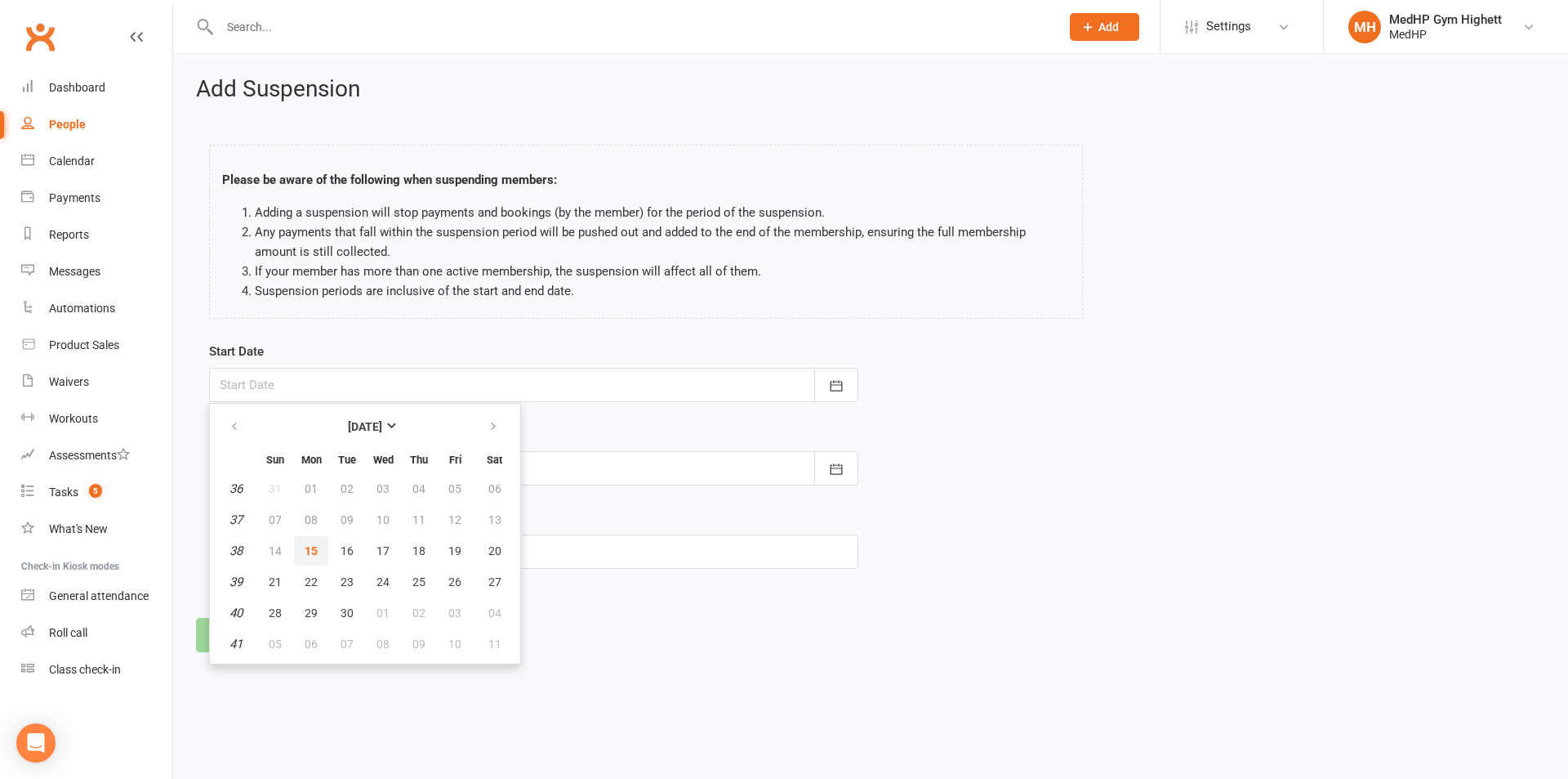
click at [313, 550] on span "15" at bounding box center [311, 550] width 13 height 13
type input "15 Sep 2025"
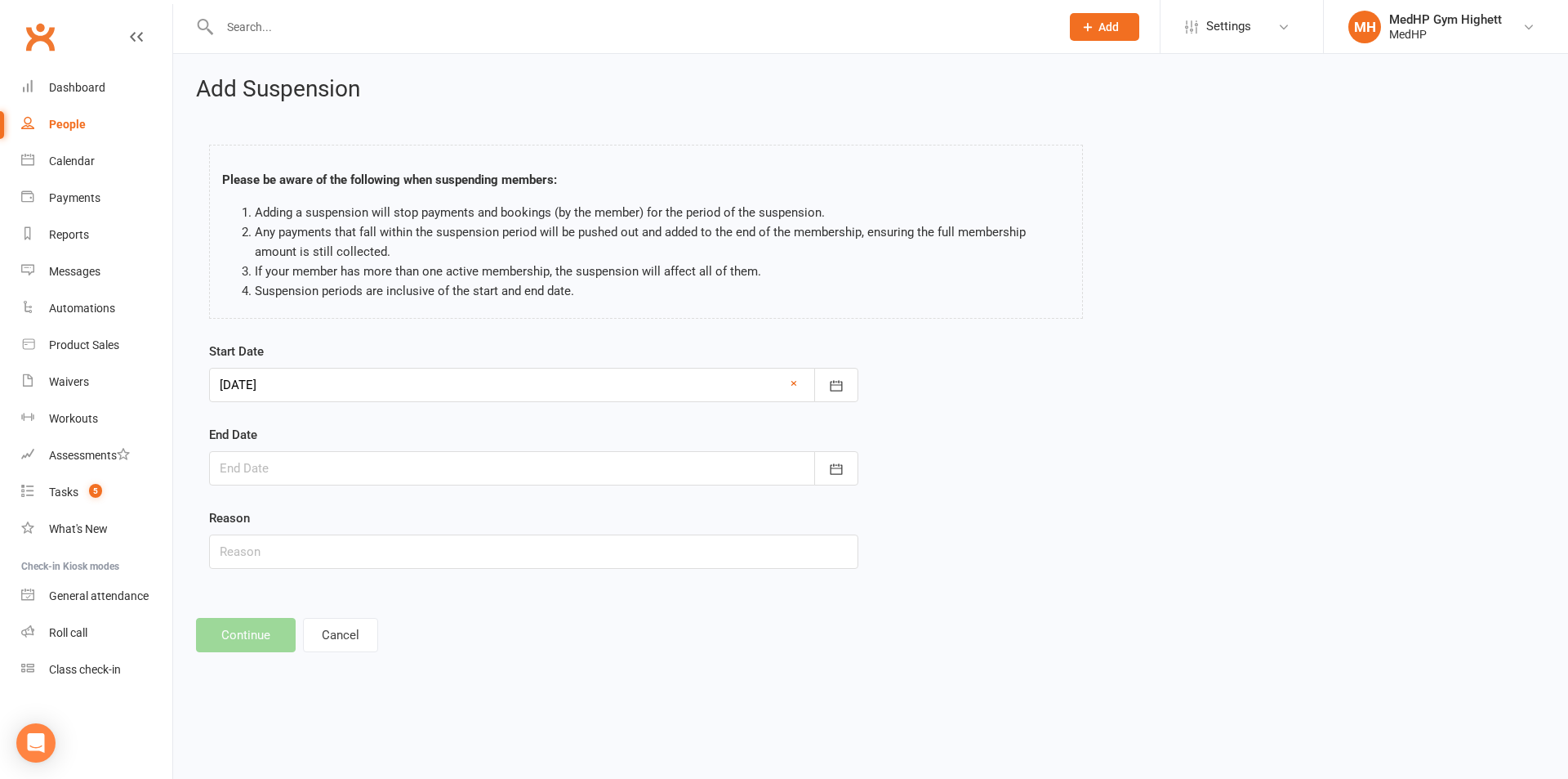
click at [387, 470] on div at bounding box center [534, 468] width 650 height 35
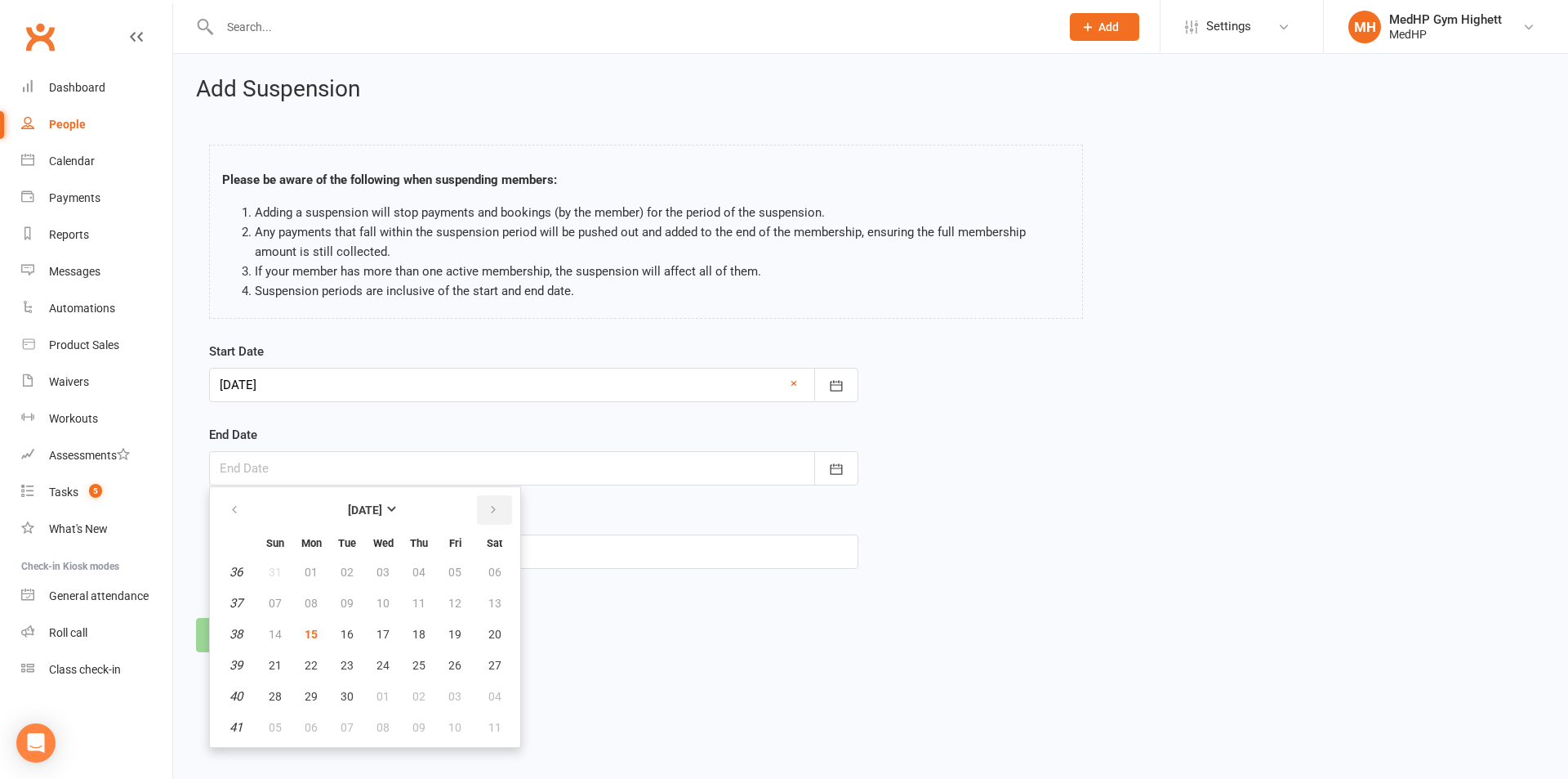
click at [496, 511] on icon "button" at bounding box center [493, 510] width 12 height 13
click at [319, 642] on button "13" at bounding box center [312, 634] width 35 height 29
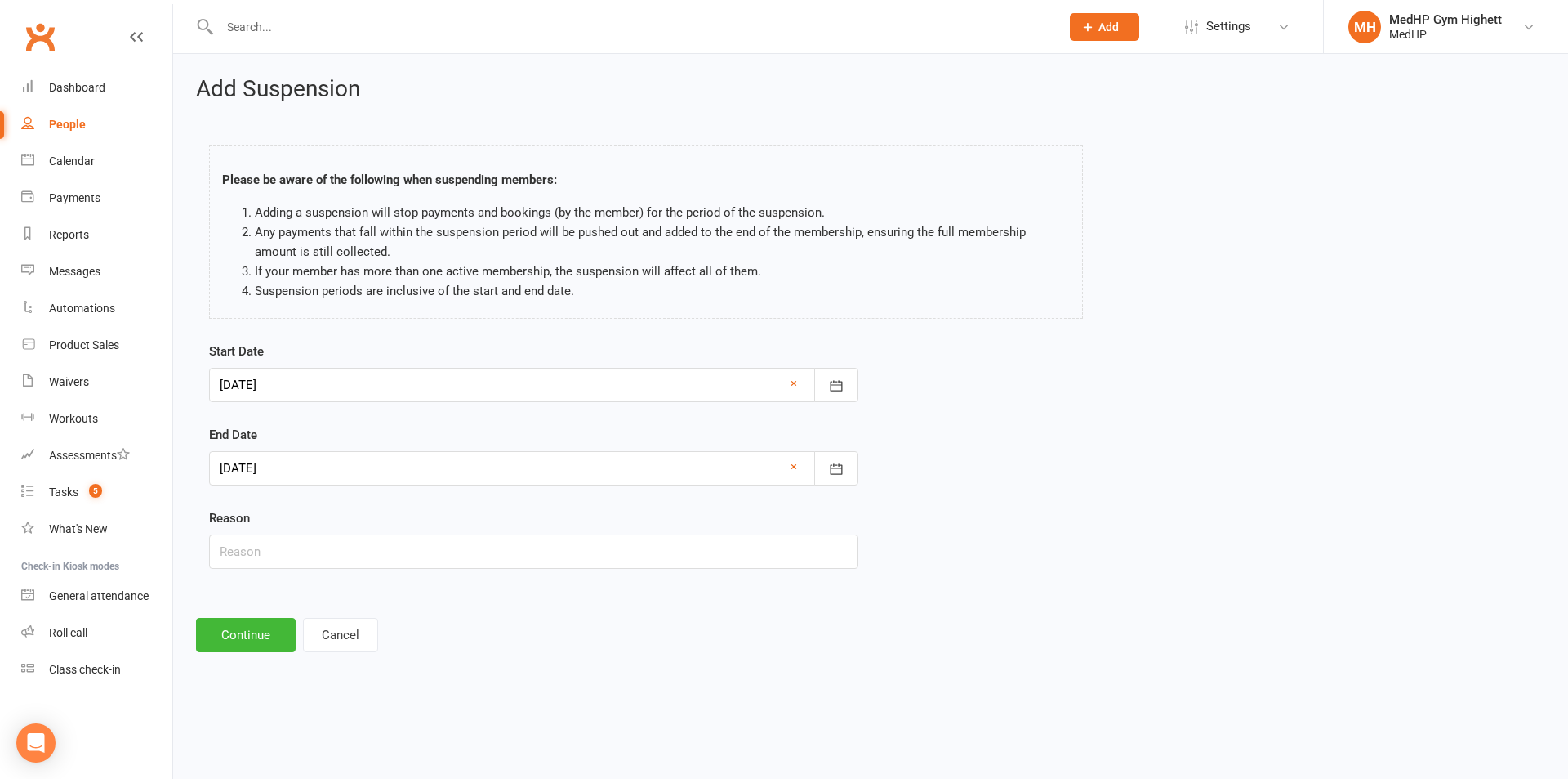
click at [361, 464] on div at bounding box center [534, 468] width 650 height 35
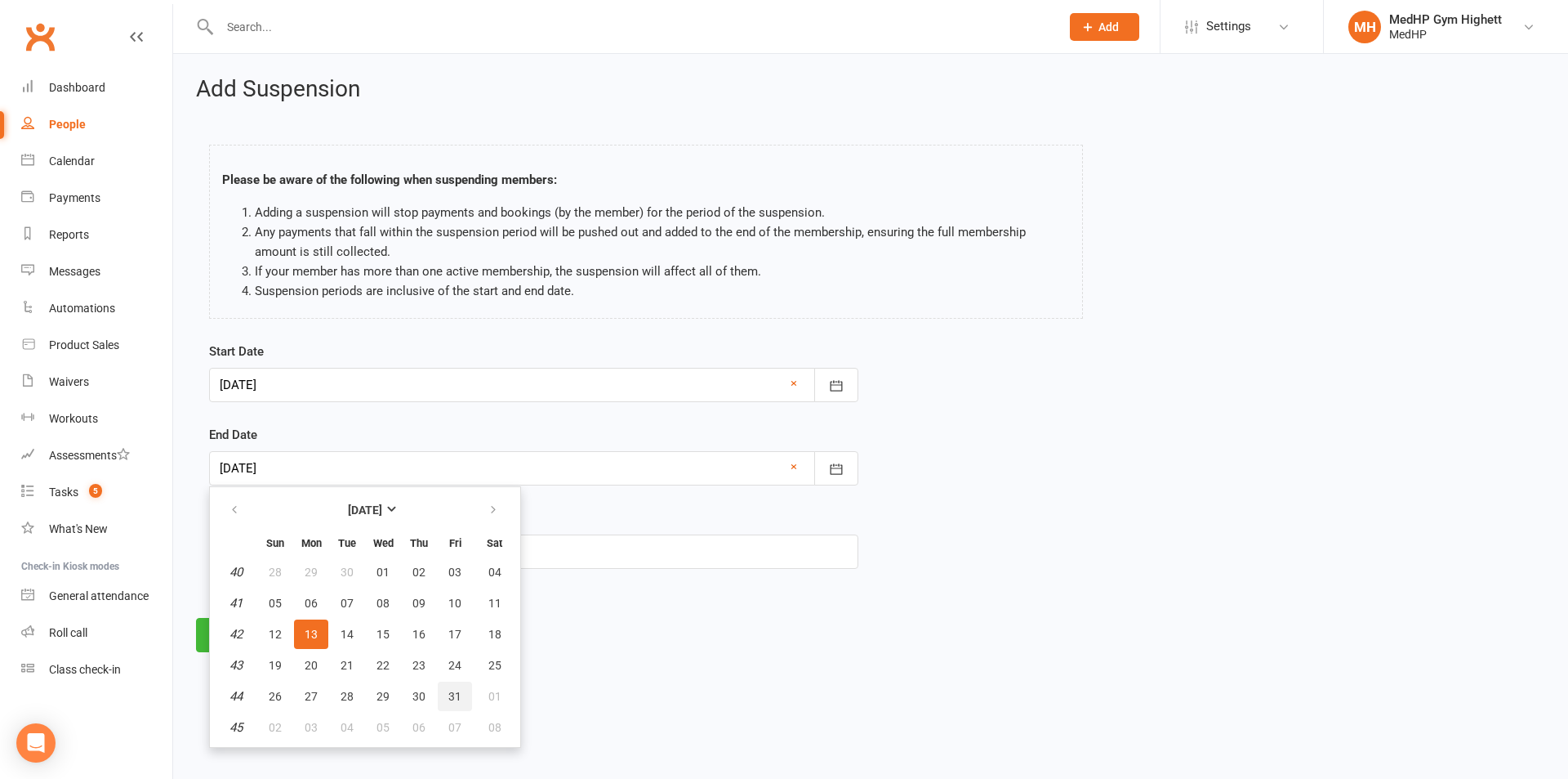
click at [462, 699] on button "31" at bounding box center [455, 696] width 35 height 29
type input "31 Oct 2025"
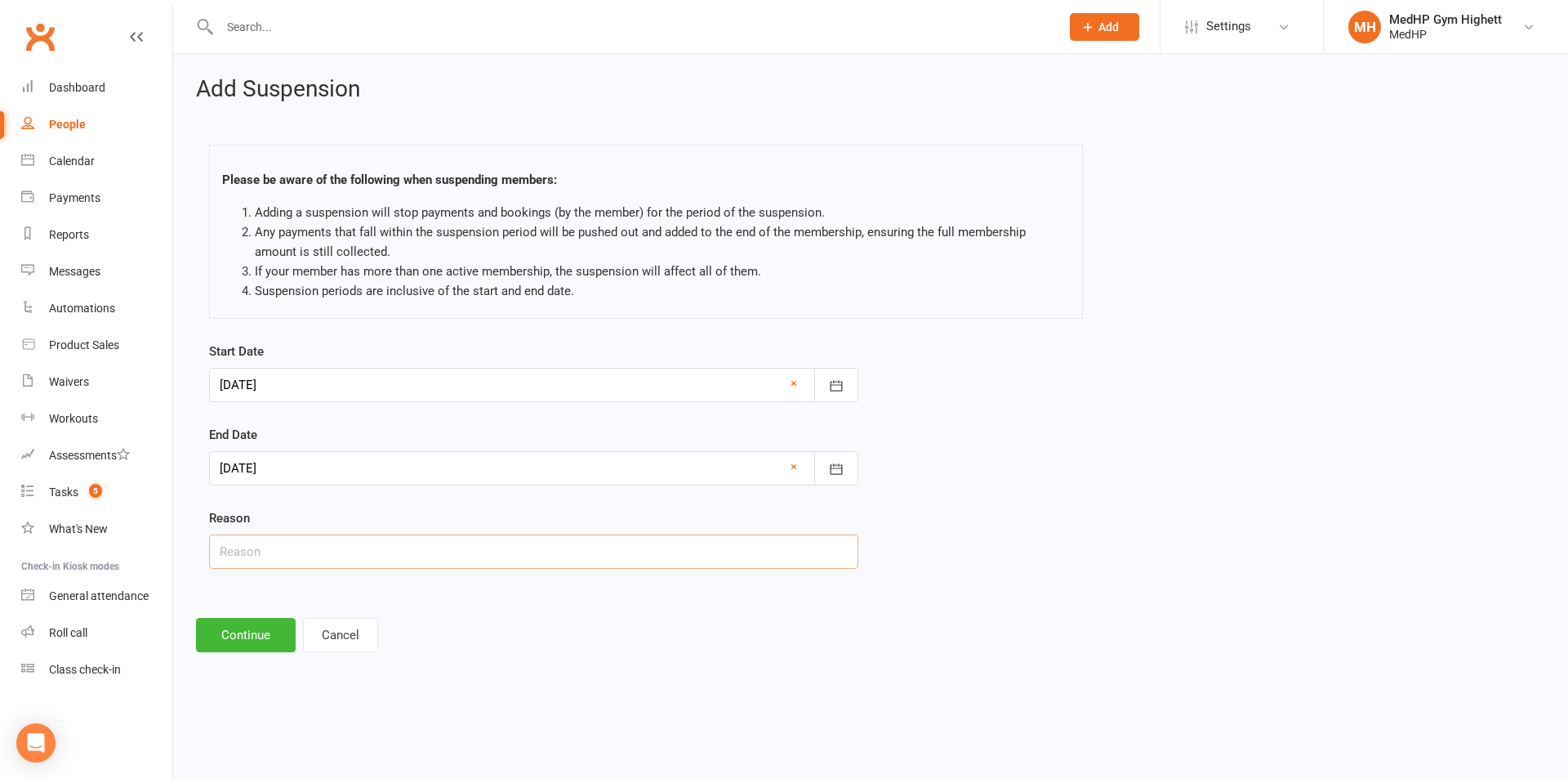
click at [368, 563] on input "text" at bounding box center [534, 552] width 650 height 35
type input "Injured"
click at [224, 635] on button "Continue" at bounding box center [246, 635] width 100 height 35
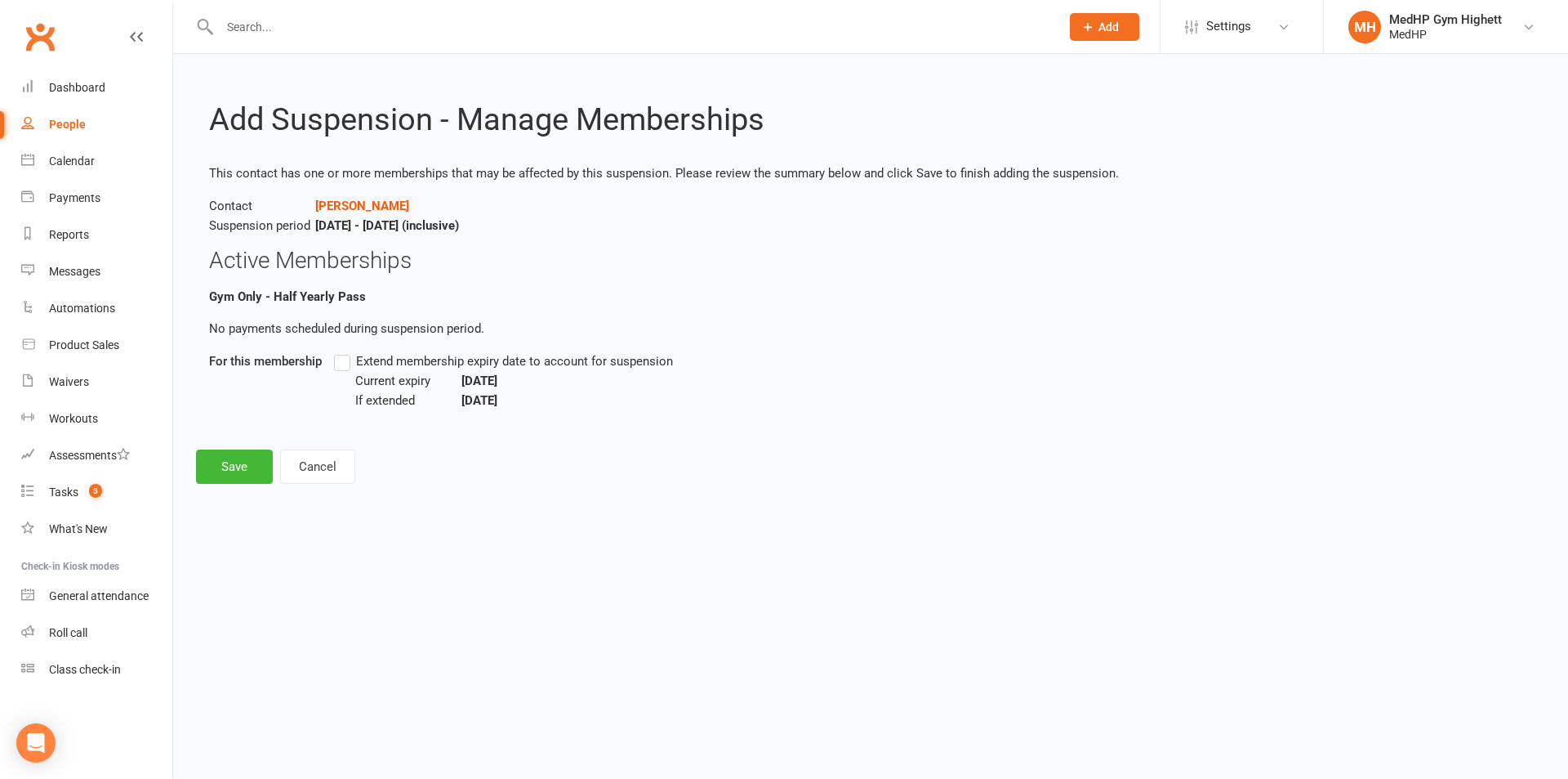
click at [340, 364] on label "Extend membership expiry date to account for suspension" at bounding box center [503, 360] width 339 height 19
click at [340, 351] on input "Extend membership expiry date to account for suspension" at bounding box center [340, 351] width 11 height 0
click at [238, 459] on button "Save" at bounding box center [235, 467] width 77 height 35
